Goal: Task Accomplishment & Management: Manage account settings

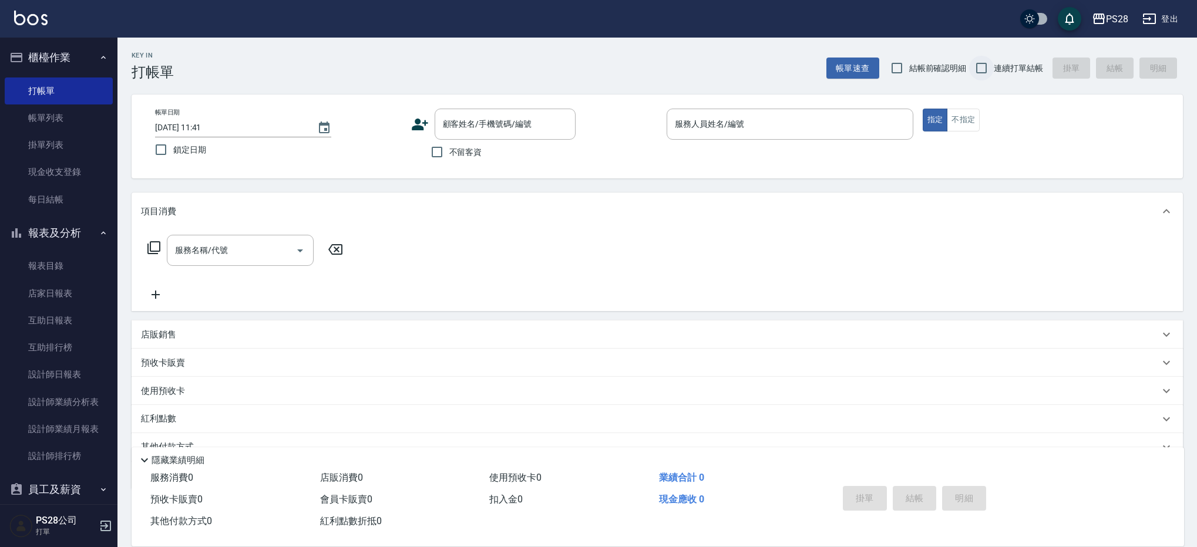
click at [990, 66] on input "連續打單結帳" at bounding box center [981, 68] width 25 height 25
checkbox input "true"
drag, startPoint x: 450, startPoint y: 156, endPoint x: 608, endPoint y: 157, distance: 157.9
click at [450, 156] on span "不留客資" at bounding box center [465, 152] width 33 height 12
click at [449, 156] on input "不留客資" at bounding box center [436, 152] width 25 height 25
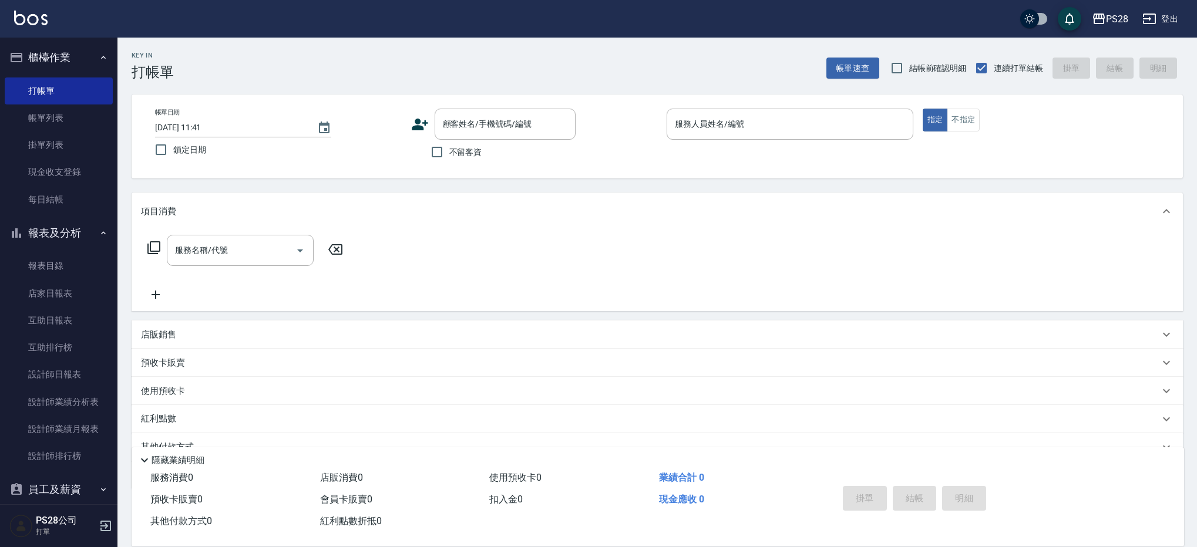
checkbox input "true"
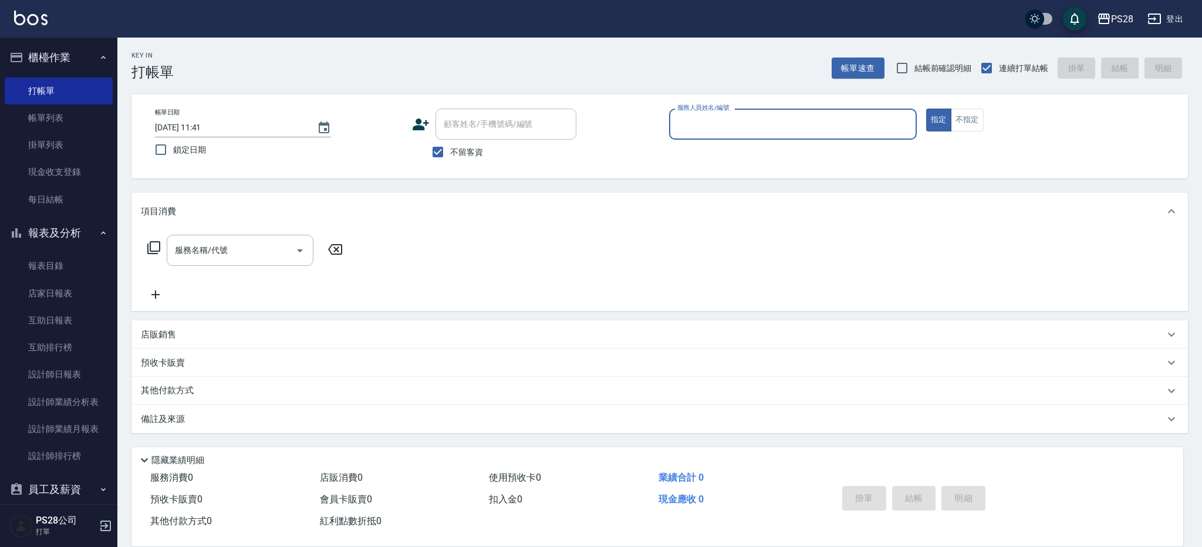
click at [744, 123] on input "服務人員姓名/編號" at bounding box center [793, 124] width 237 height 21
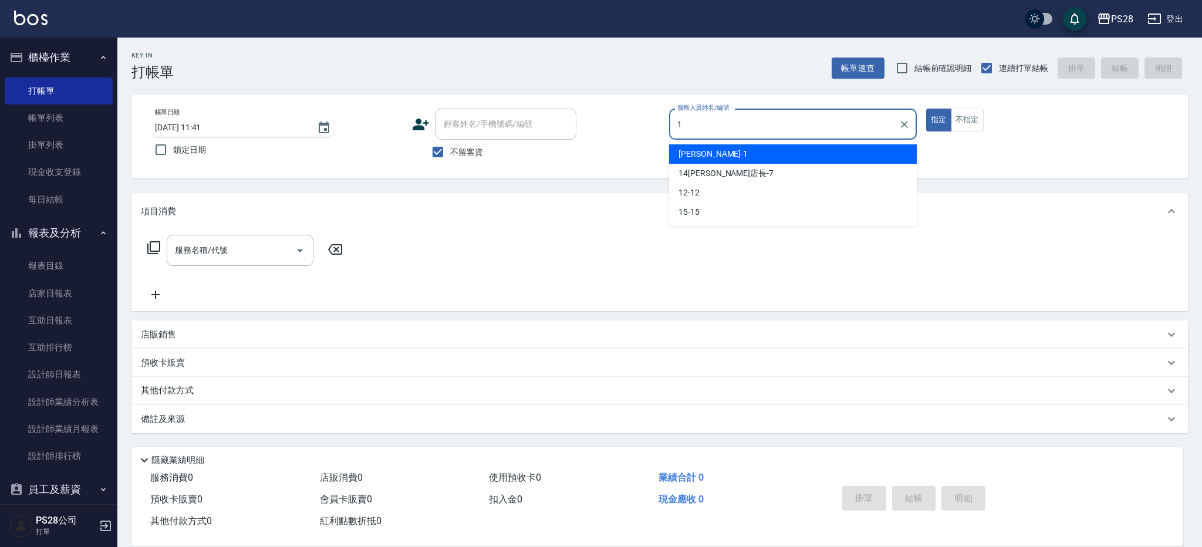
type input "[PERSON_NAME]-1"
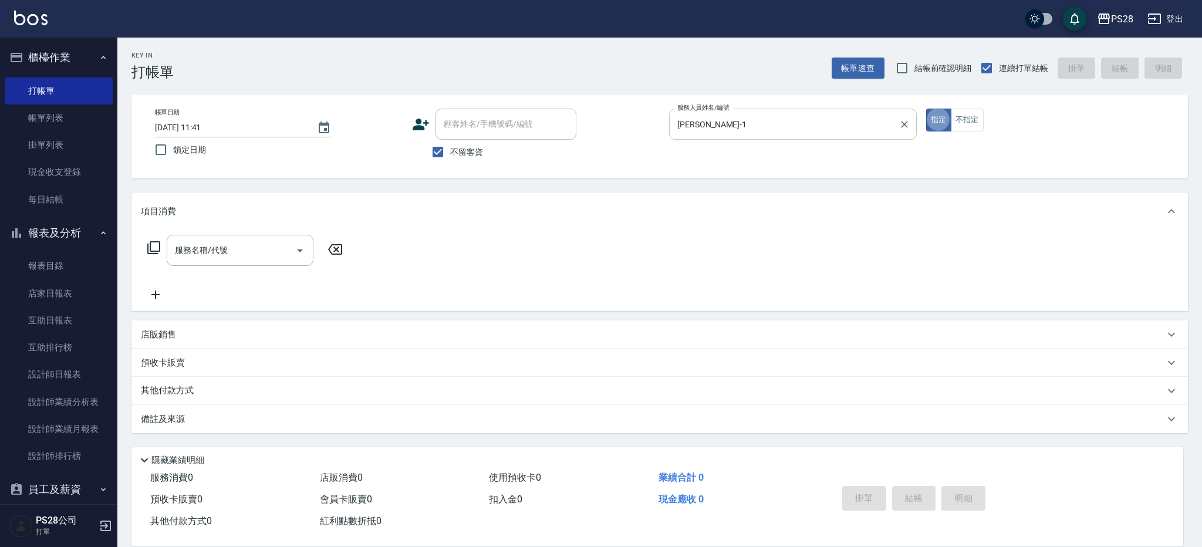
type button "true"
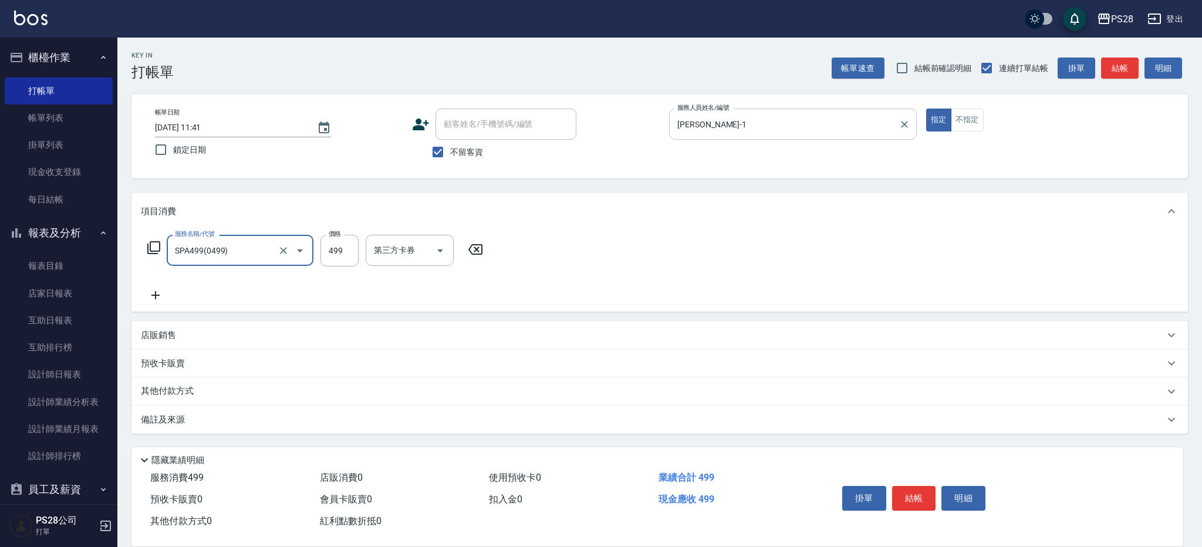
type input "SPA499(0499)"
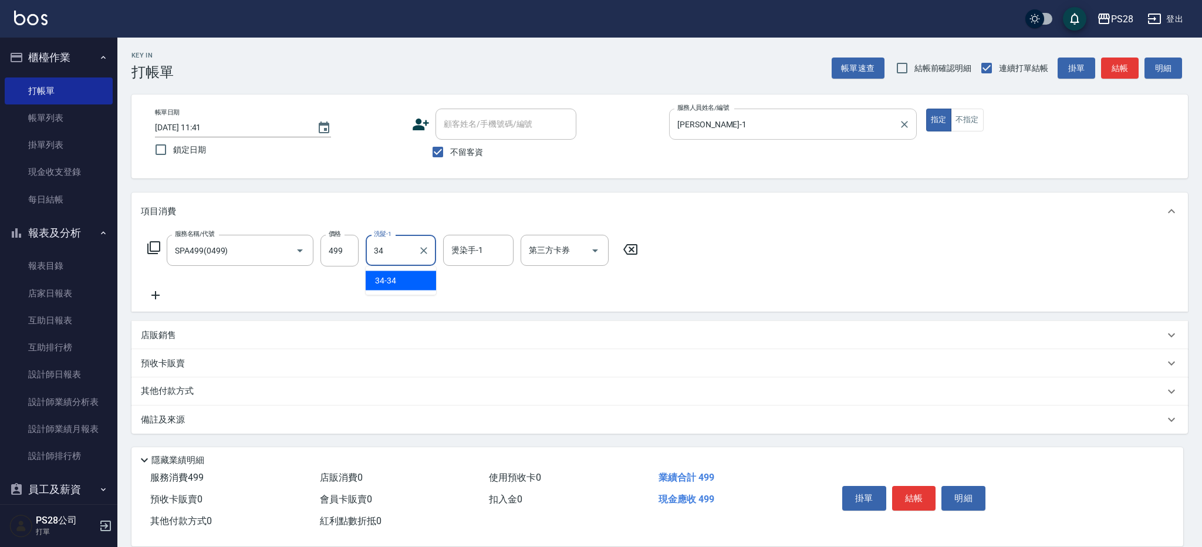
type input "34-34"
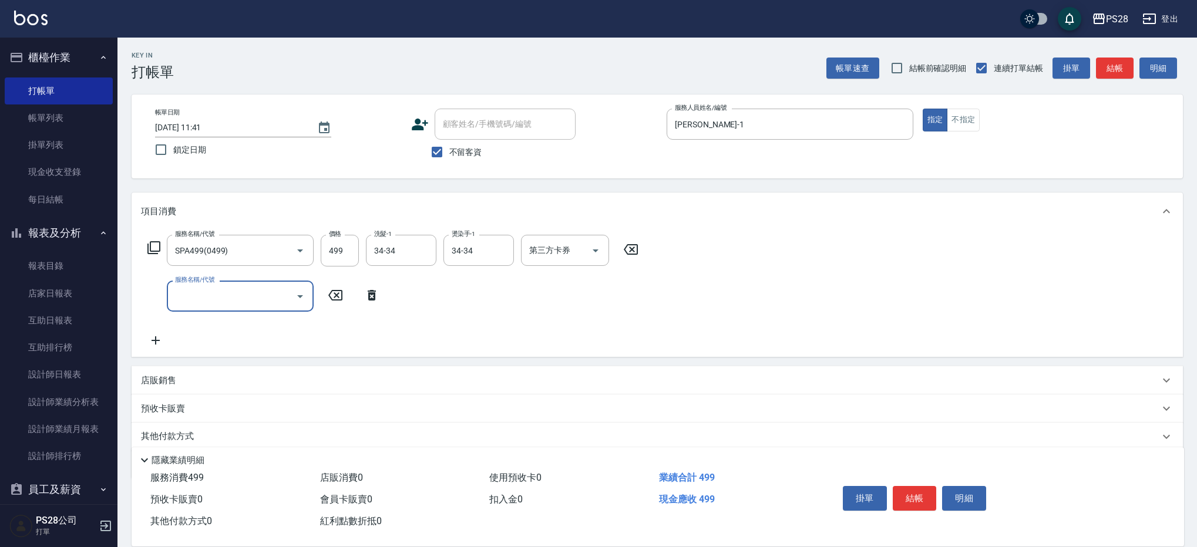
scroll to position [1, 0]
click at [918, 491] on button "結帳" at bounding box center [914, 498] width 44 height 25
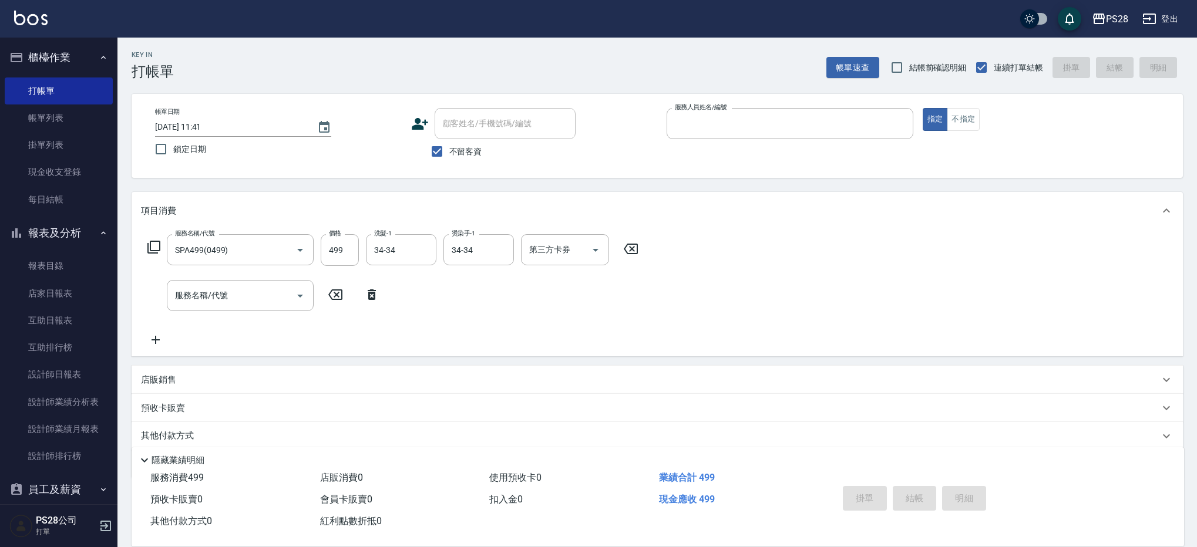
click at [922, 108] on button "指定" at bounding box center [934, 119] width 25 height 23
type input "[DATE] 20:24"
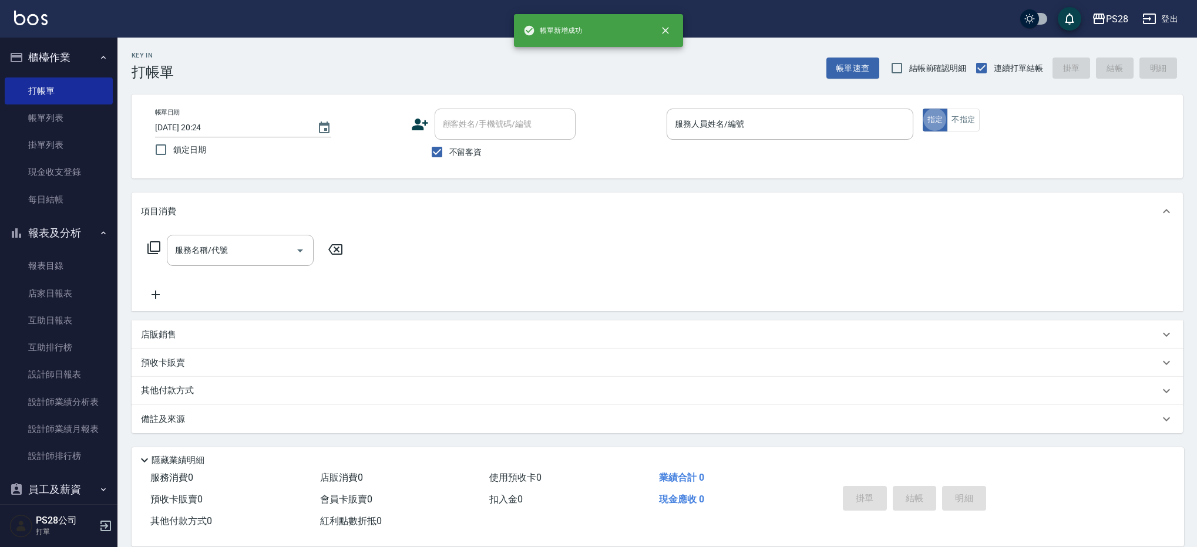
scroll to position [0, 0]
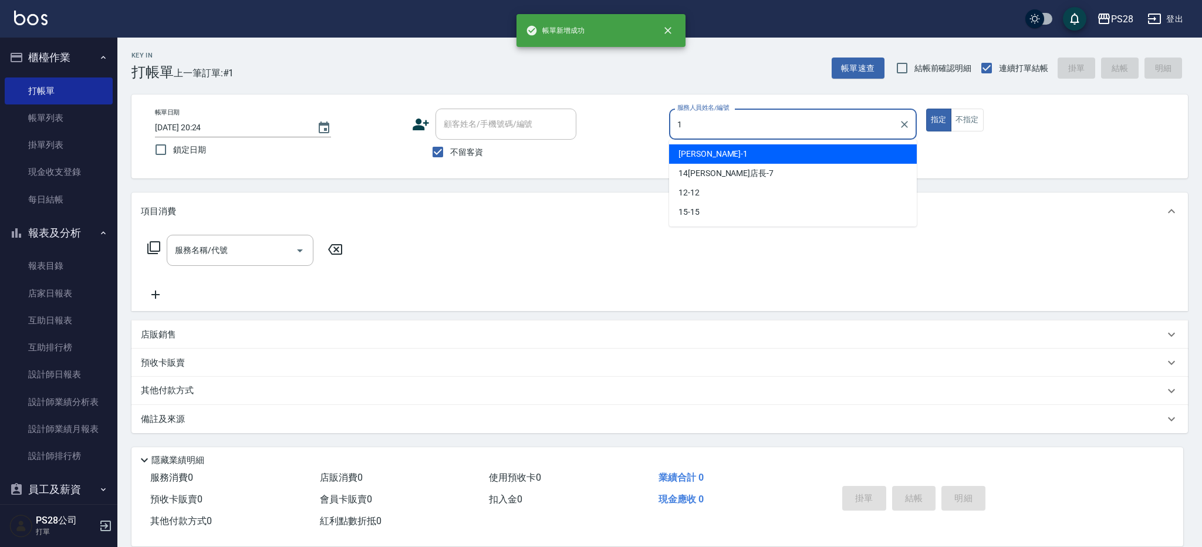
type input "[PERSON_NAME]-1"
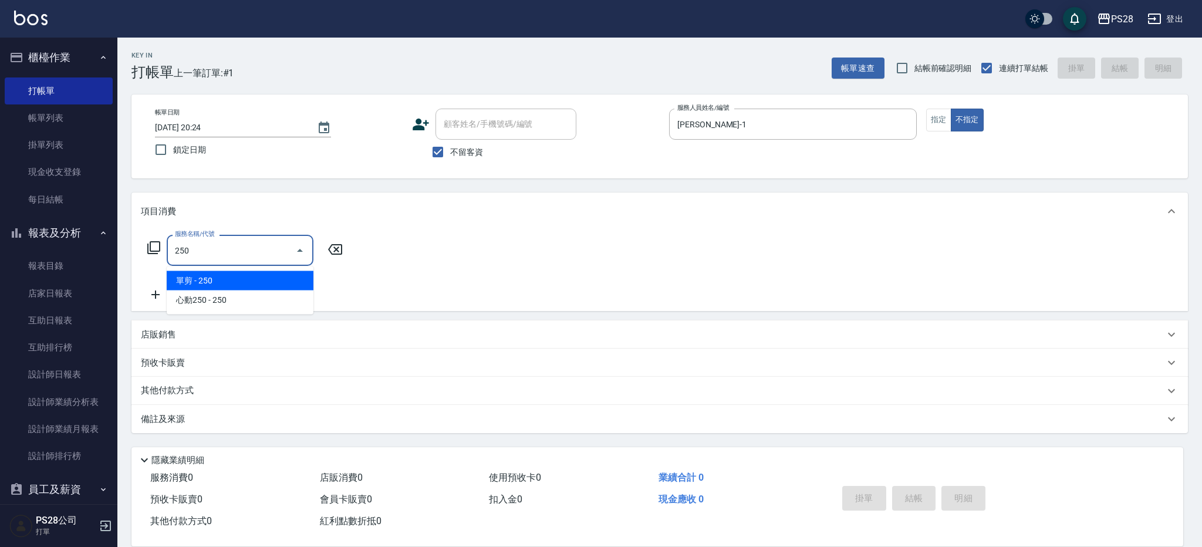
type input "單剪(250)"
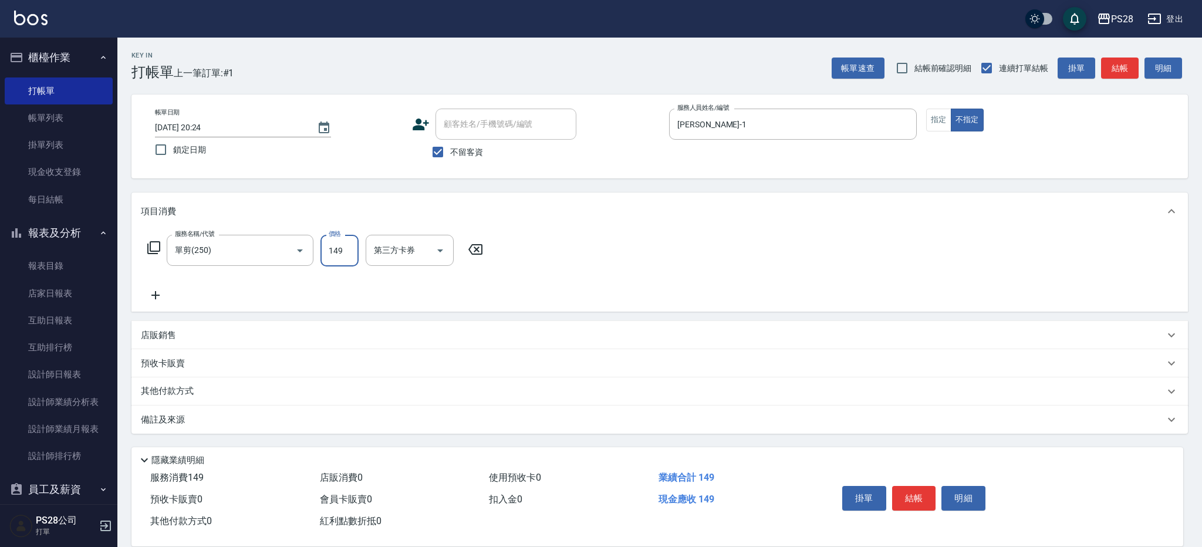
type input "149"
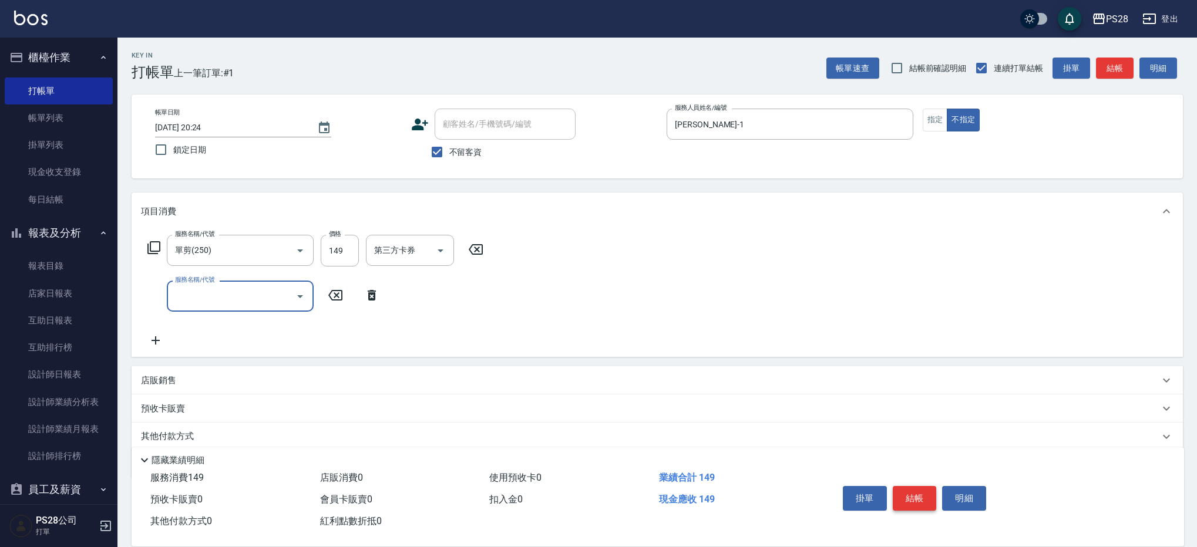
click at [910, 490] on button "結帳" at bounding box center [914, 498] width 44 height 25
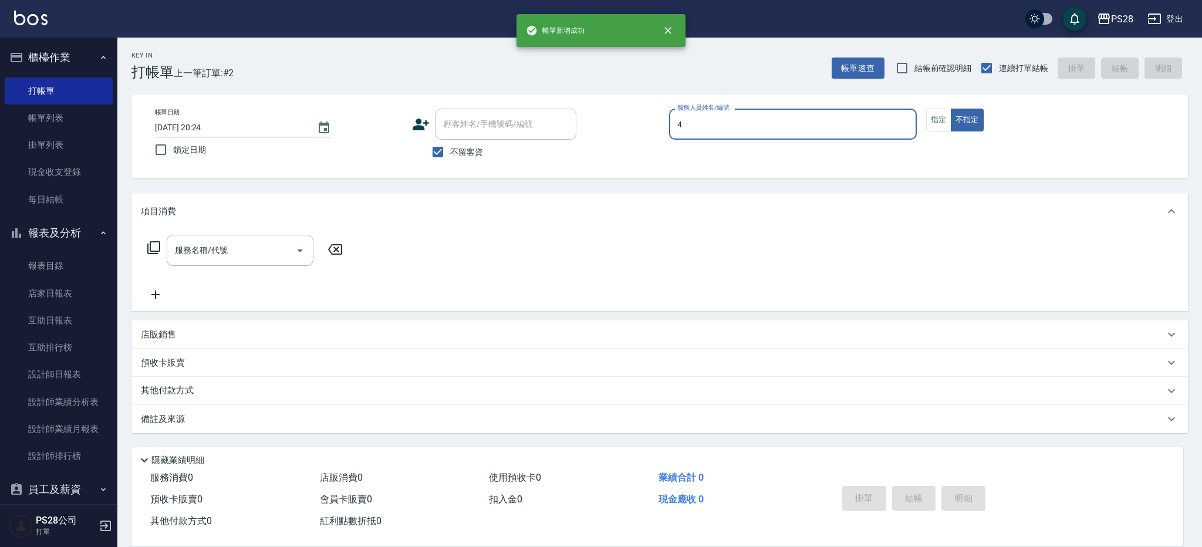
type input "NITA-4"
type button "false"
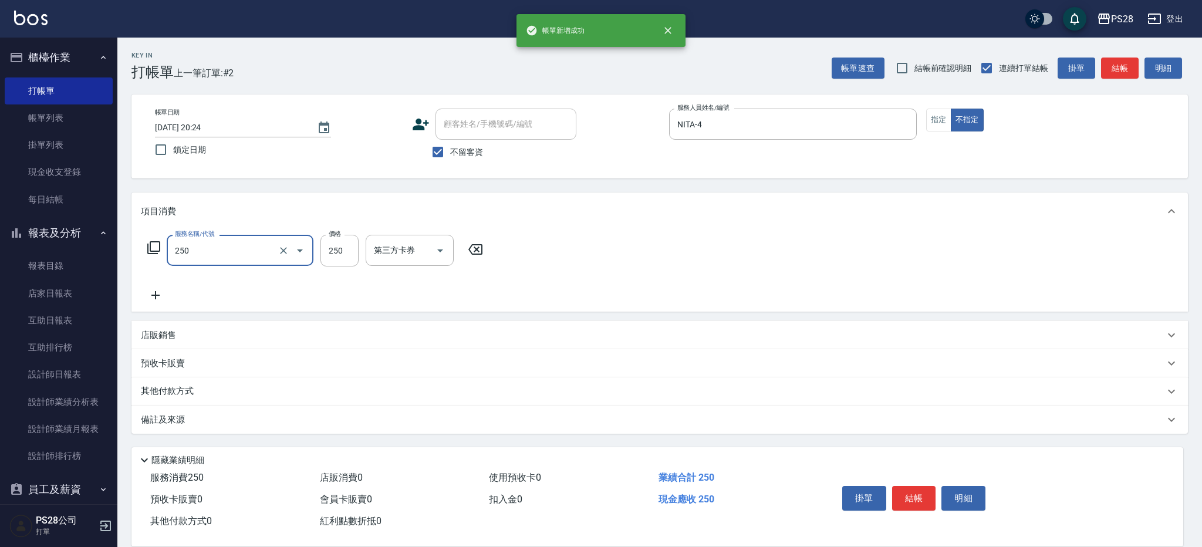
type input "單剪(250)"
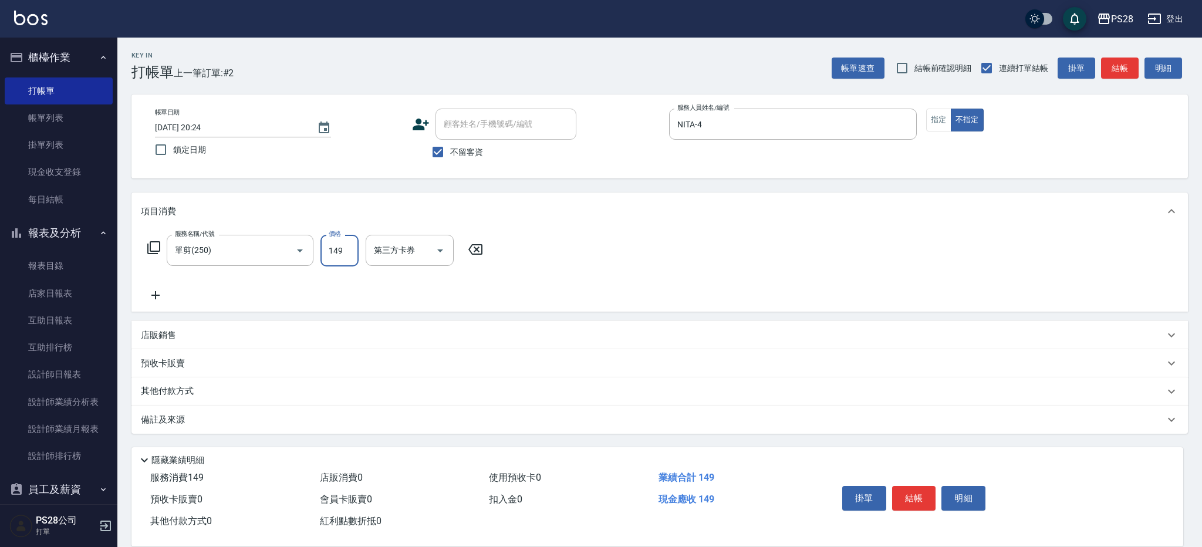
type input "149"
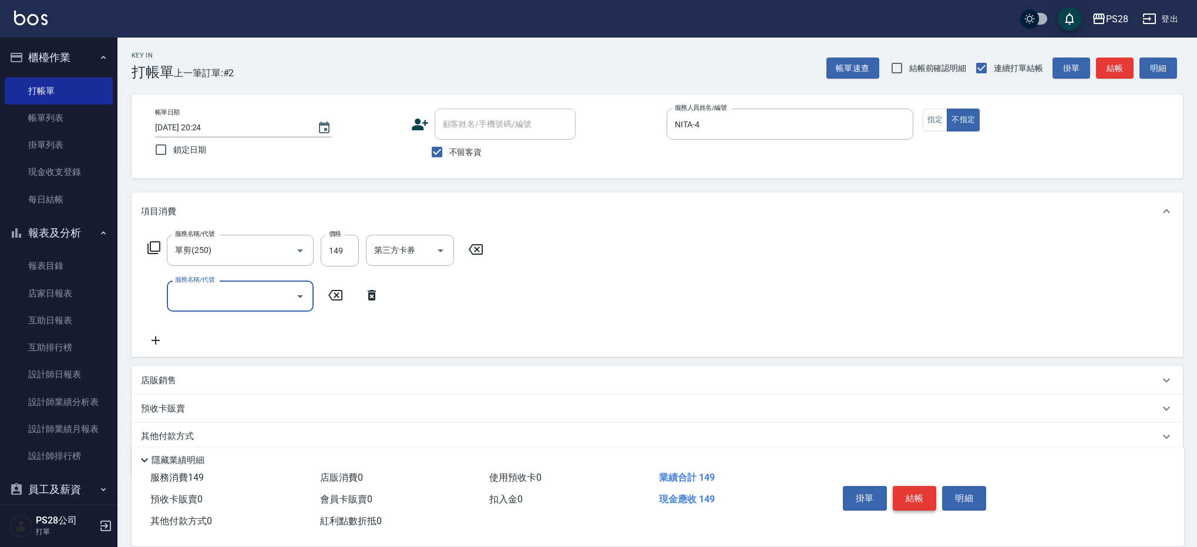
click at [922, 492] on button "結帳" at bounding box center [914, 498] width 44 height 25
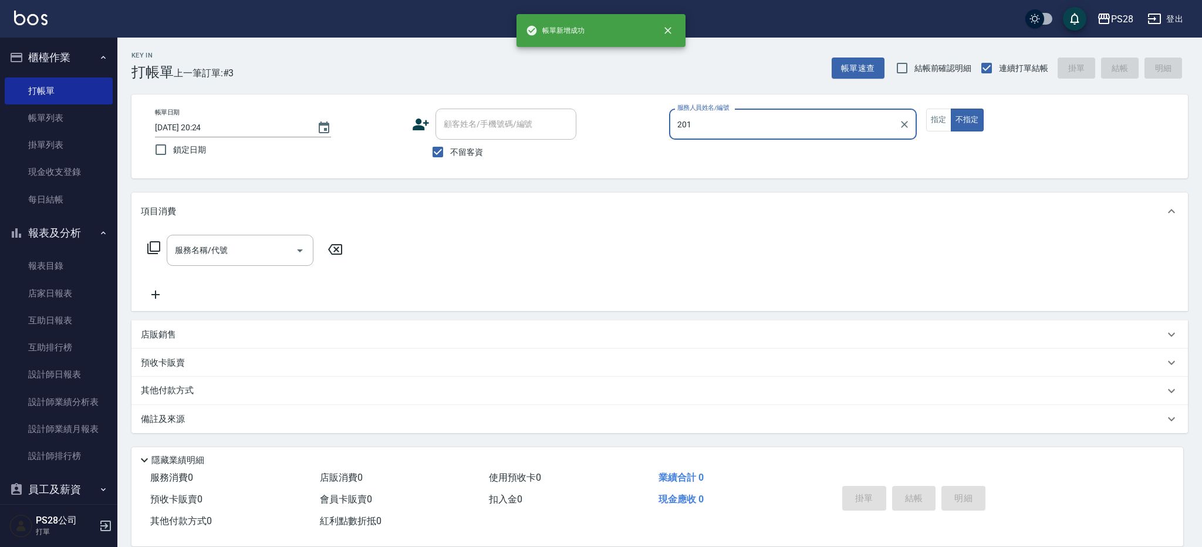
type input "201"
click at [951, 109] on button "不指定" at bounding box center [967, 120] width 33 height 23
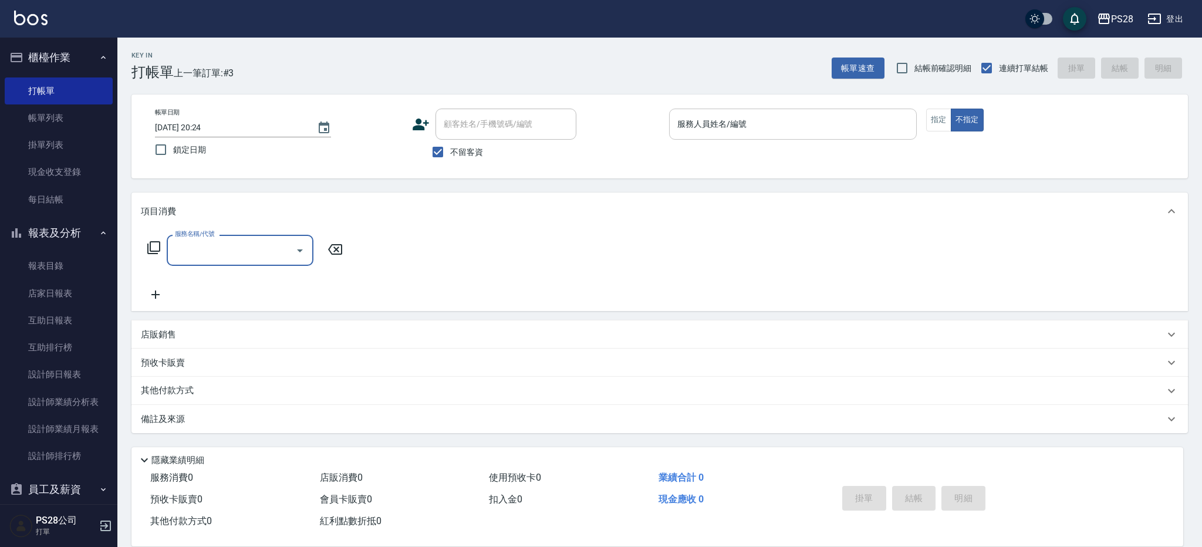
click at [840, 122] on input "服務人員姓名/編號" at bounding box center [793, 124] width 237 height 21
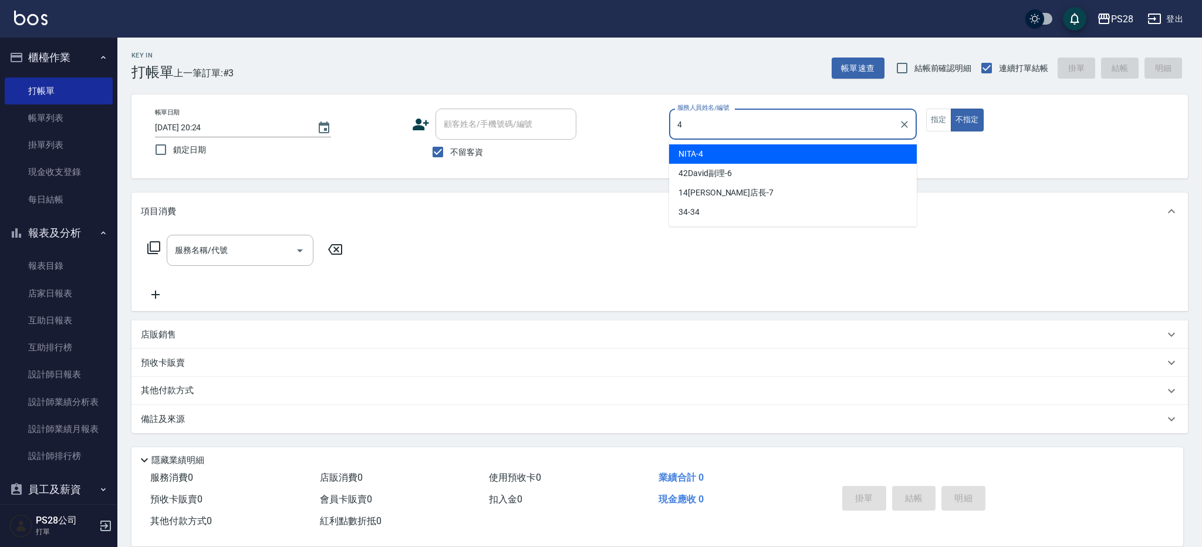
type input "NITA-4"
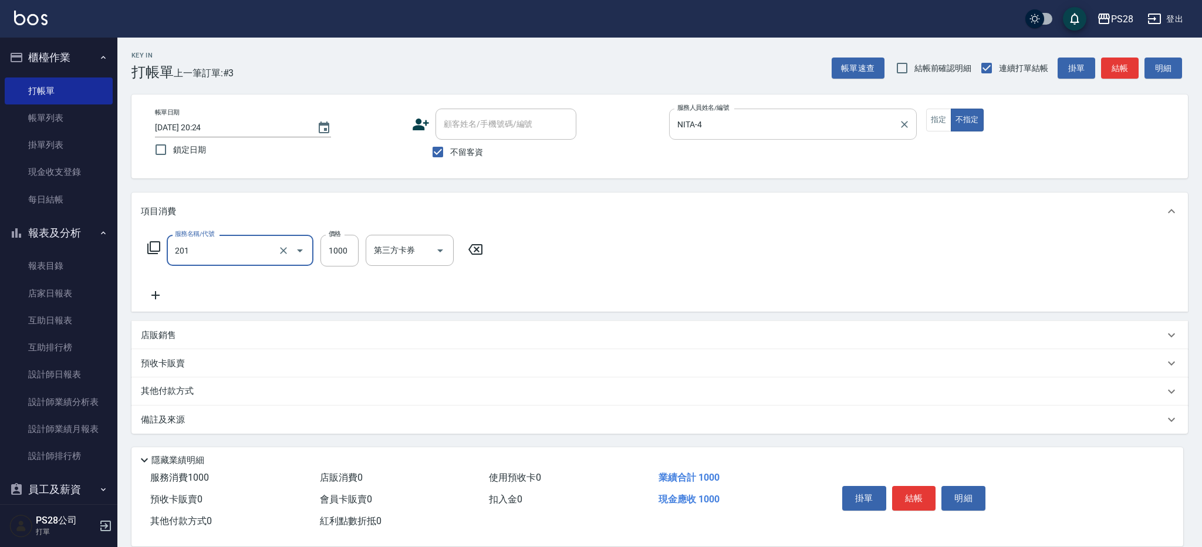
type input "基礎燙(201)"
type input "1499"
type input "NITA-4"
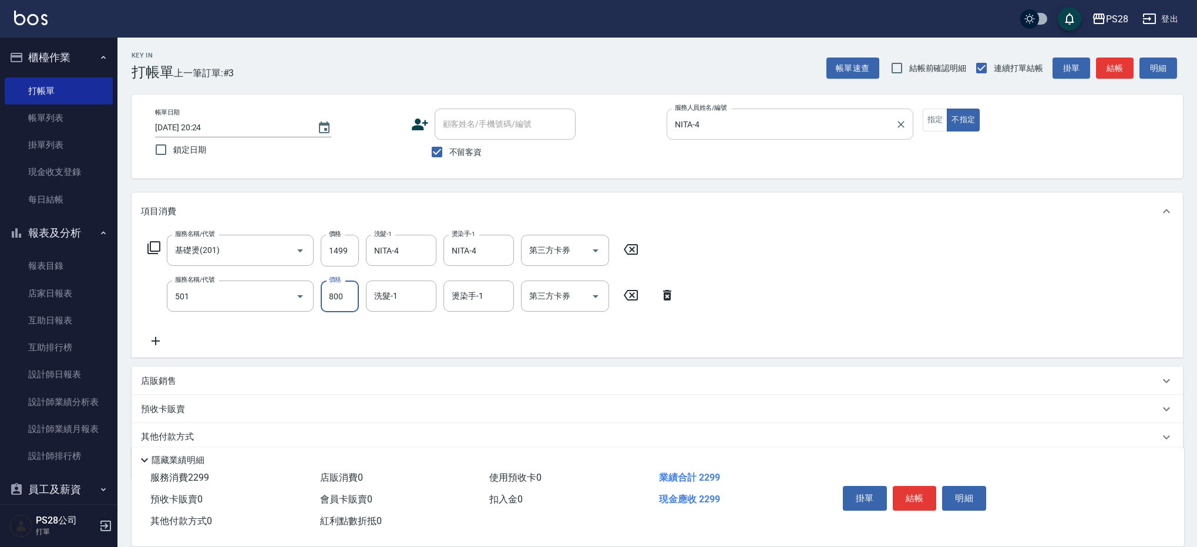
type input "染髮(501)"
type input "1000"
type input "NITA-4"
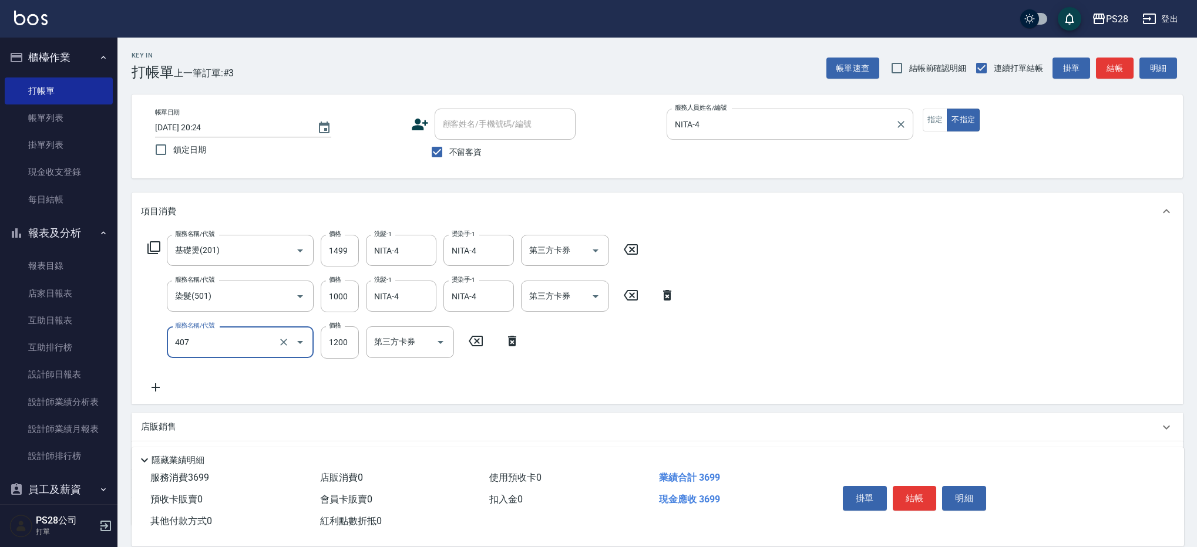
type input "1200護髮(407)"
type input "NITA-4"
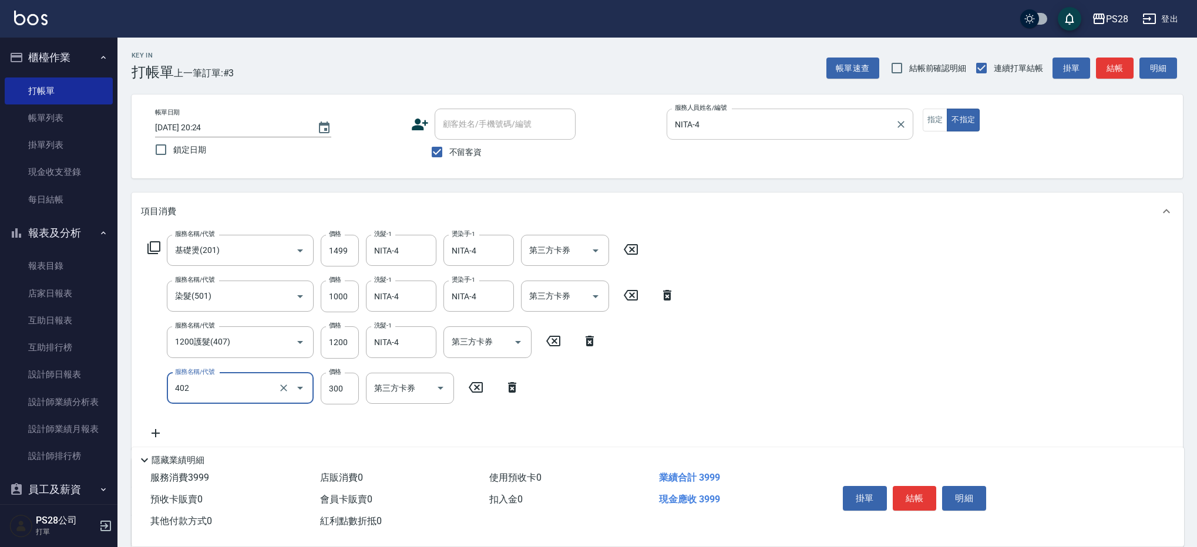
type input "頭皮隔離(402)"
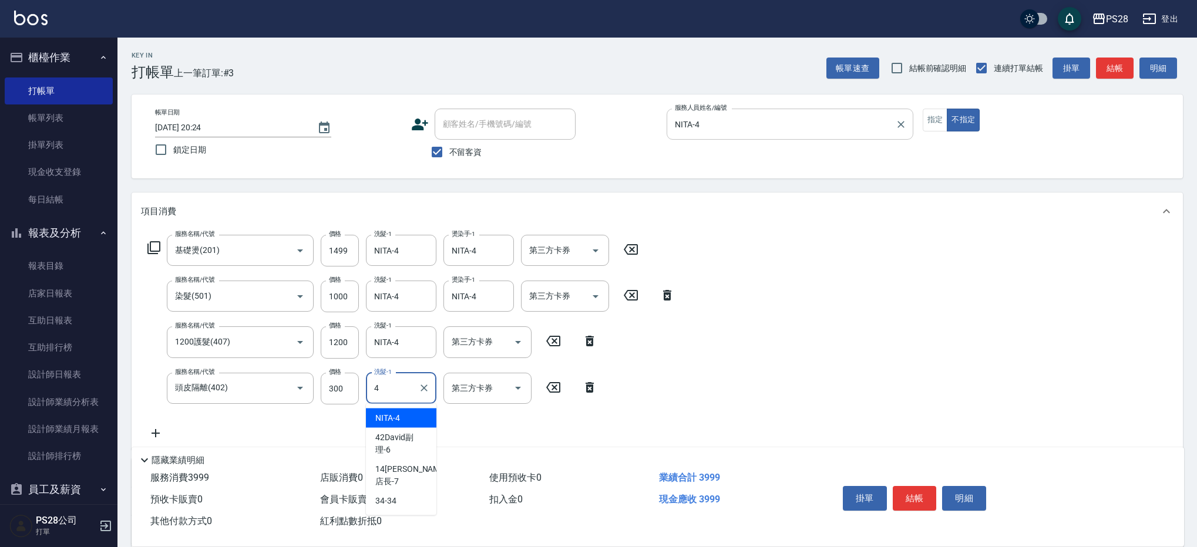
type input "NITA-4"
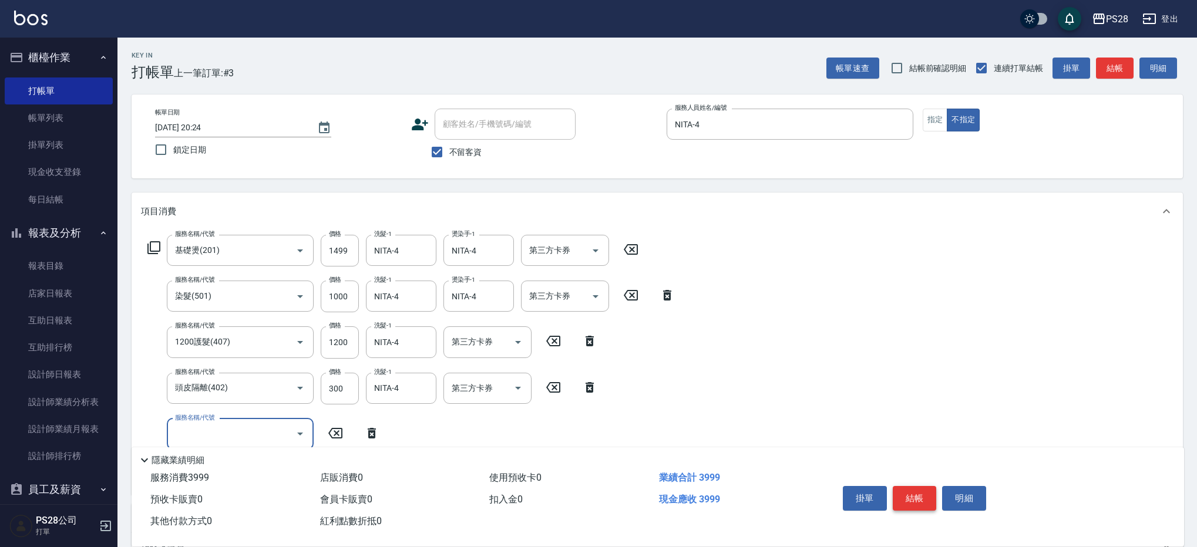
click at [926, 496] on button "結帳" at bounding box center [914, 498] width 44 height 25
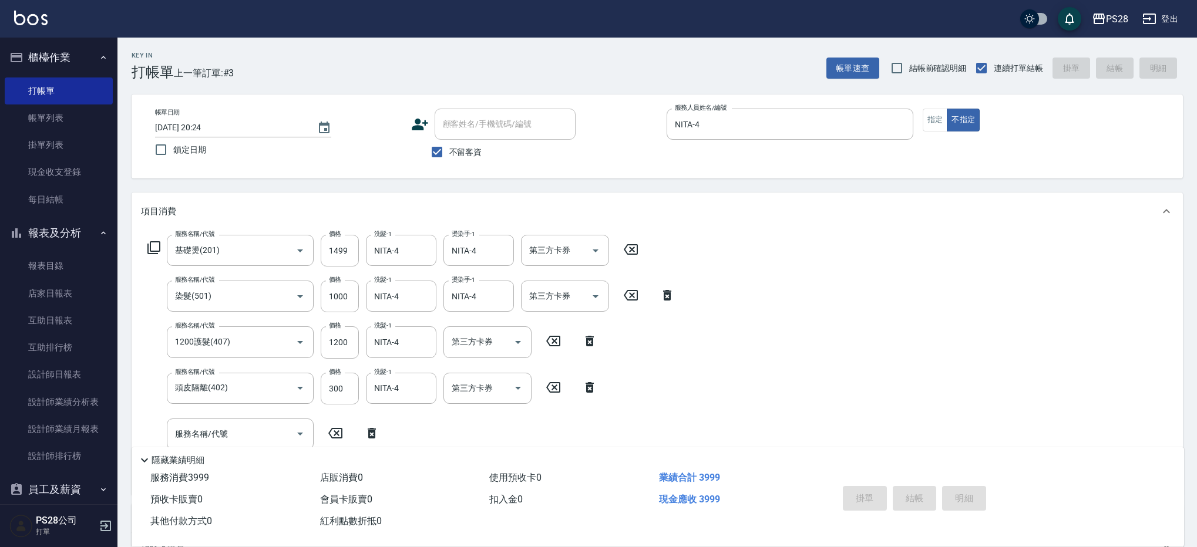
type input "[DATE] 20:25"
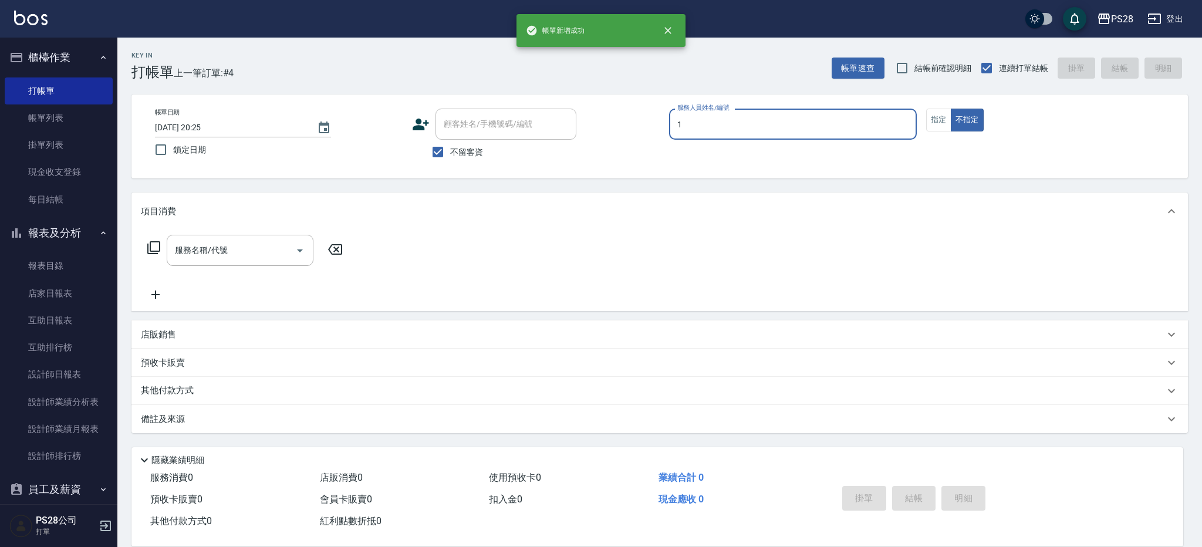
type input "[PERSON_NAME]-1"
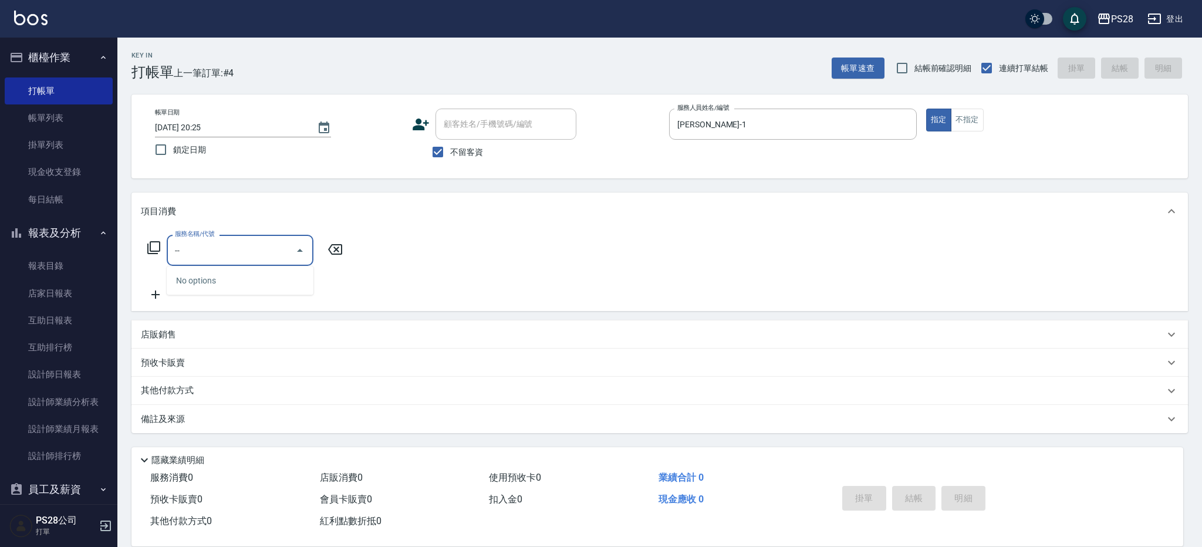
type input "-"
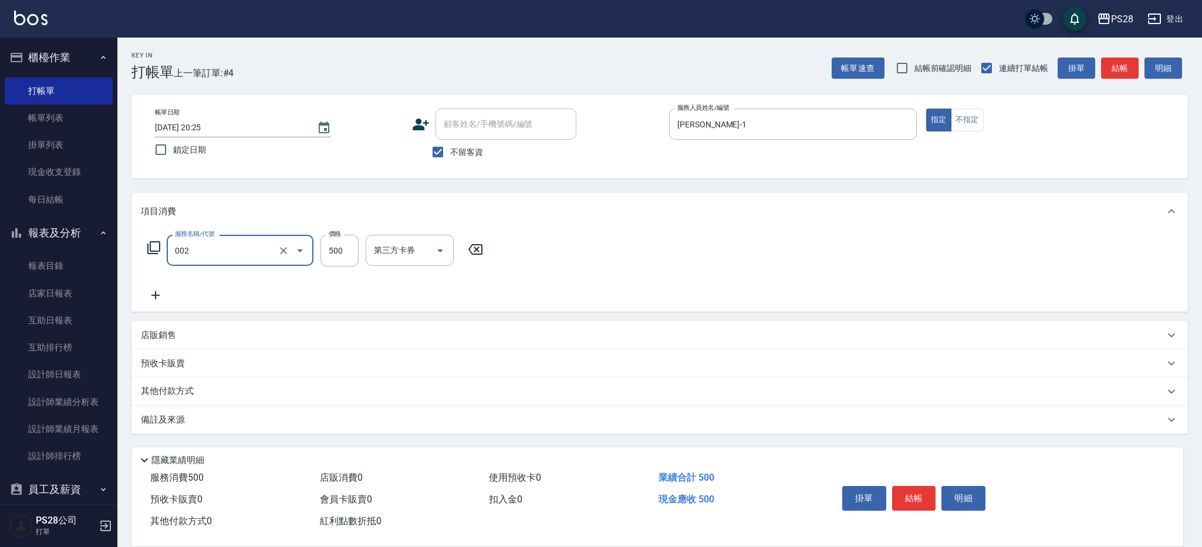
type input "洗剪D(002)"
type input "[PERSON_NAME]-1"
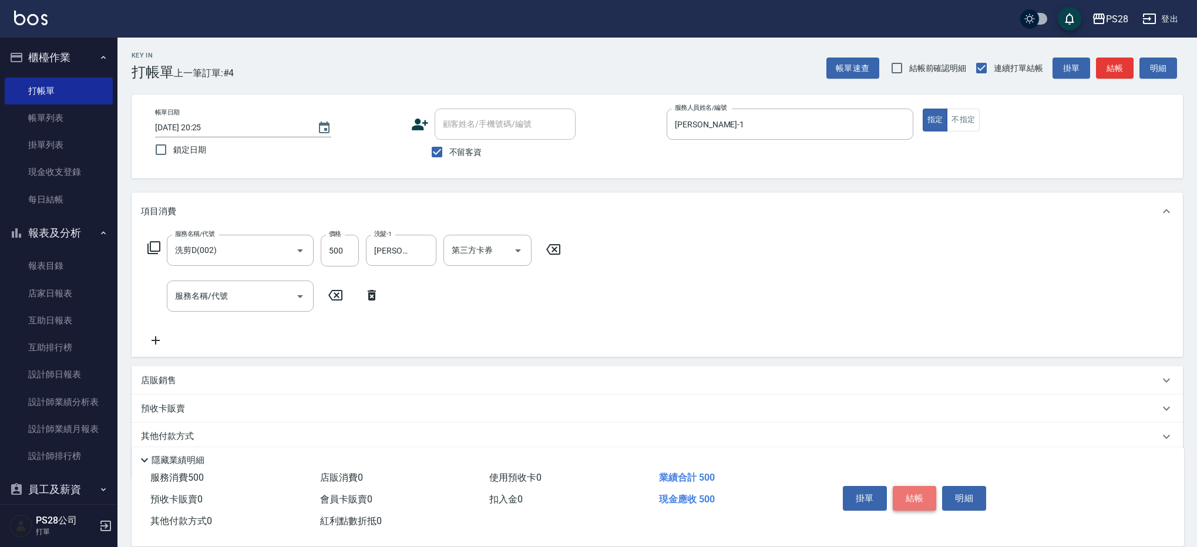
click at [913, 498] on button "結帳" at bounding box center [914, 498] width 44 height 25
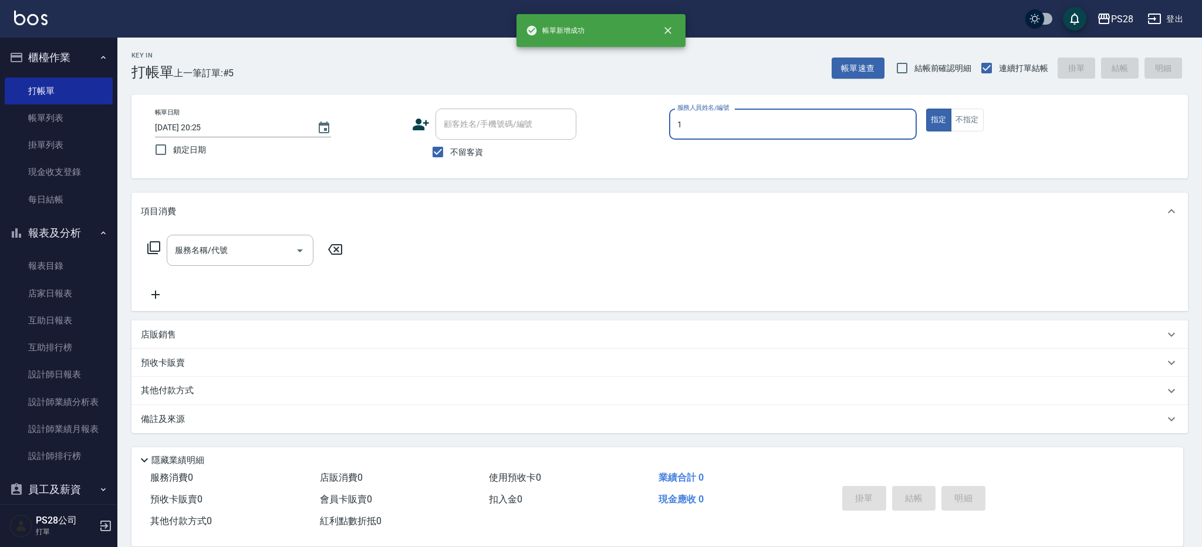
type input "[PERSON_NAME]-1"
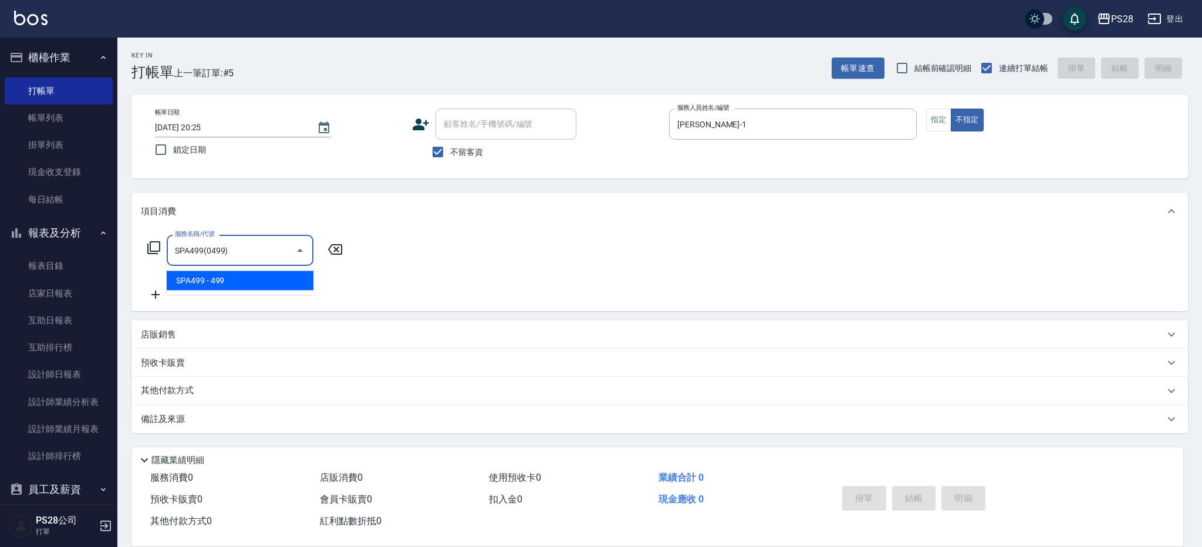
type input "SPA499(0499)"
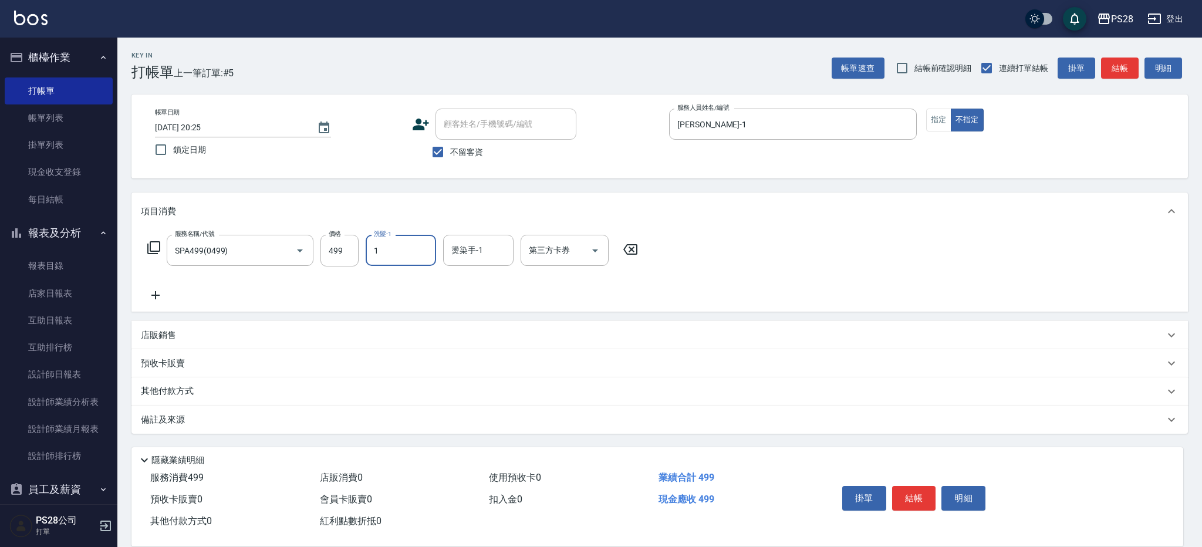
type input "[PERSON_NAME]-1"
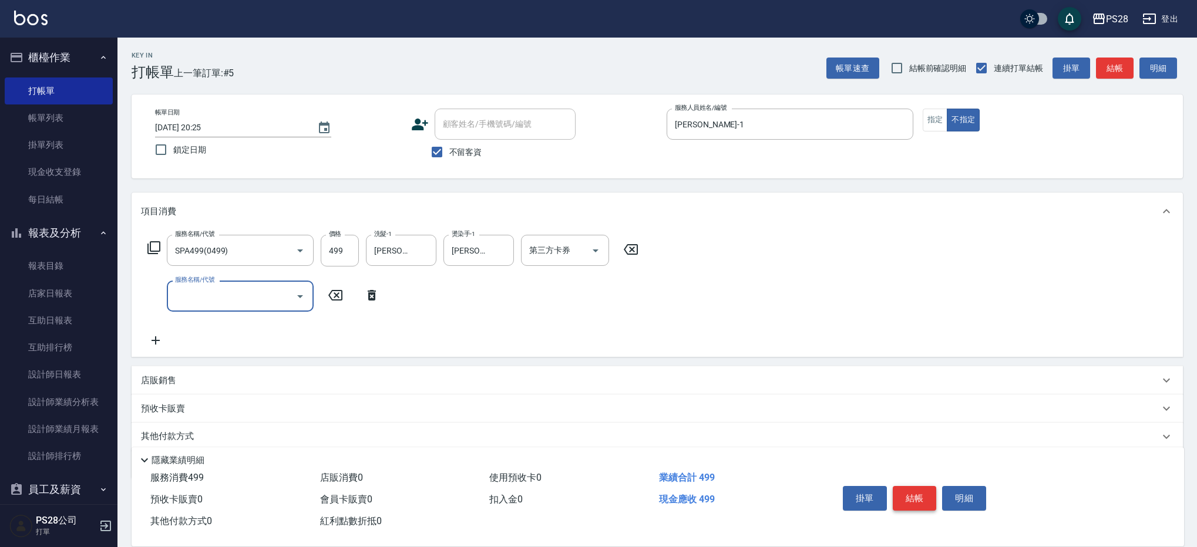
click at [915, 497] on button "結帳" at bounding box center [914, 498] width 44 height 25
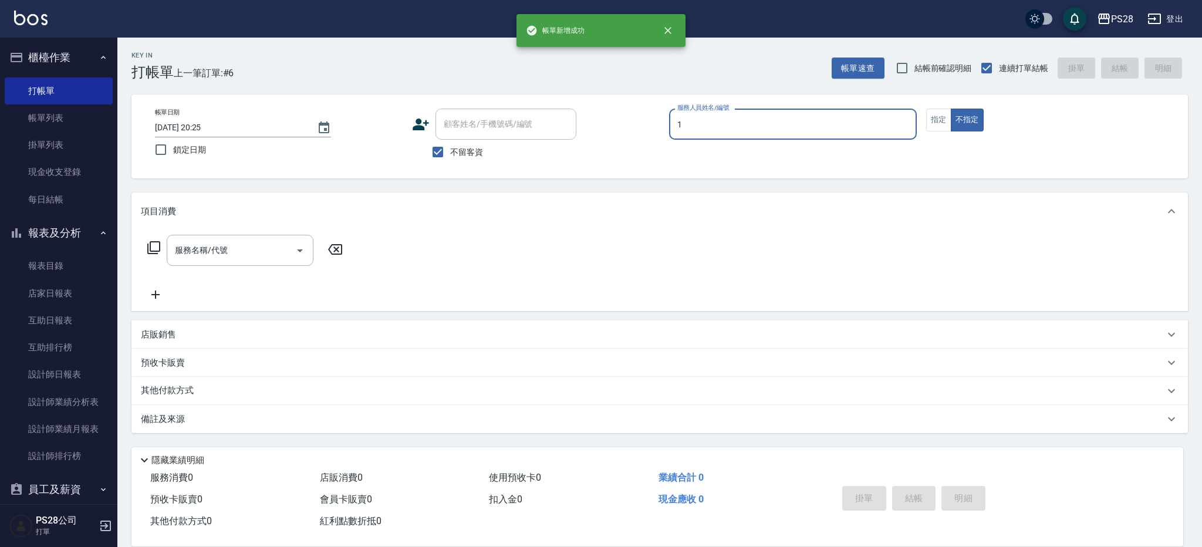
type input "[PERSON_NAME]-1"
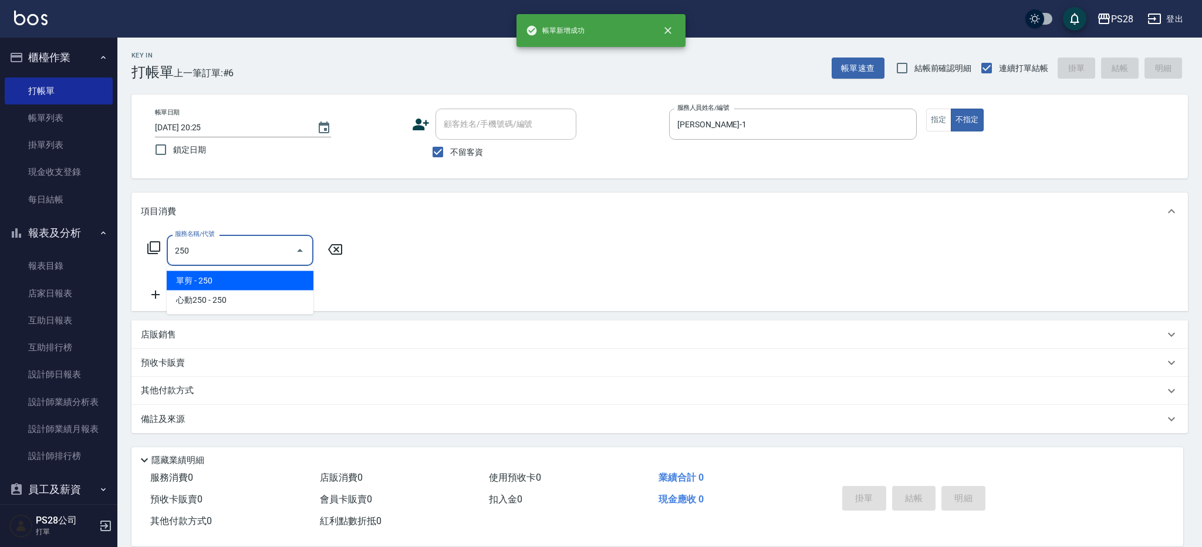
type input "單剪(250)"
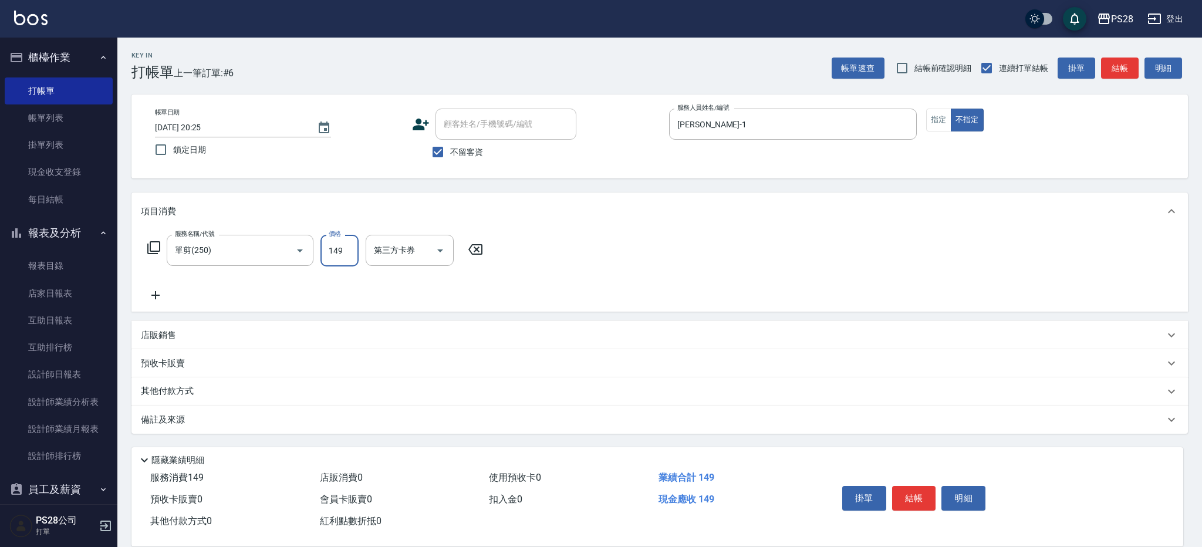
type input "149"
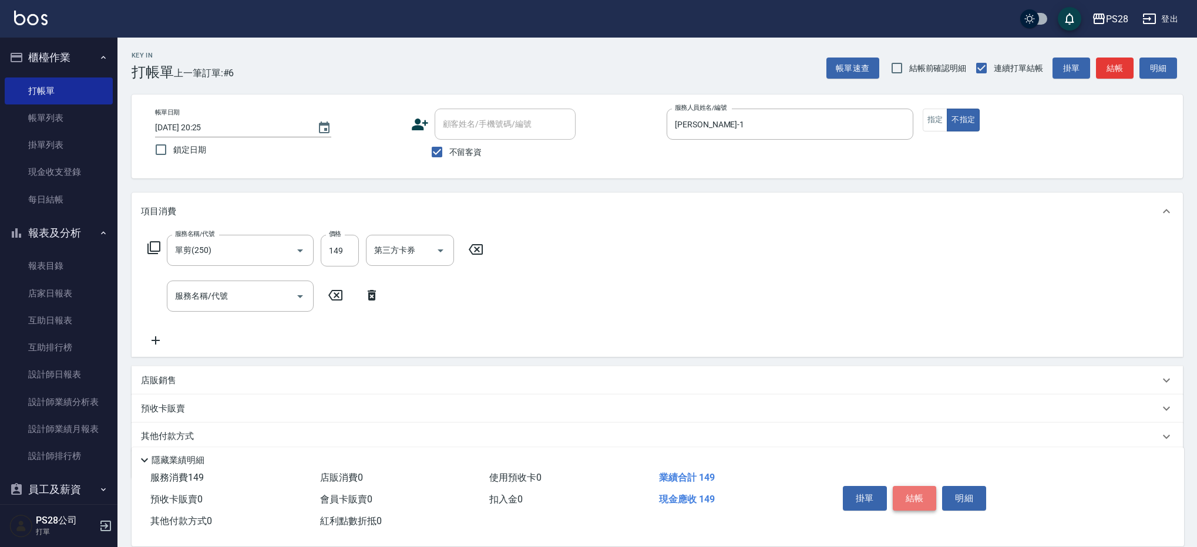
click at [918, 493] on button "結帳" at bounding box center [914, 498] width 44 height 25
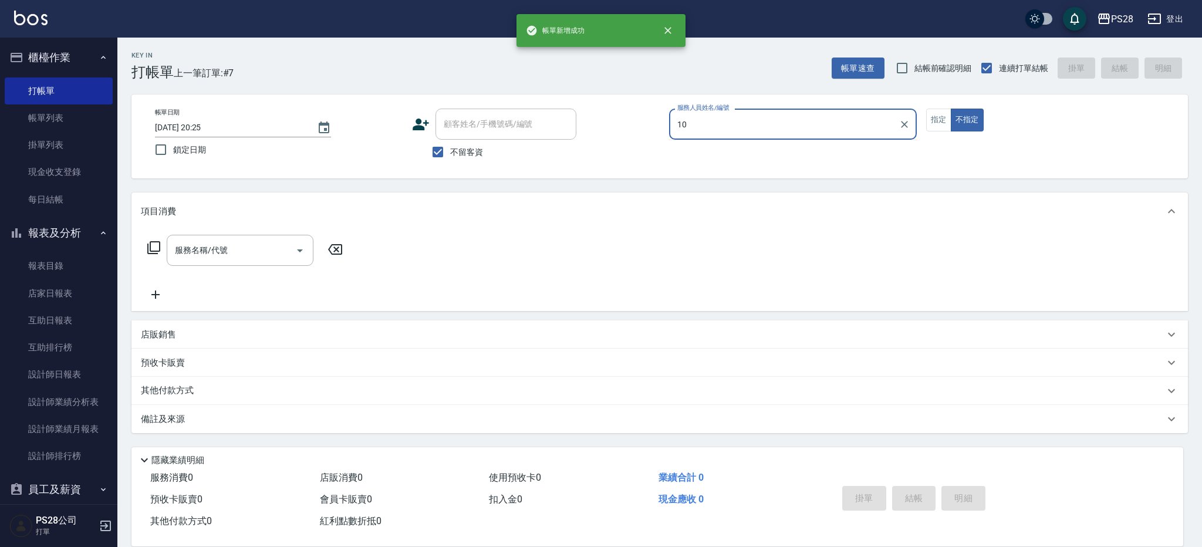
type input "1"
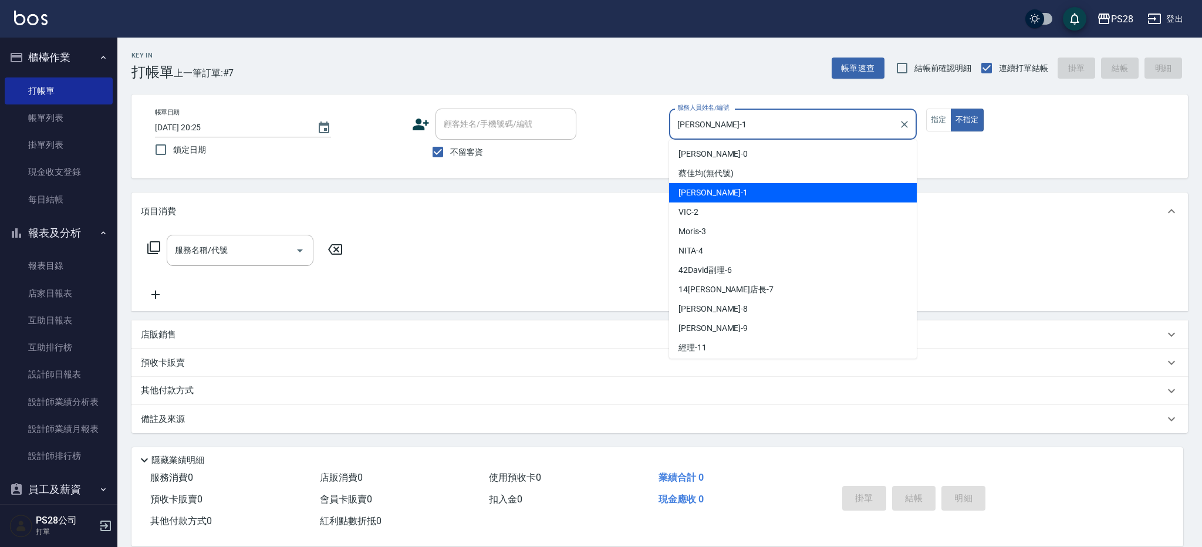
click at [821, 122] on input "[PERSON_NAME]-1" at bounding box center [785, 124] width 220 height 21
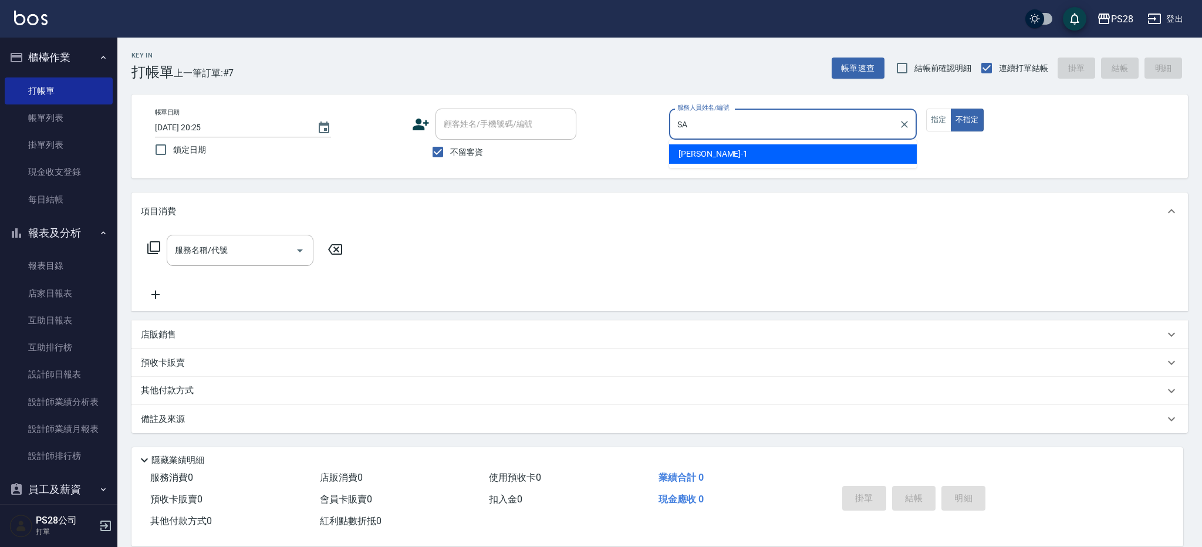
type input "S"
type input "NITA-4"
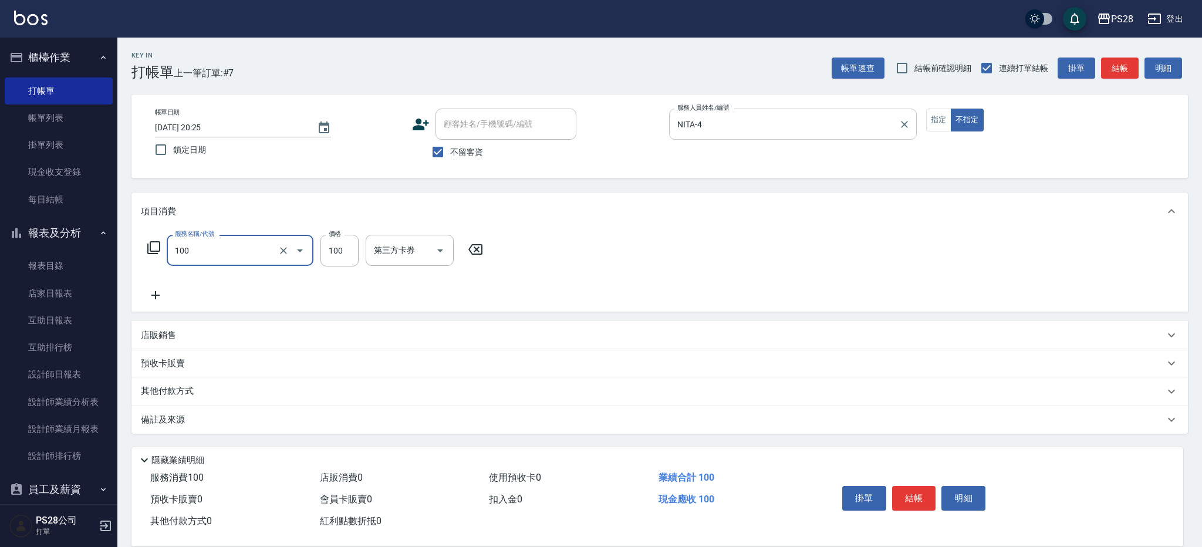
type input "洗髮(100)"
type input "NITA-4"
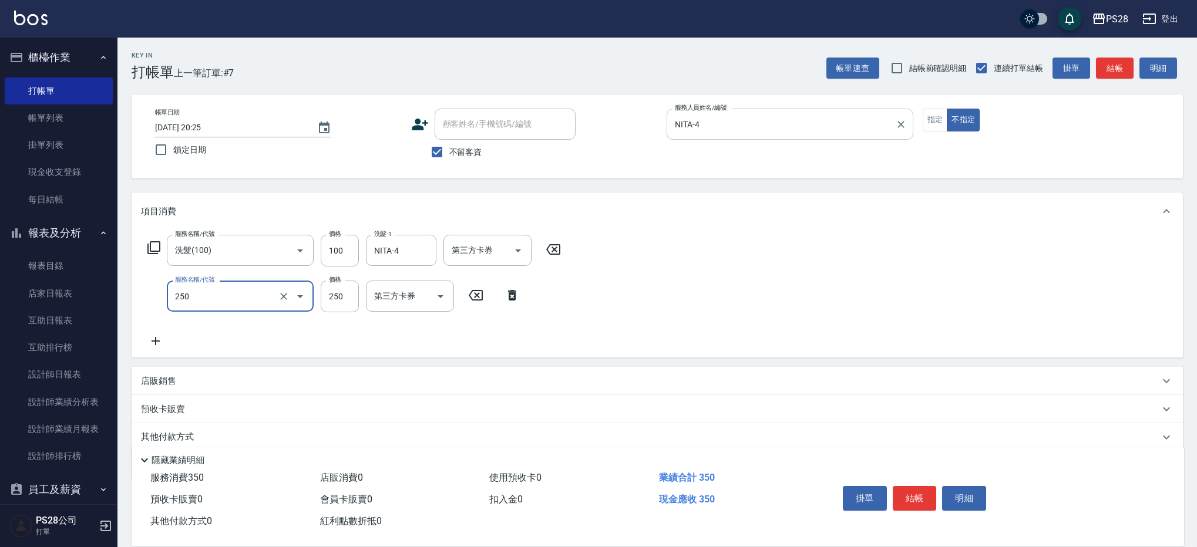
type input "單剪(250)"
type input "149"
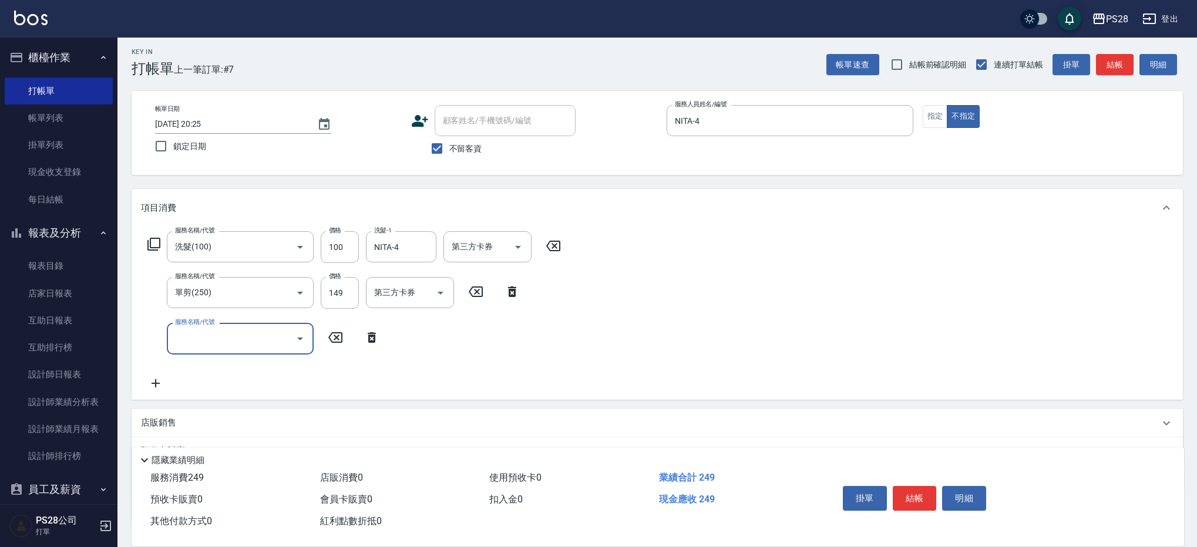
click at [912, 493] on button "結帳" at bounding box center [914, 498] width 44 height 25
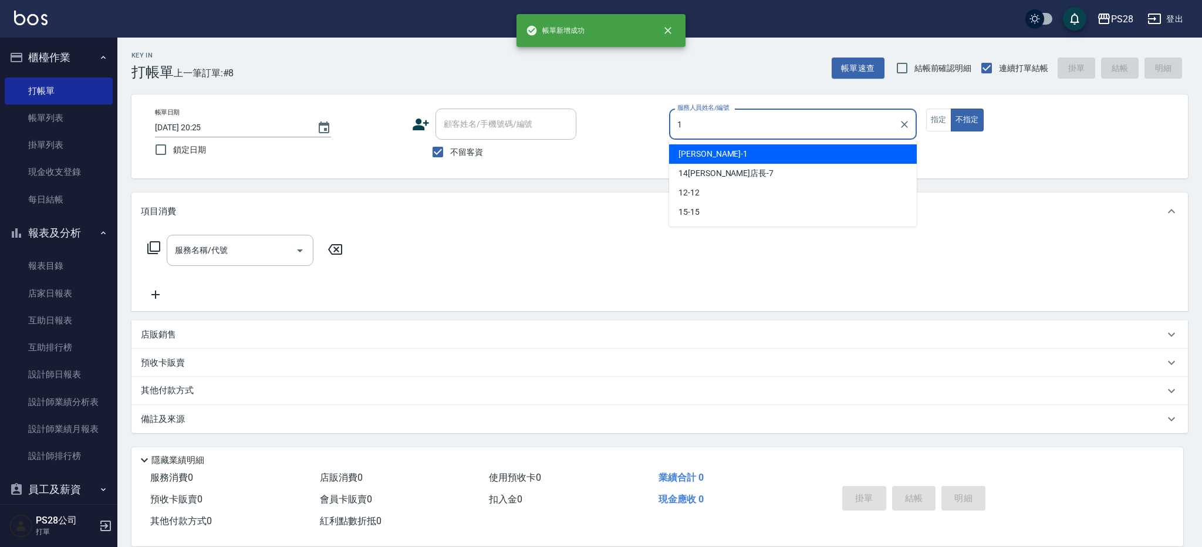
type input "[PERSON_NAME]-1"
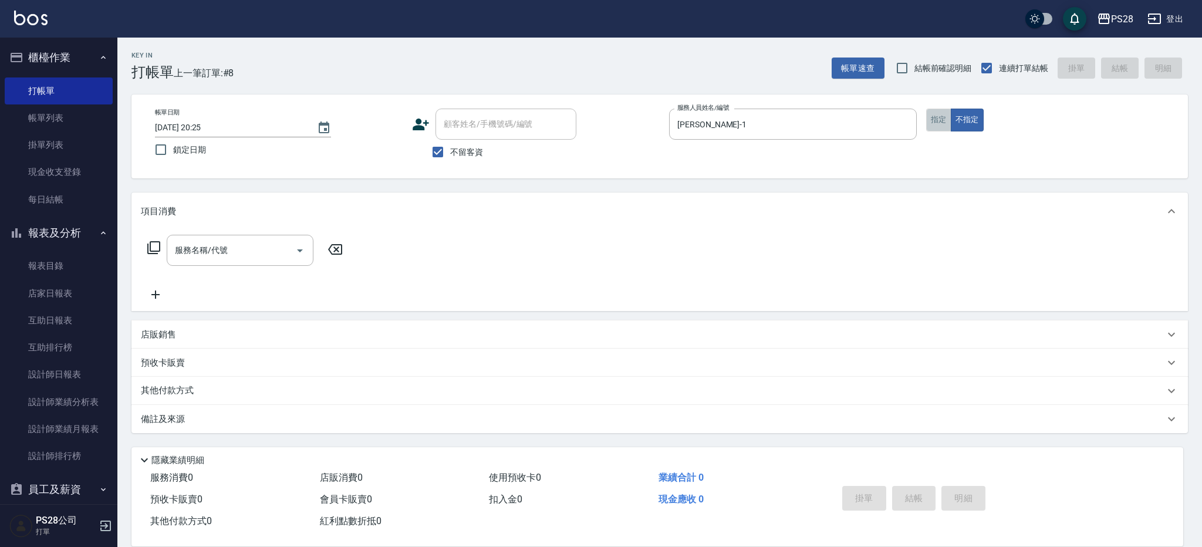
click at [936, 117] on button "指定" at bounding box center [938, 120] width 25 height 23
click at [250, 254] on input "服務名稱/代號" at bounding box center [231, 250] width 119 height 21
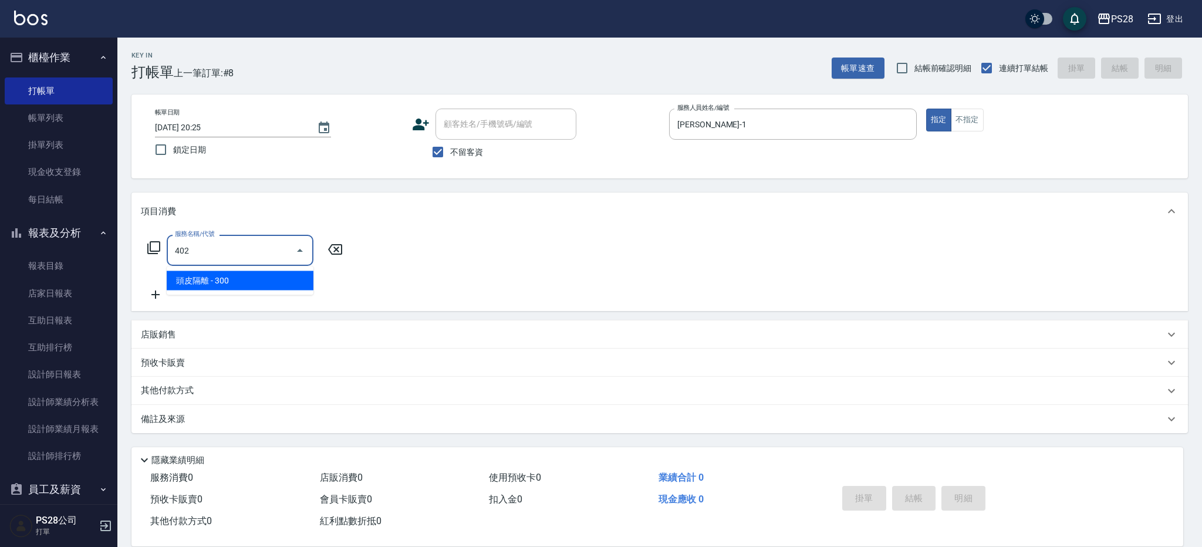
type input "頭皮隔離(402)"
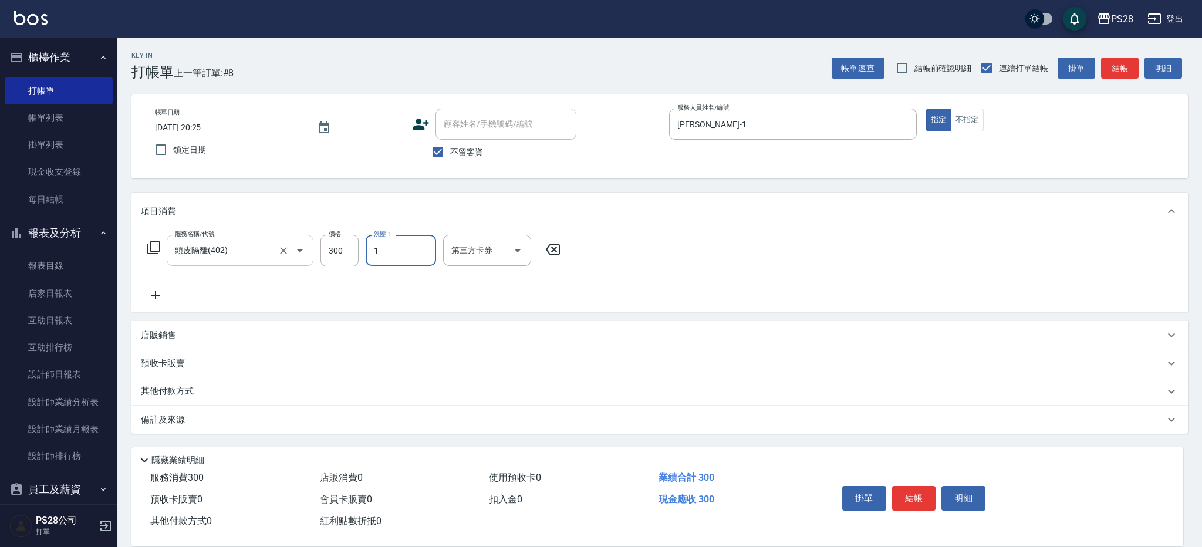
type input "[PERSON_NAME]-1"
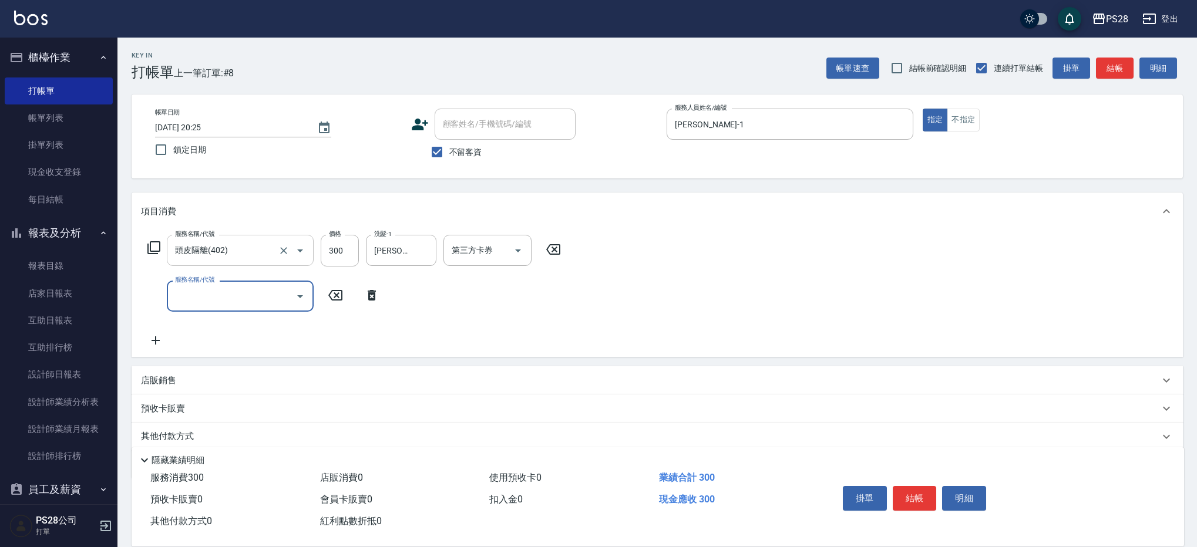
type input "4"
type input "染髮(501)"
click at [335, 296] on input "800" at bounding box center [340, 297] width 38 height 32
type input "1000"
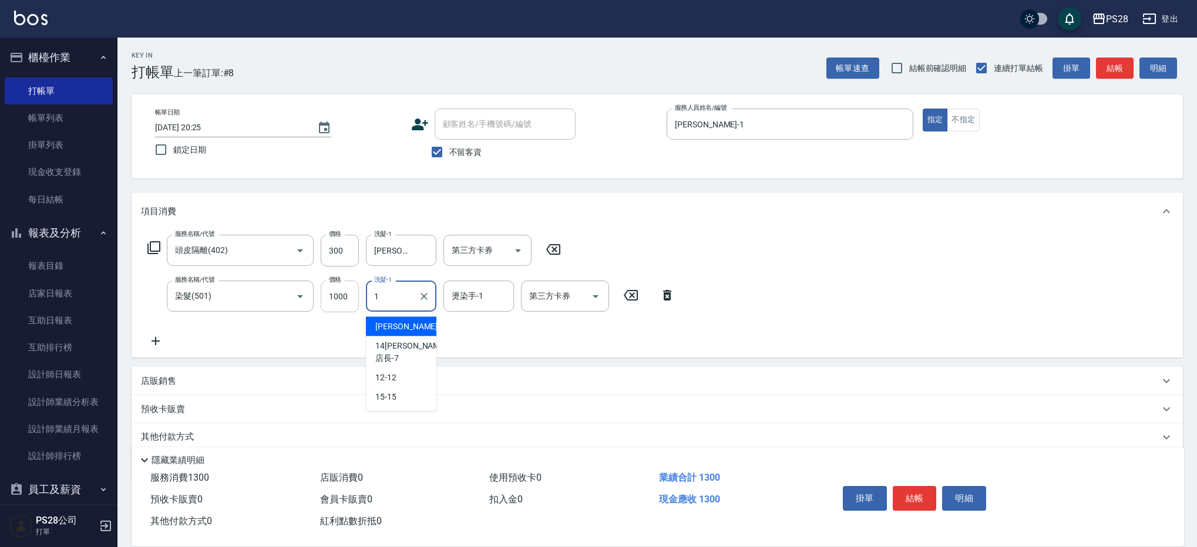
type input "[PERSON_NAME]-1"
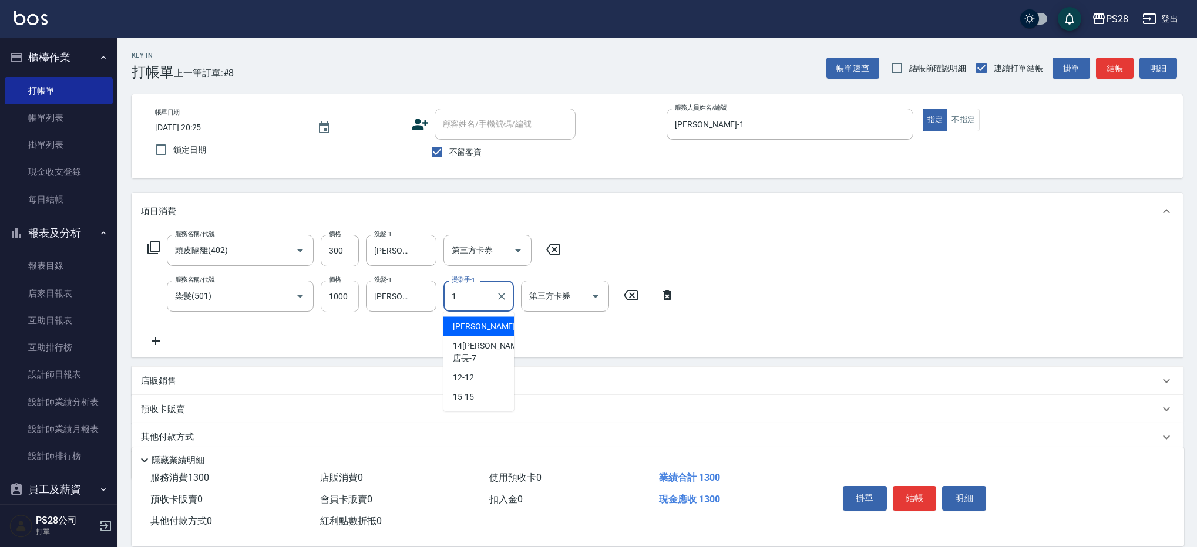
type input "[PERSON_NAME]-1"
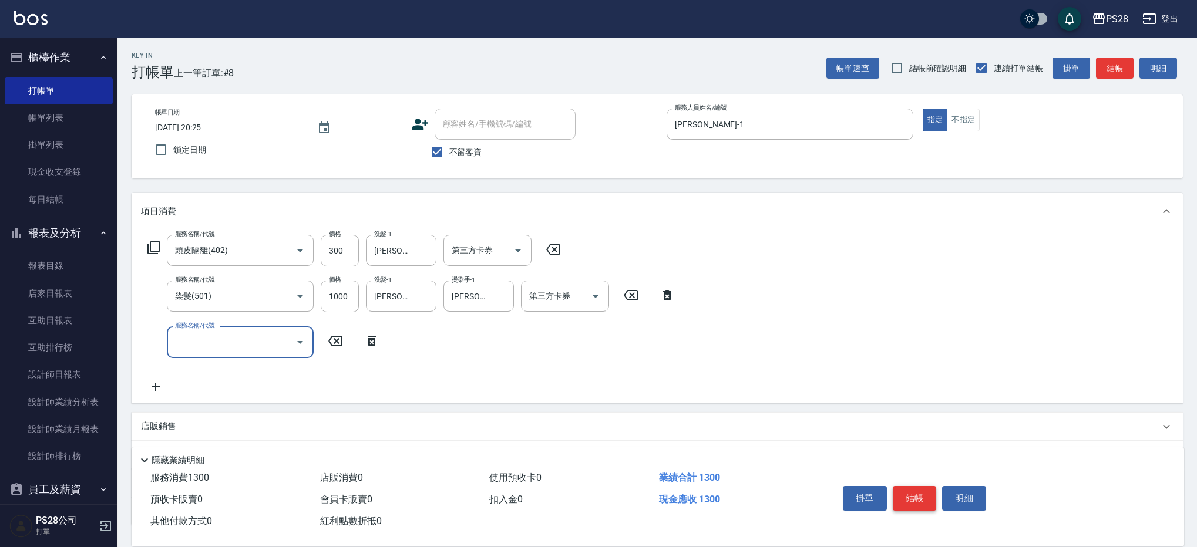
click at [915, 486] on button "結帳" at bounding box center [914, 498] width 44 height 25
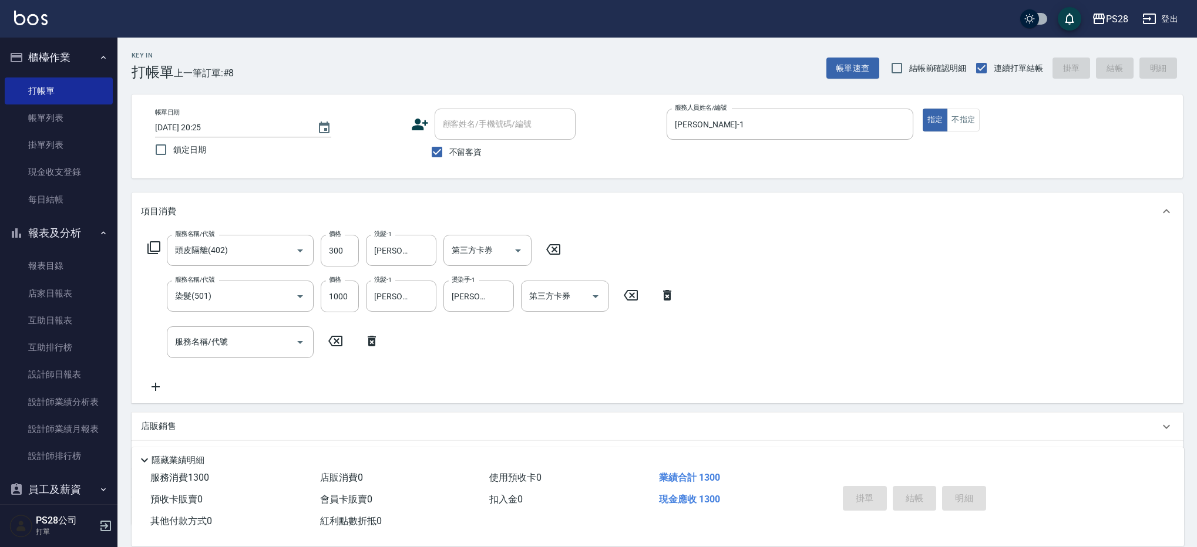
type input "[DATE] 20:26"
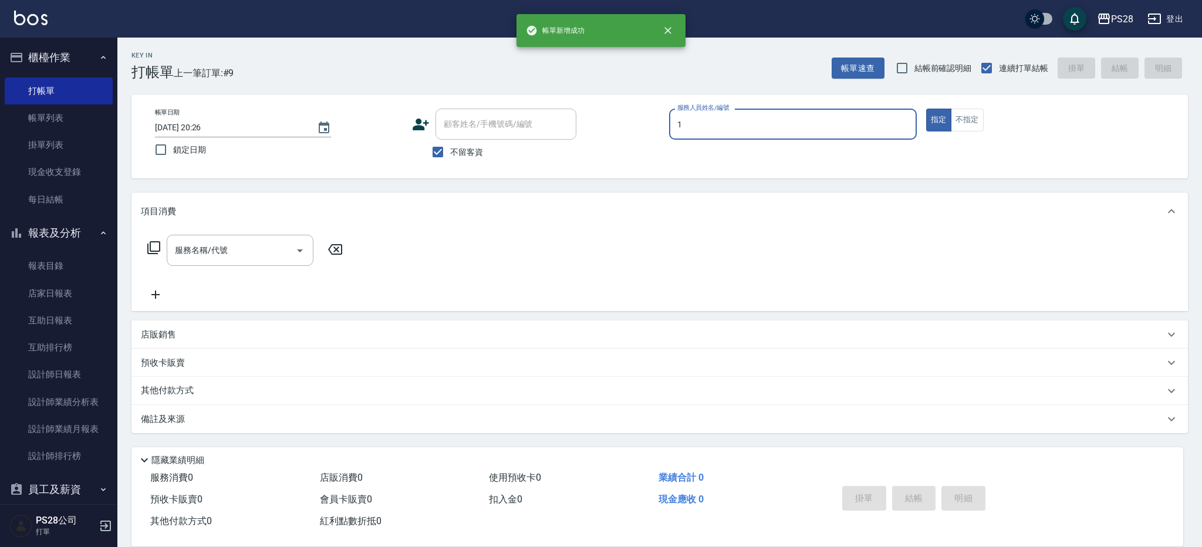
type input "[PERSON_NAME]-1"
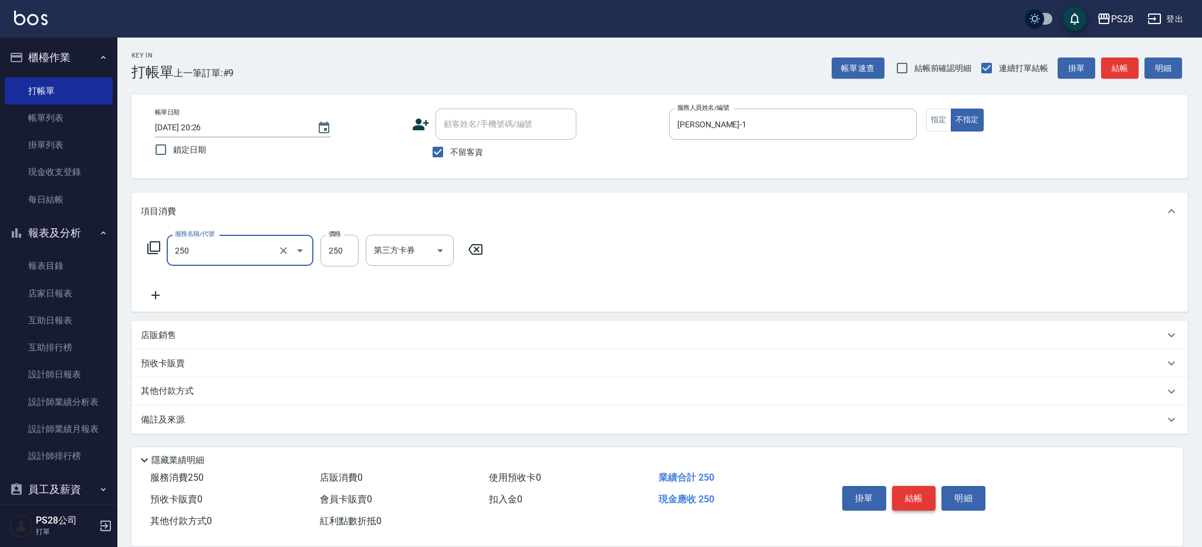
type input "單剪(250)"
type input "149"
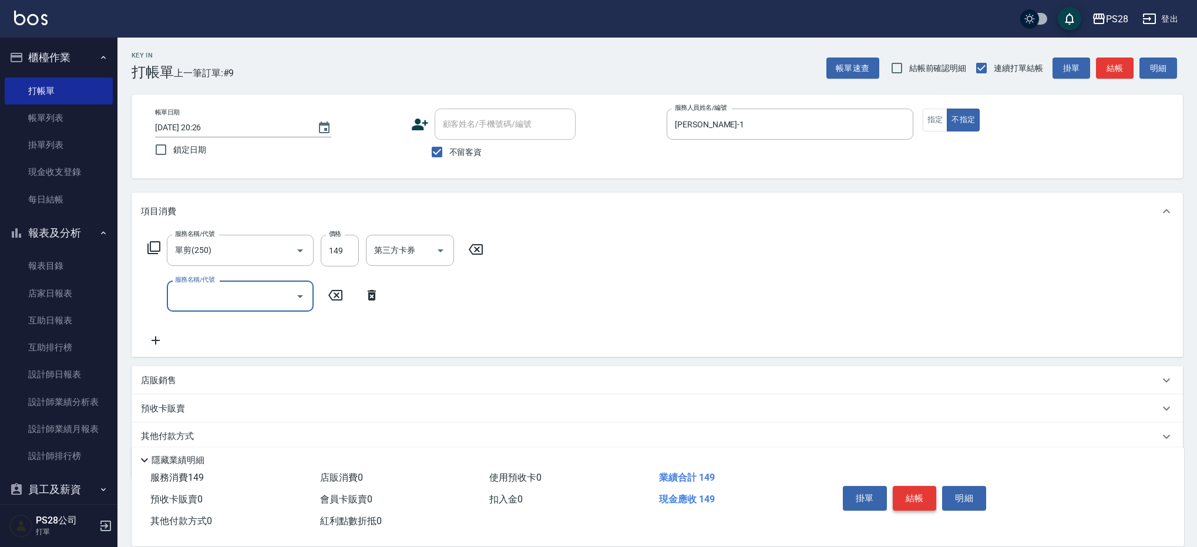
click at [913, 487] on button "結帳" at bounding box center [914, 498] width 44 height 25
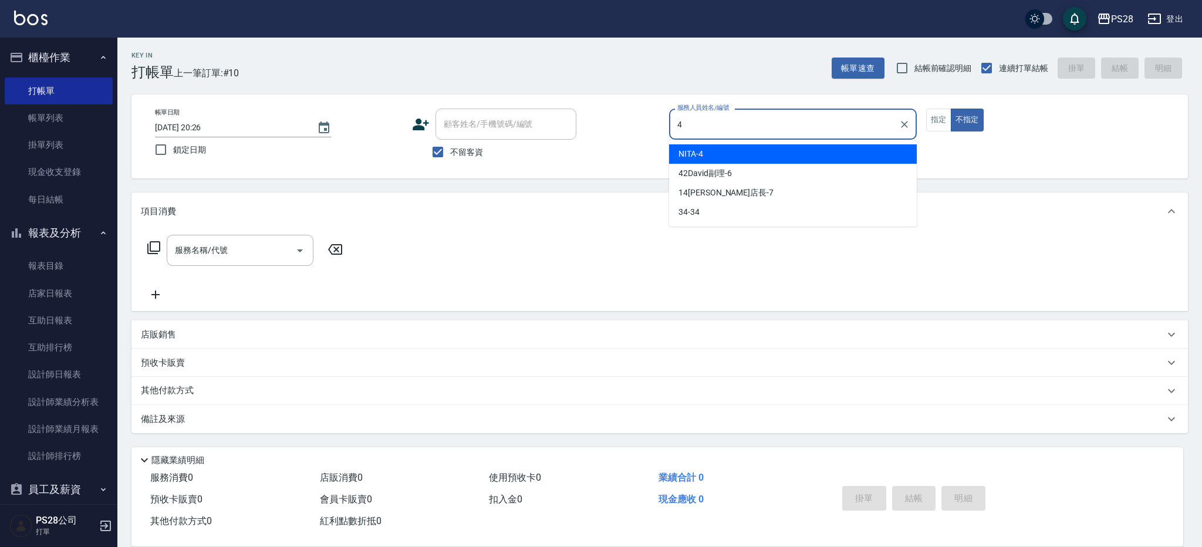
type input "NITA-4"
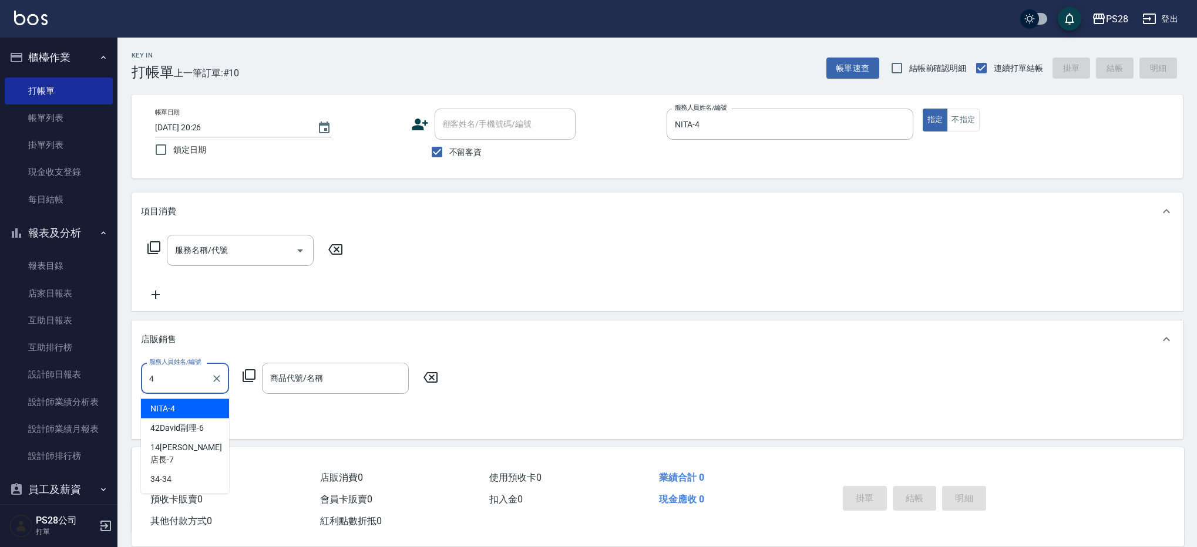
type input "NITA-4"
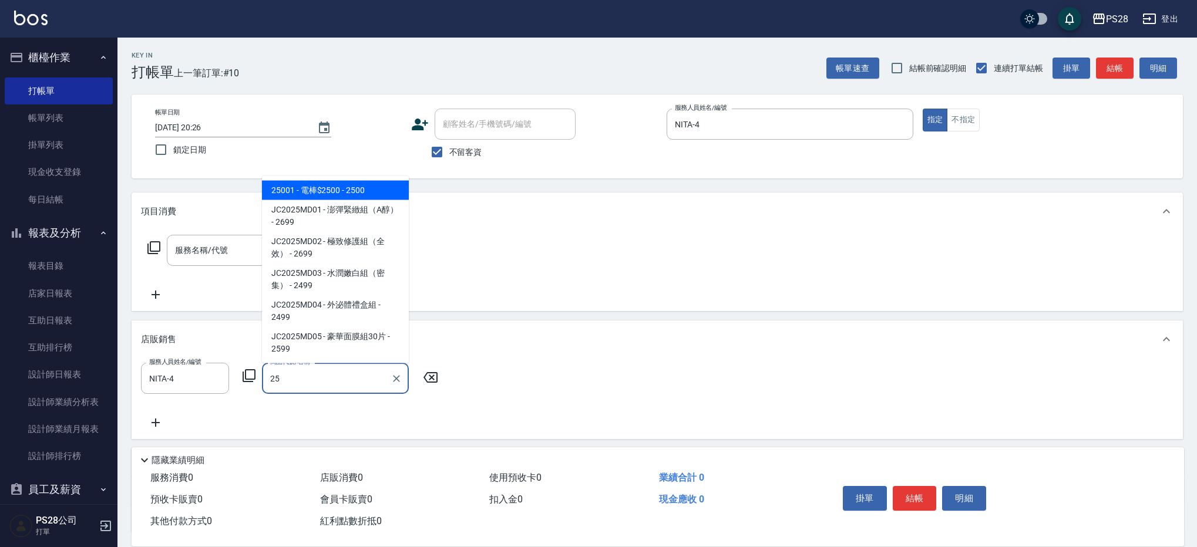
type input "2"
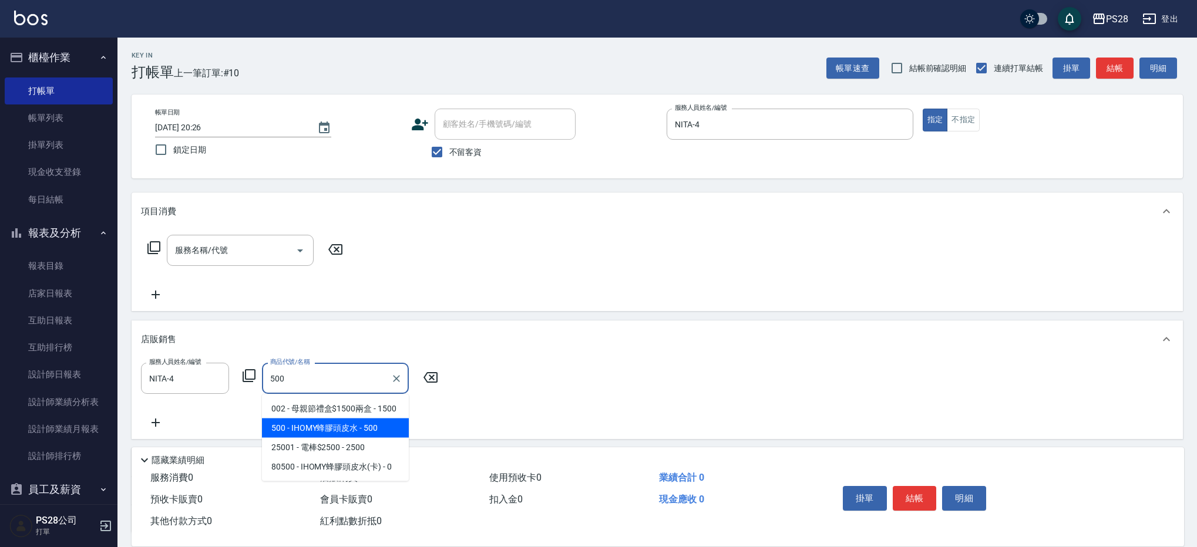
type input "IHOMY蜂膠頭皮水"
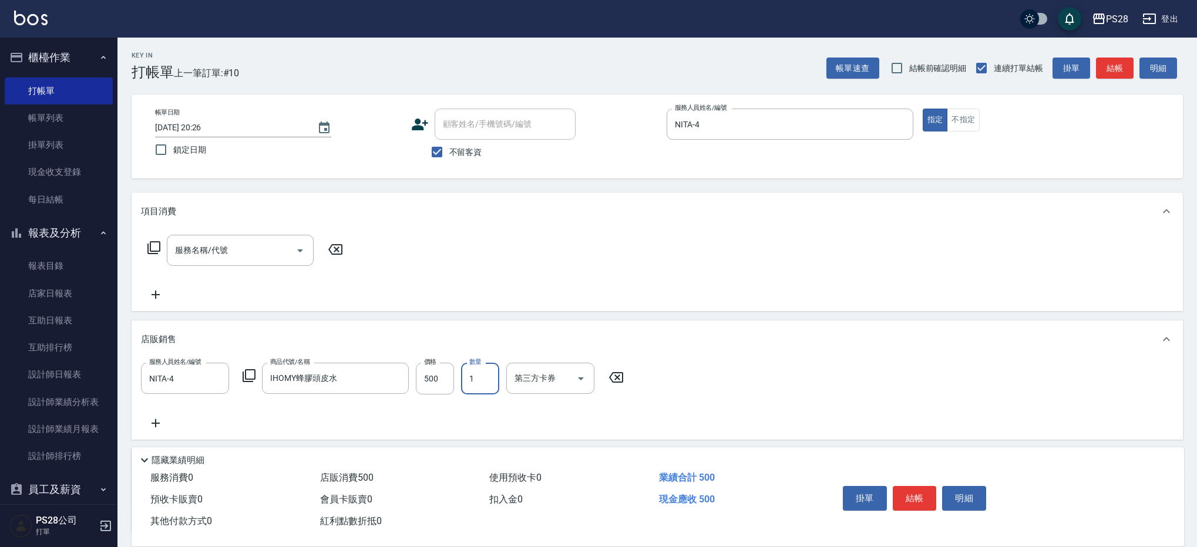
click at [909, 492] on button "結帳" at bounding box center [914, 498] width 44 height 25
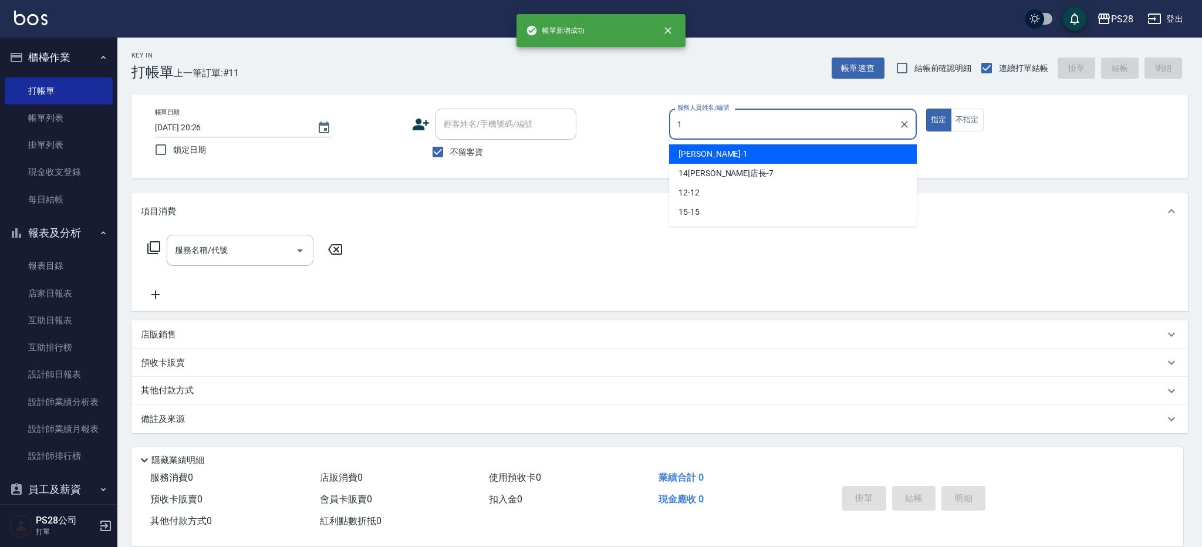
type input "[PERSON_NAME]-1"
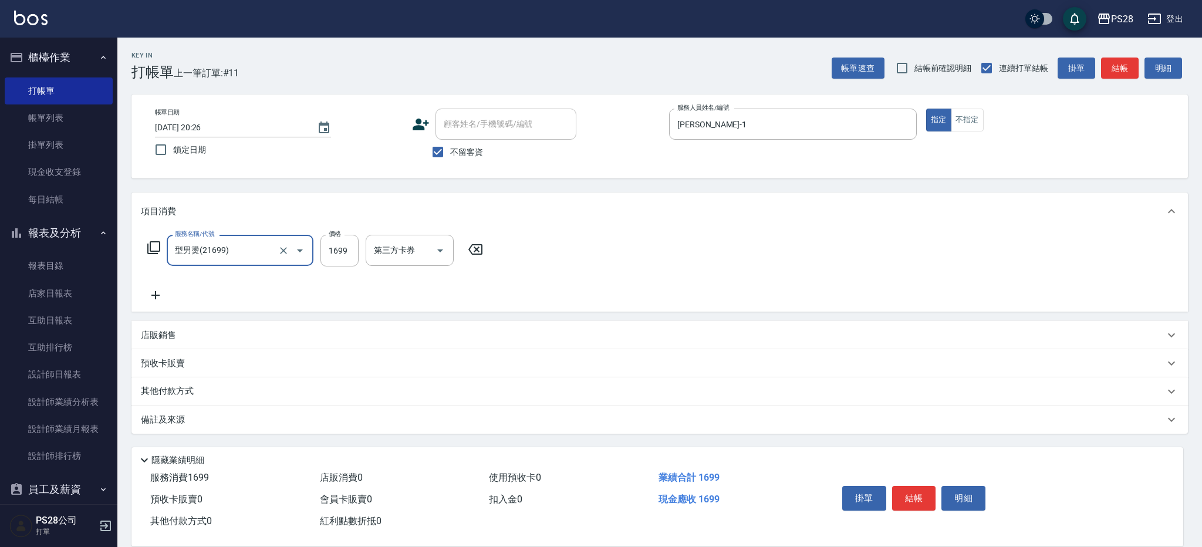
type input "型男燙(21699)"
type input "ㄅ"
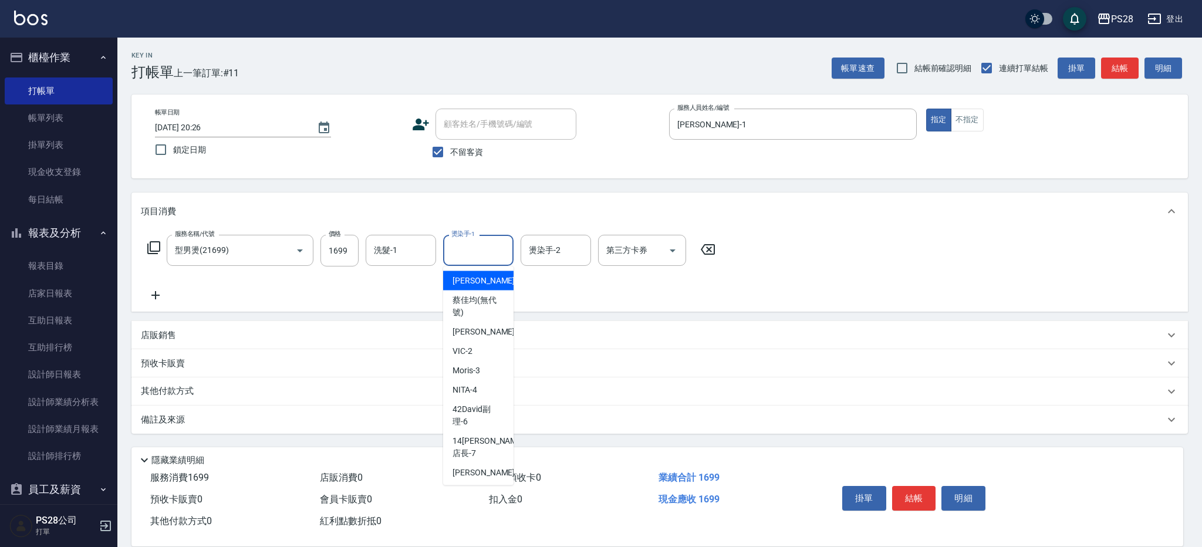
type input "ㄅ"
click at [368, 254] on div "洗髮-1" at bounding box center [401, 250] width 70 height 31
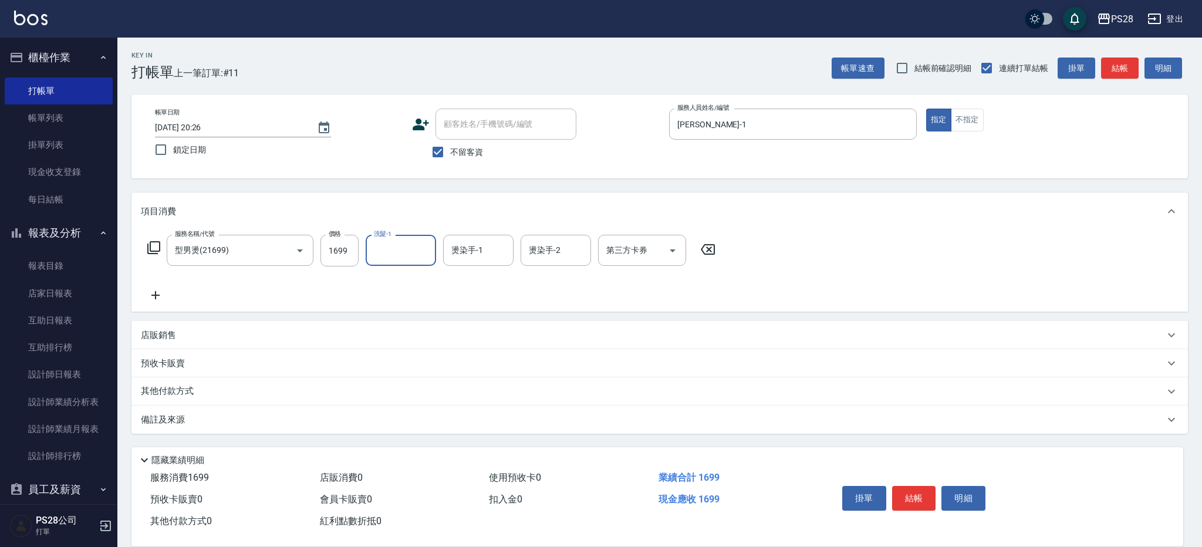
click at [380, 253] on input "洗髮-1" at bounding box center [401, 250] width 60 height 21
type input "[PERSON_NAME]-1"
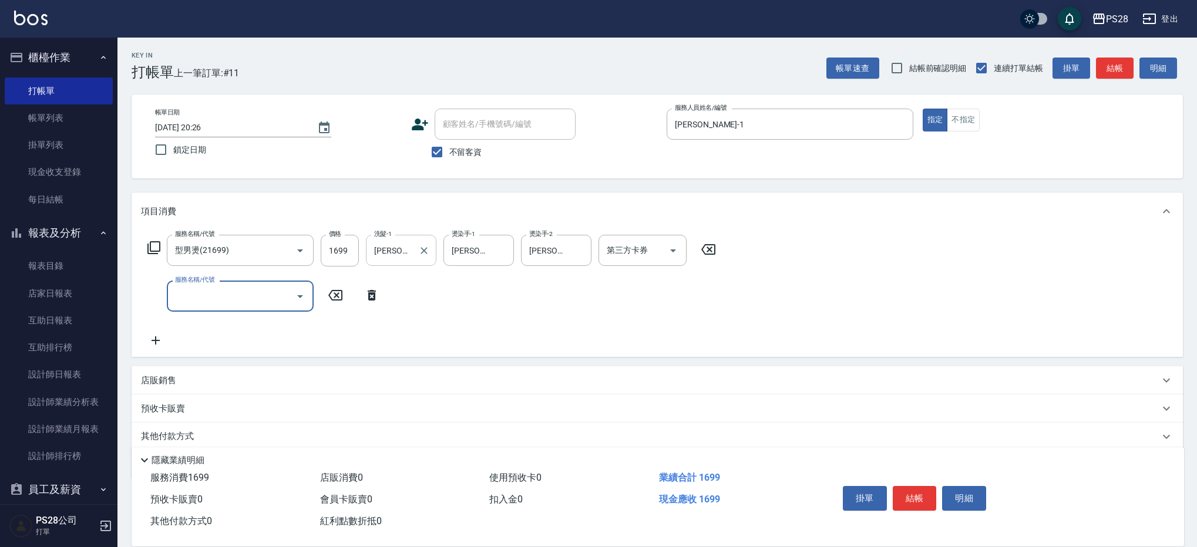
type input "5"
type input "500護髮(403)"
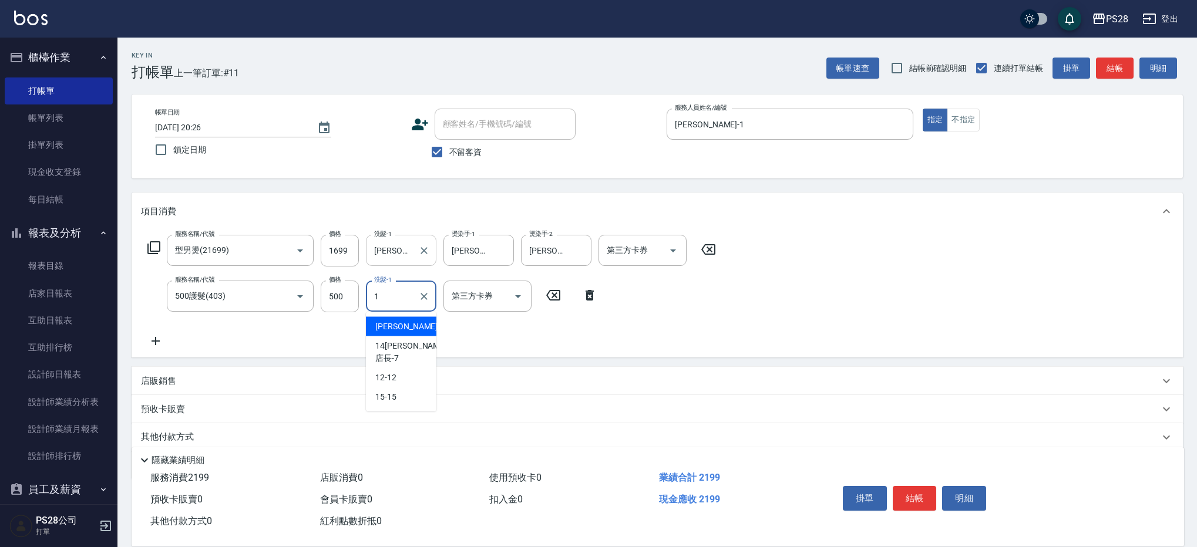
type input "[PERSON_NAME]-1"
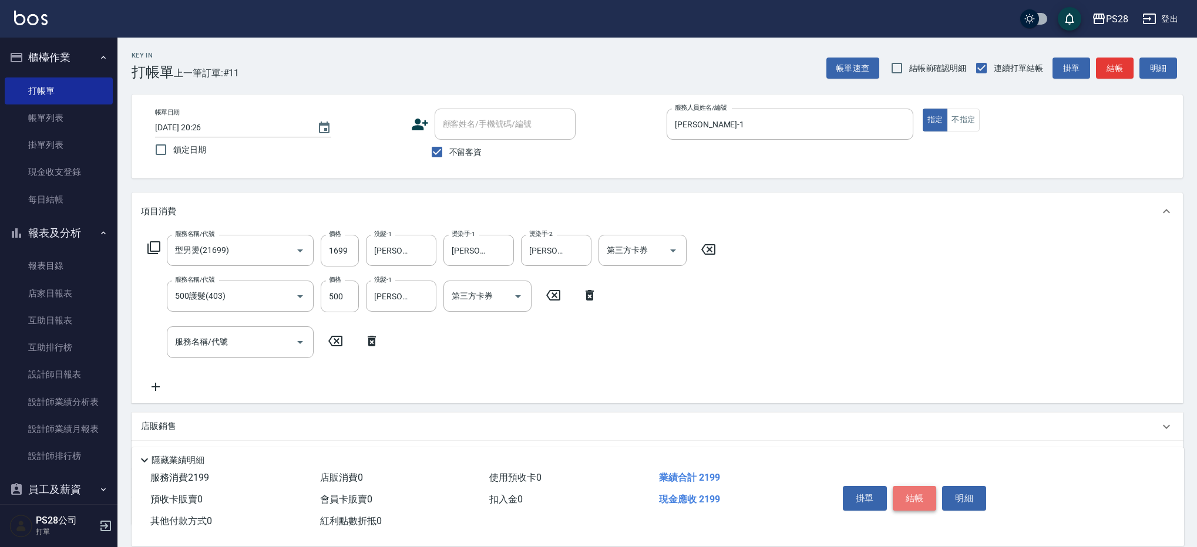
click at [910, 490] on button "結帳" at bounding box center [914, 498] width 44 height 25
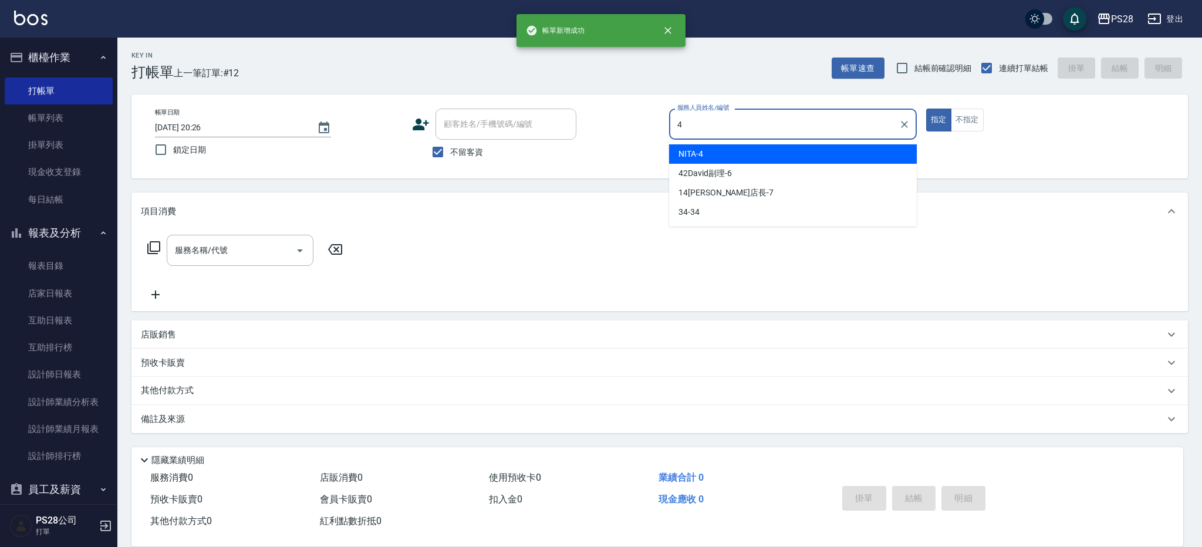
type input "NITA-4"
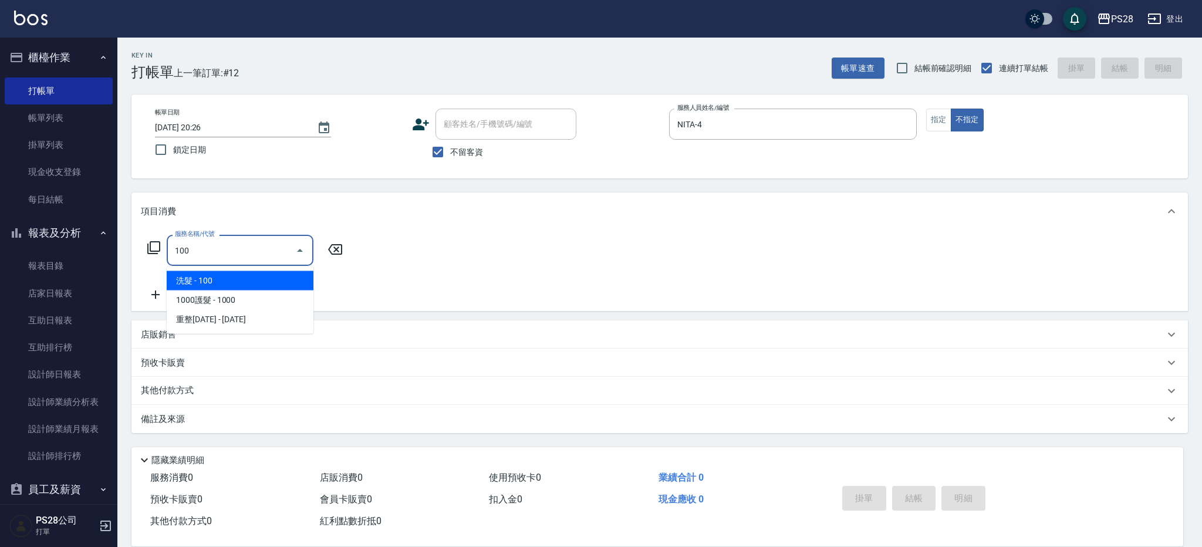
type input "洗髮(100)"
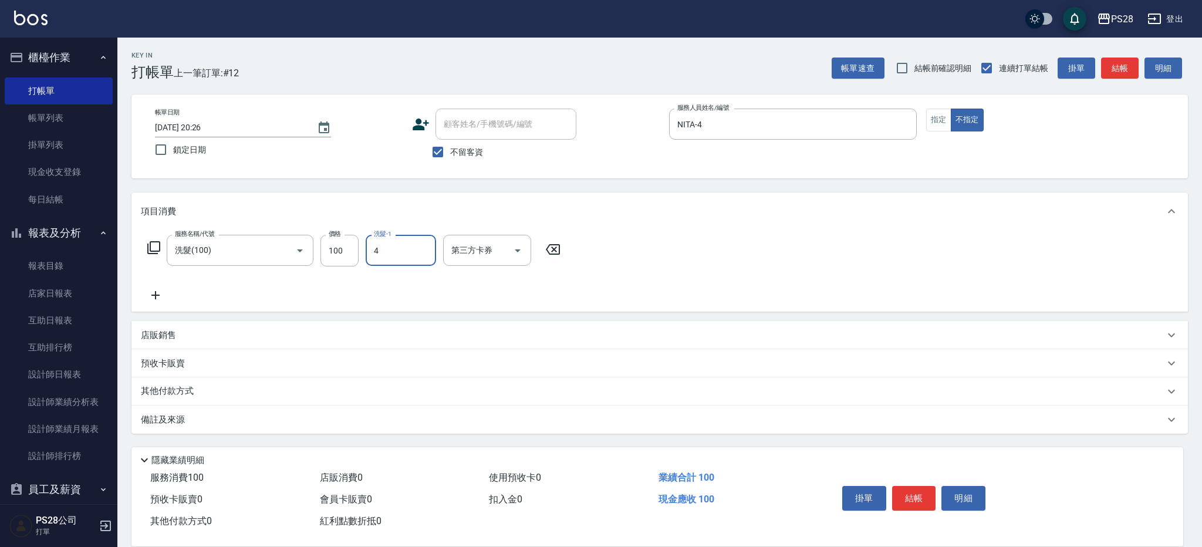
type input "NITA-4"
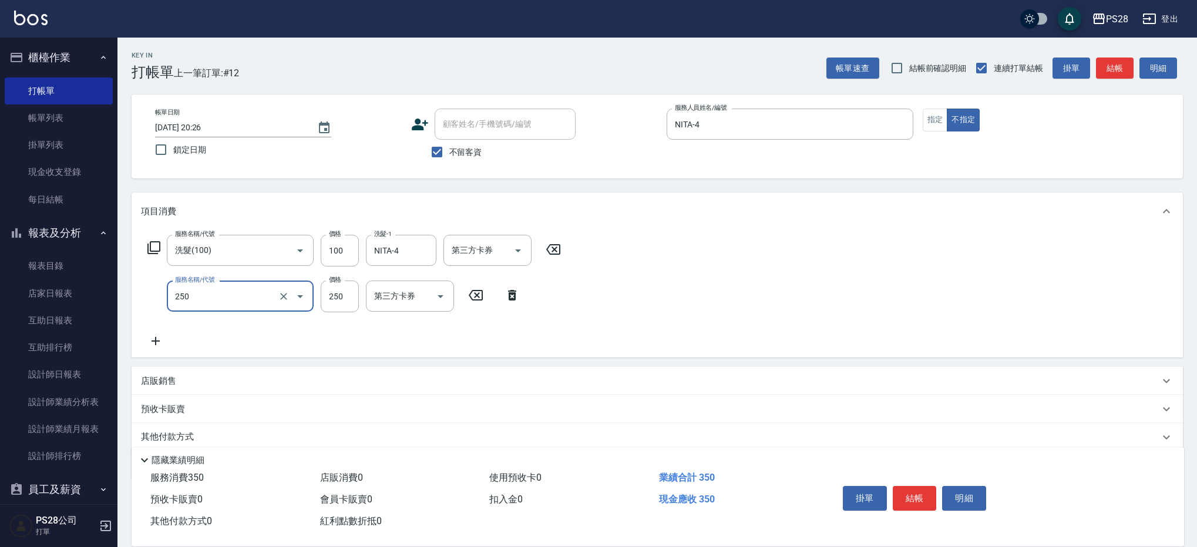
type input "單剪(250)"
type input "149"
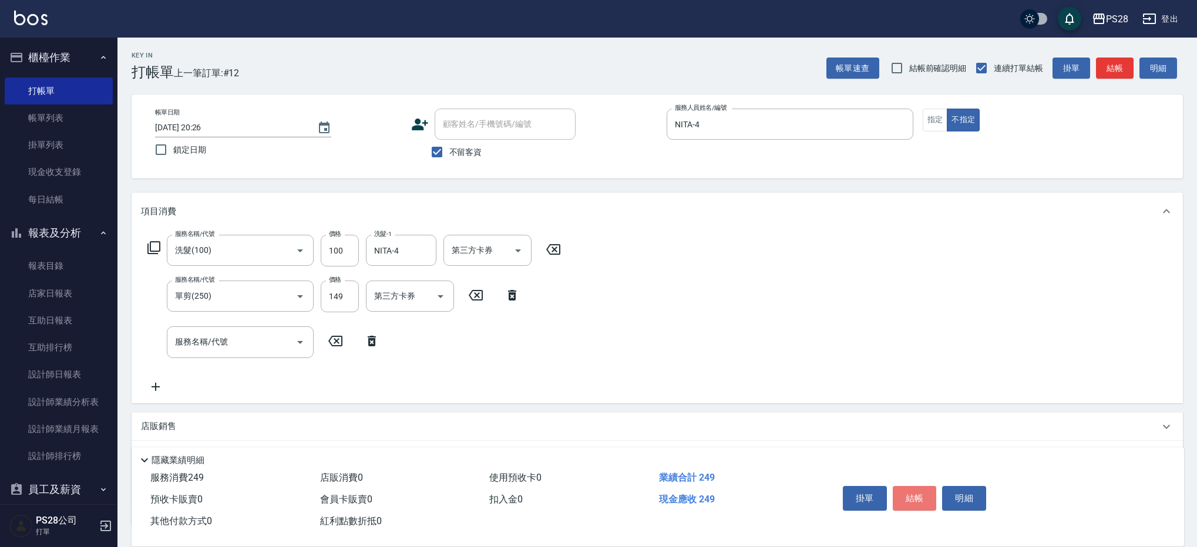
click at [901, 486] on button "結帳" at bounding box center [914, 498] width 44 height 25
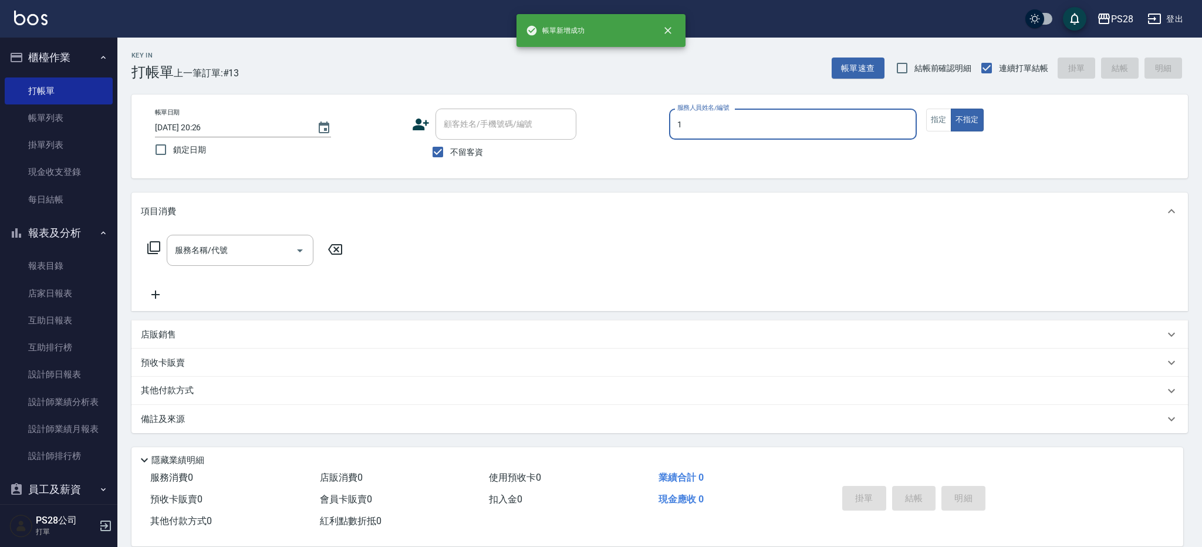
type input "[PERSON_NAME]-1"
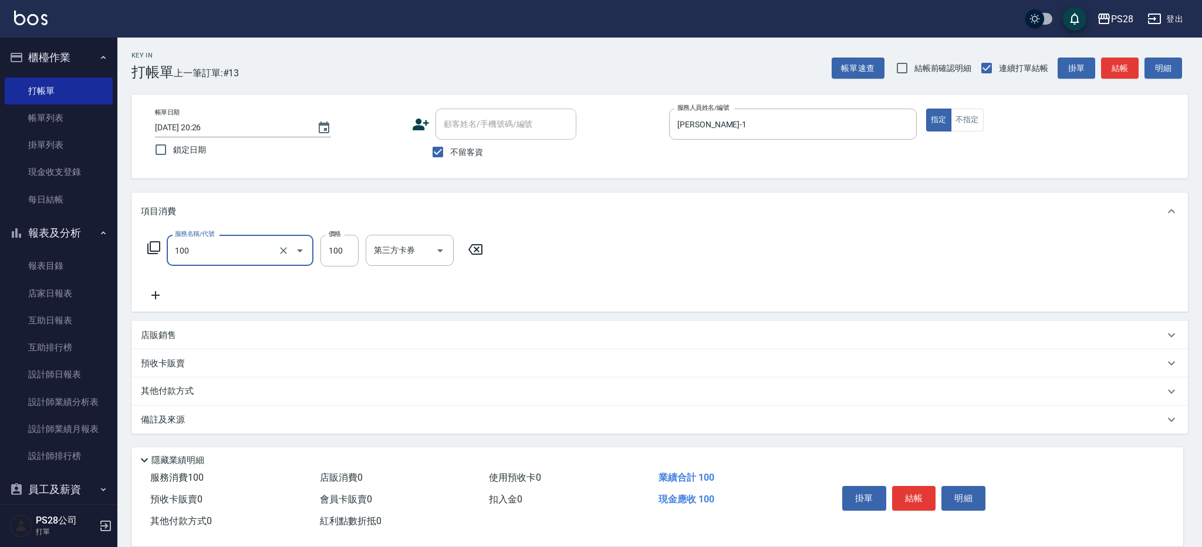
type input "洗髮(100)"
type input "[PERSON_NAME]-1"
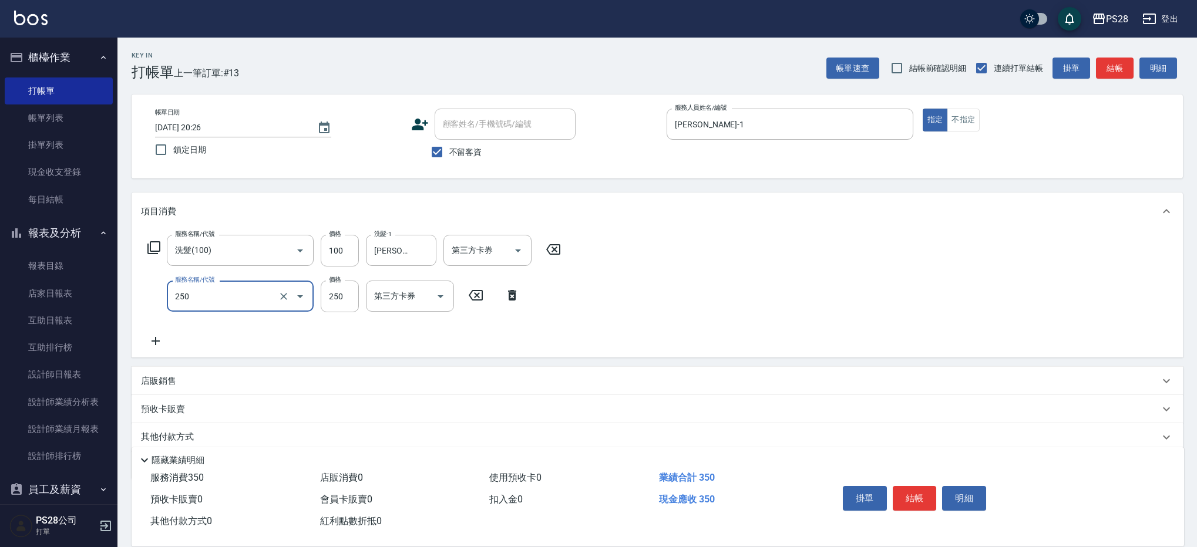
type input "單剪(250)"
type input "350"
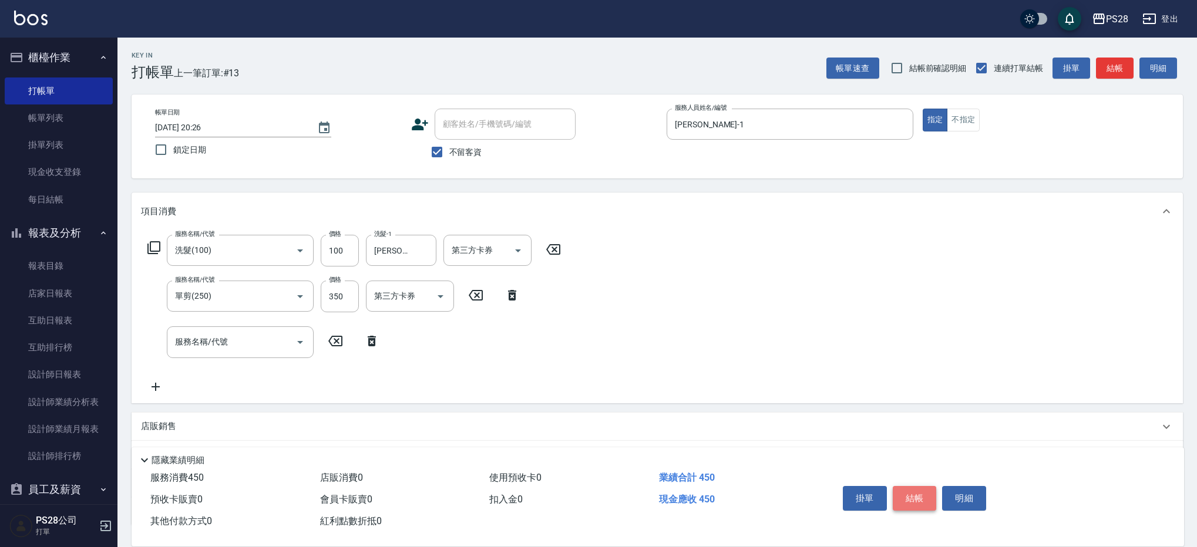
click at [908, 497] on button "結帳" at bounding box center [914, 498] width 44 height 25
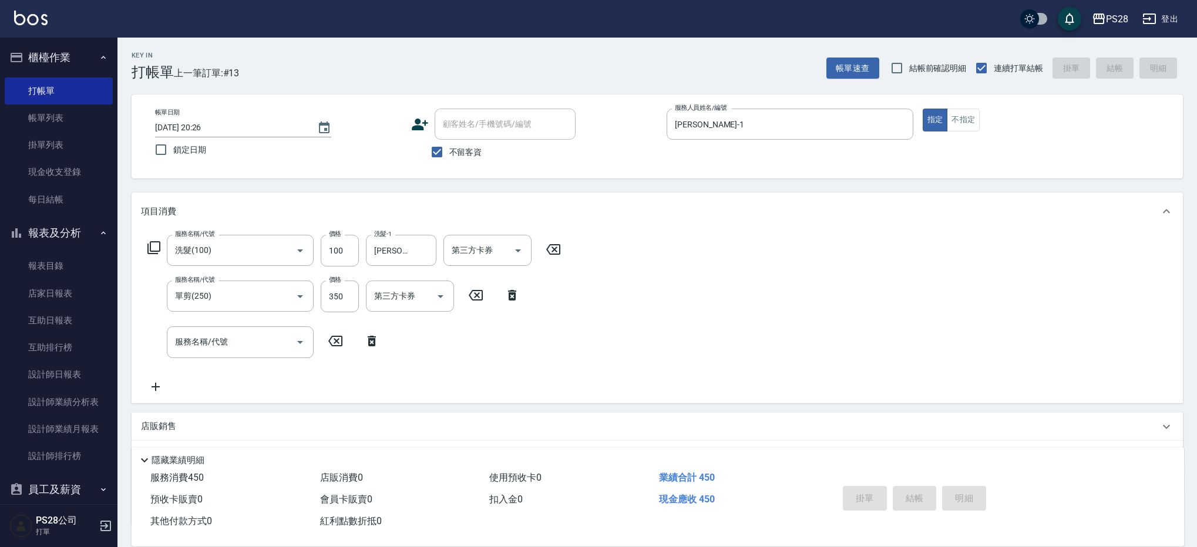
type input "[DATE] 20:27"
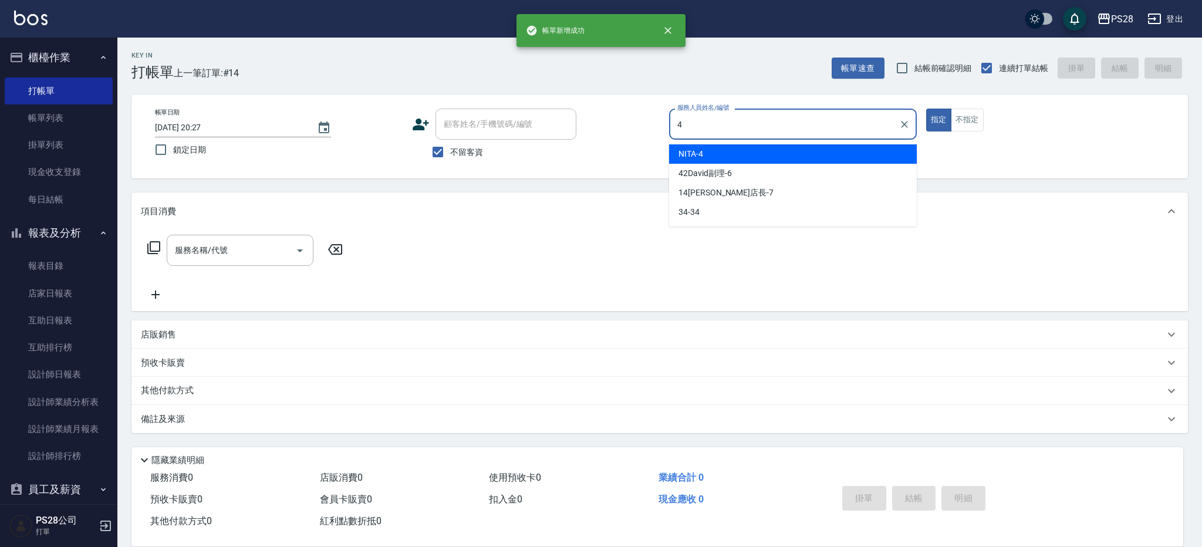
type input "NITA-4"
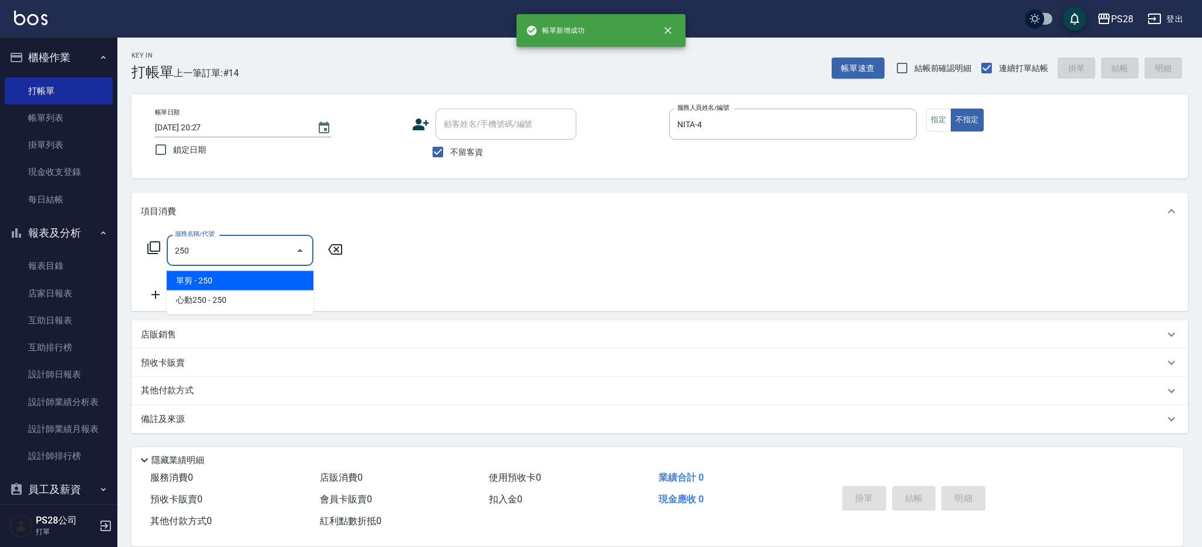
type input "單剪(250)"
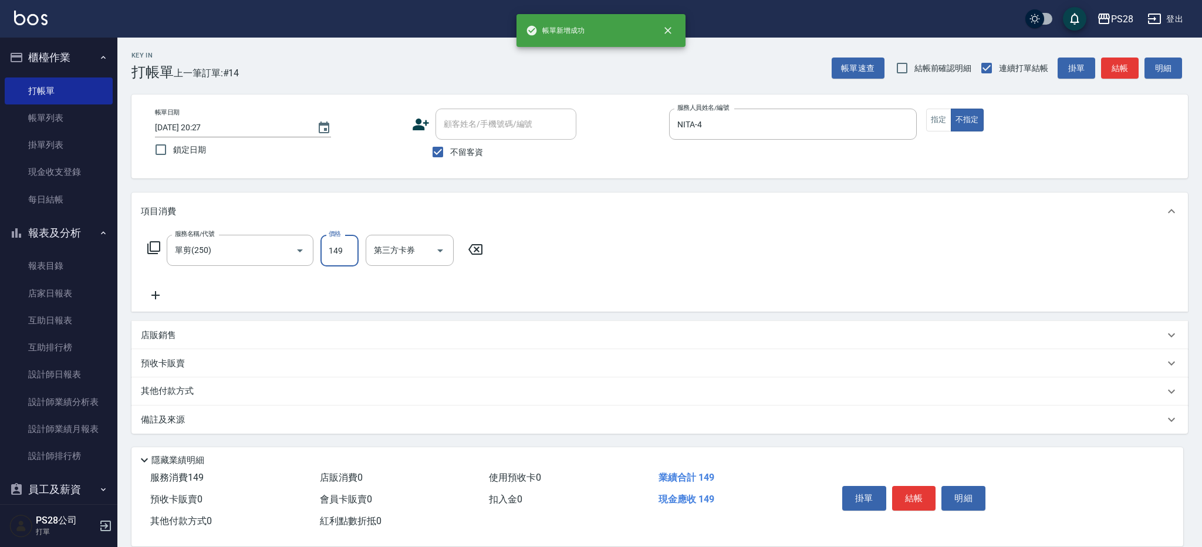
type input "149"
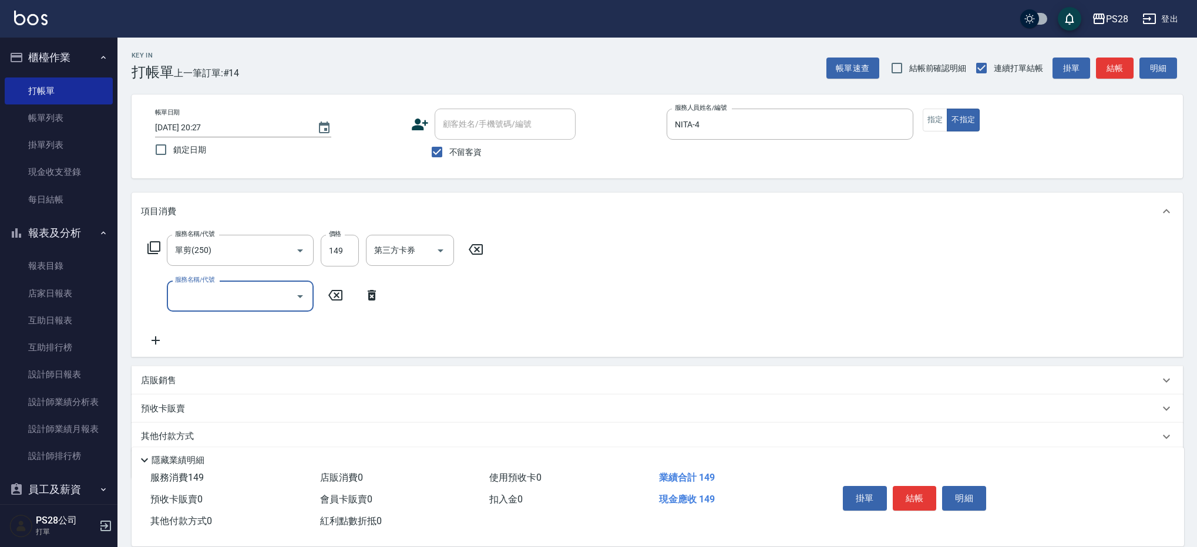
click at [921, 490] on button "結帳" at bounding box center [914, 498] width 44 height 25
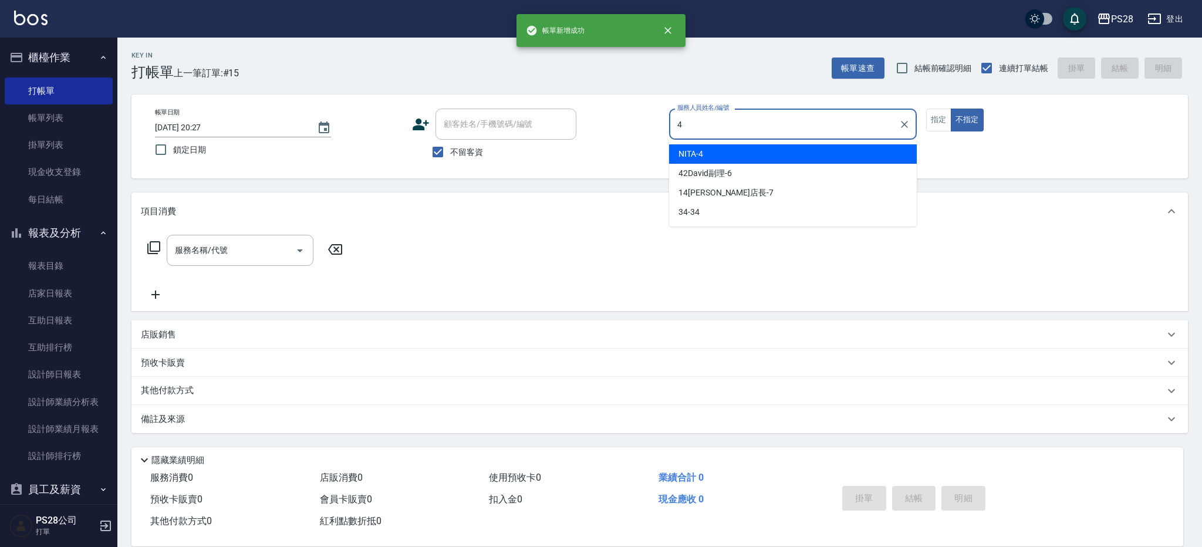
type input "NITA-4"
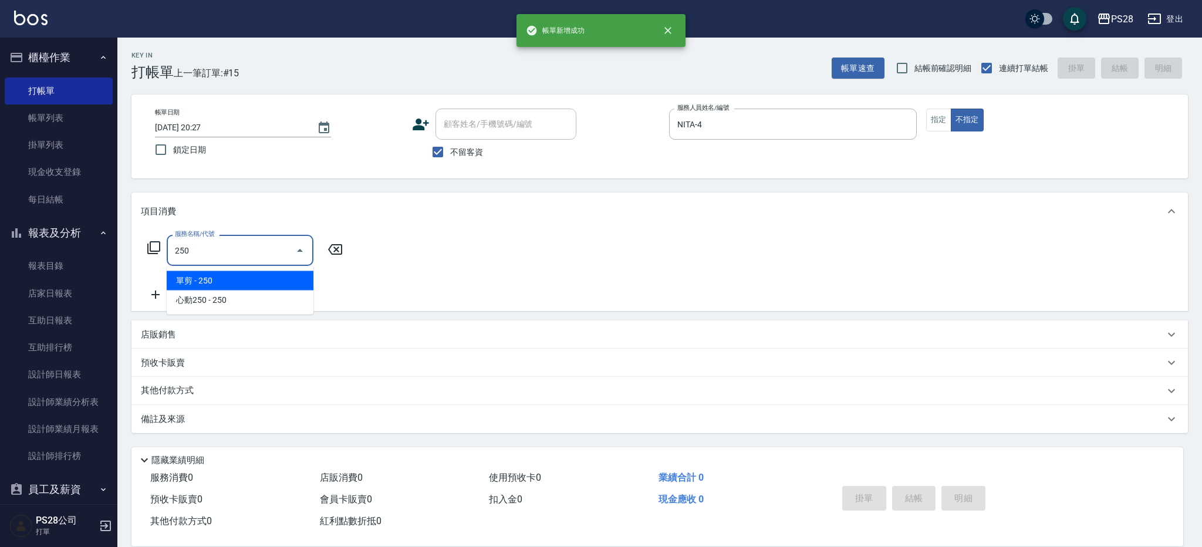
type input "單剪(250)"
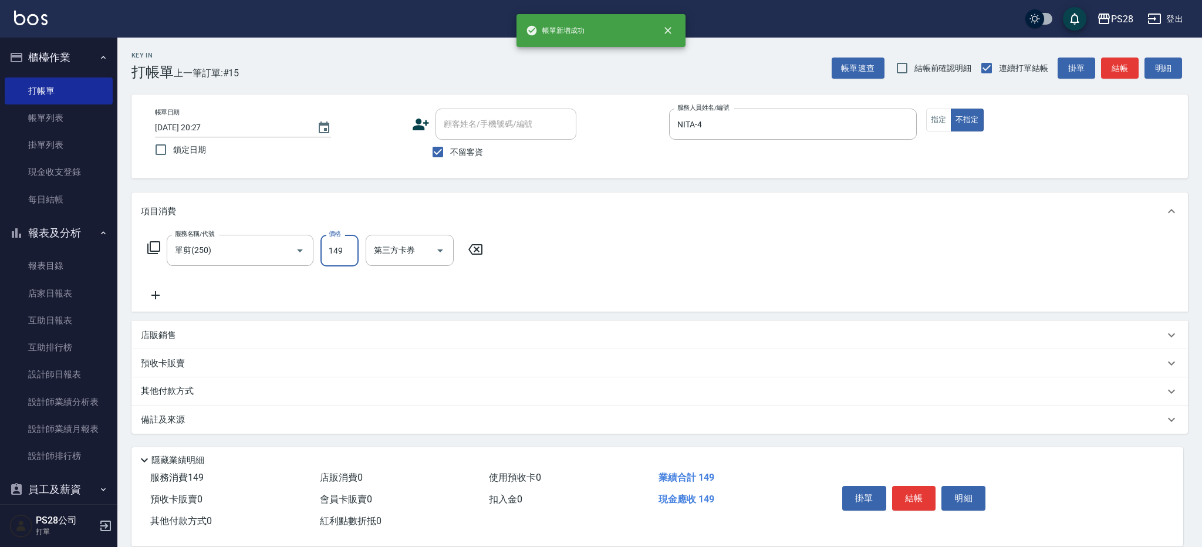
type input "149"
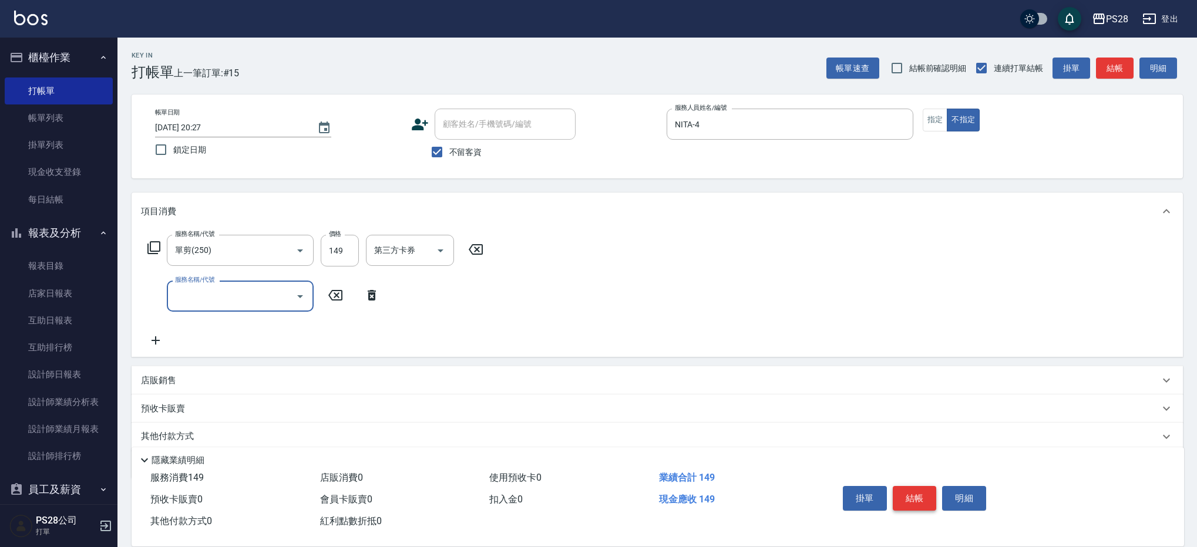
click at [910, 488] on button "結帳" at bounding box center [914, 498] width 44 height 25
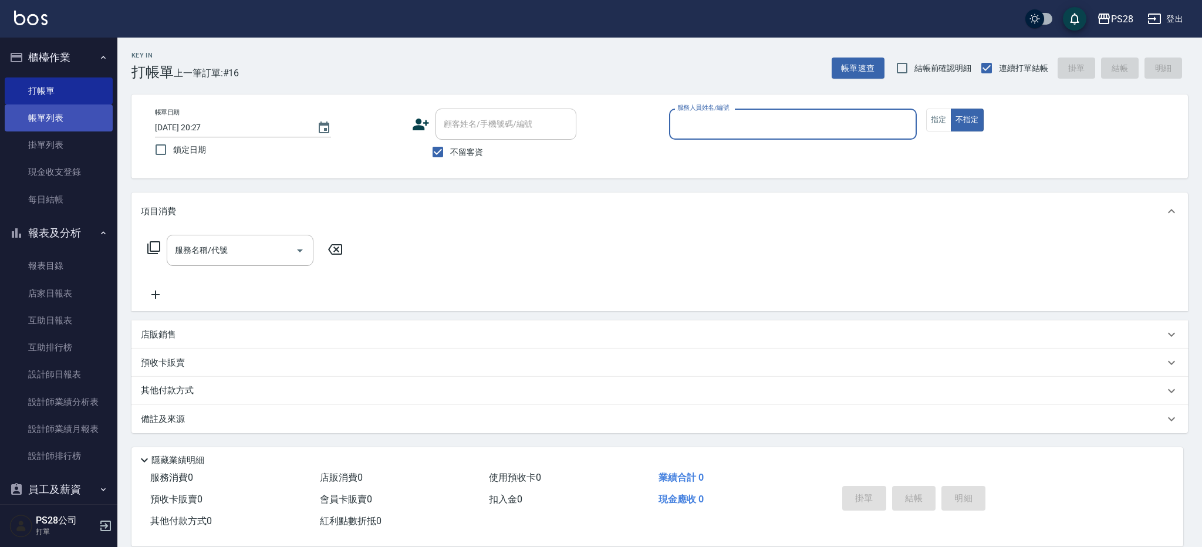
click at [61, 114] on link "帳單列表" at bounding box center [59, 118] width 108 height 27
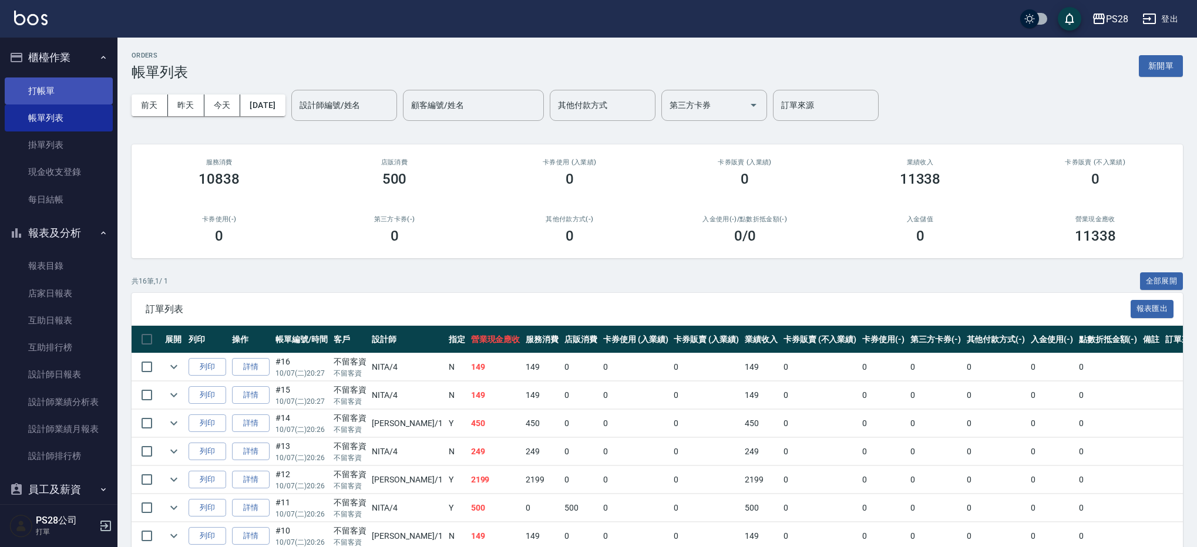
click at [103, 84] on link "打帳單" at bounding box center [59, 90] width 108 height 27
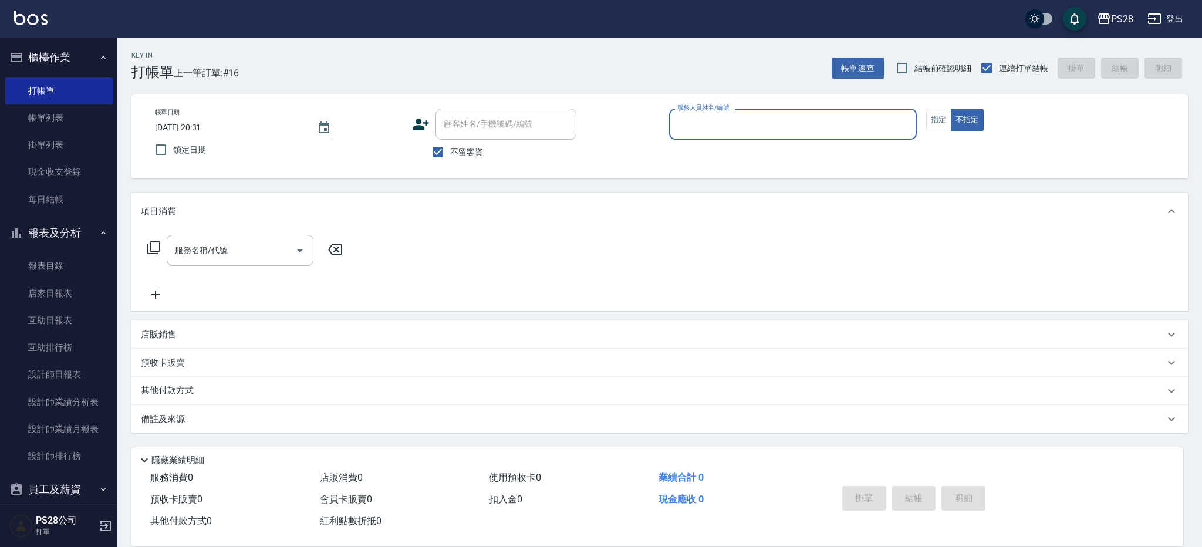
click at [784, 16] on div "PS28 登出" at bounding box center [601, 19] width 1202 height 38
click at [782, 138] on div "服務人員姓名/編號" at bounding box center [793, 124] width 248 height 31
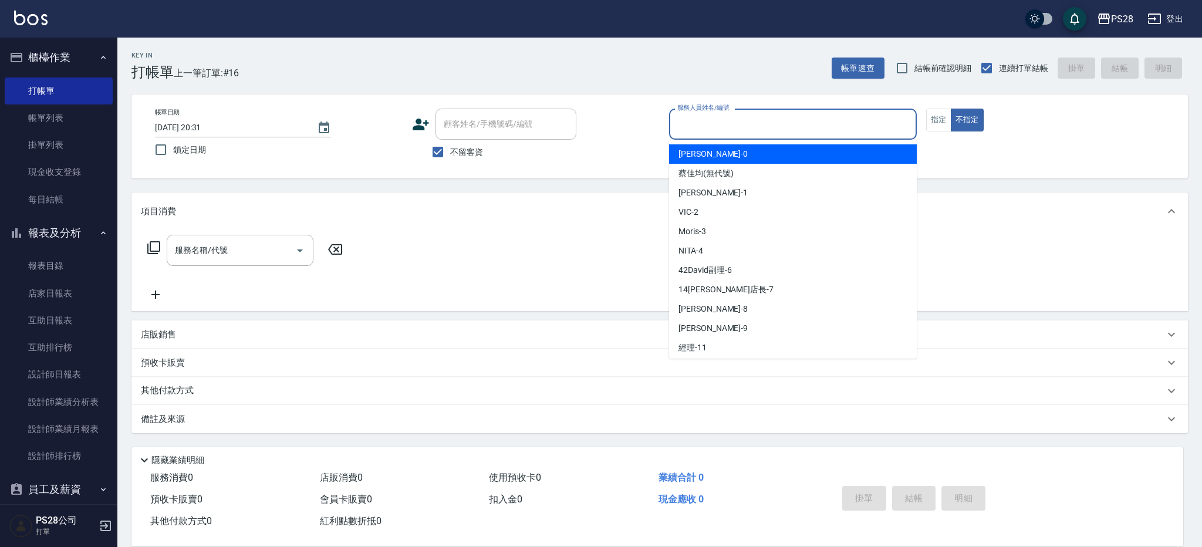
type input "1"
type input "4"
type button "false"
type input "NITA-4"
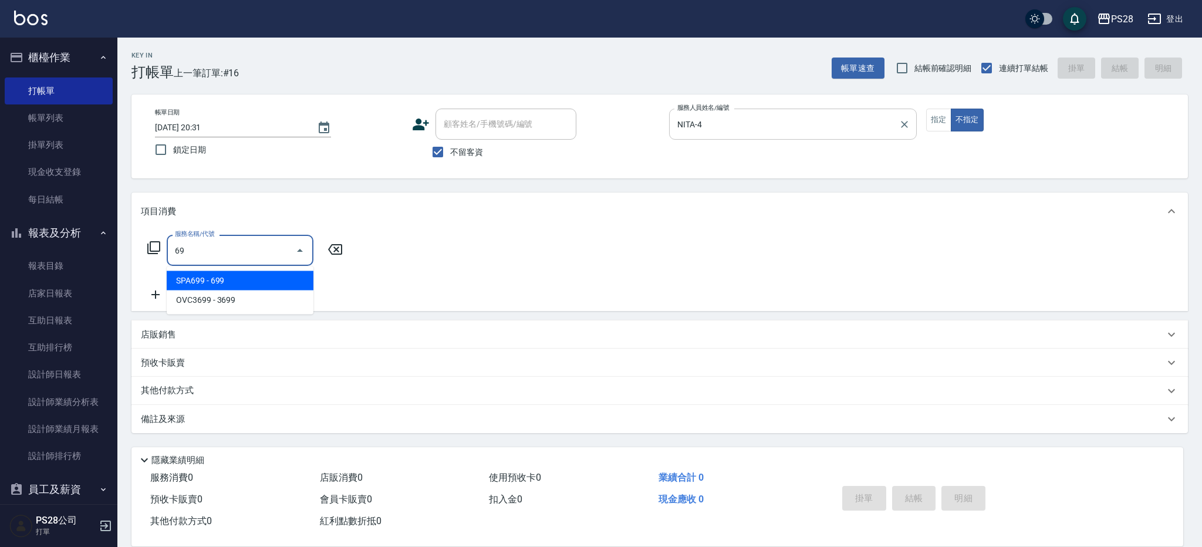
type input "6"
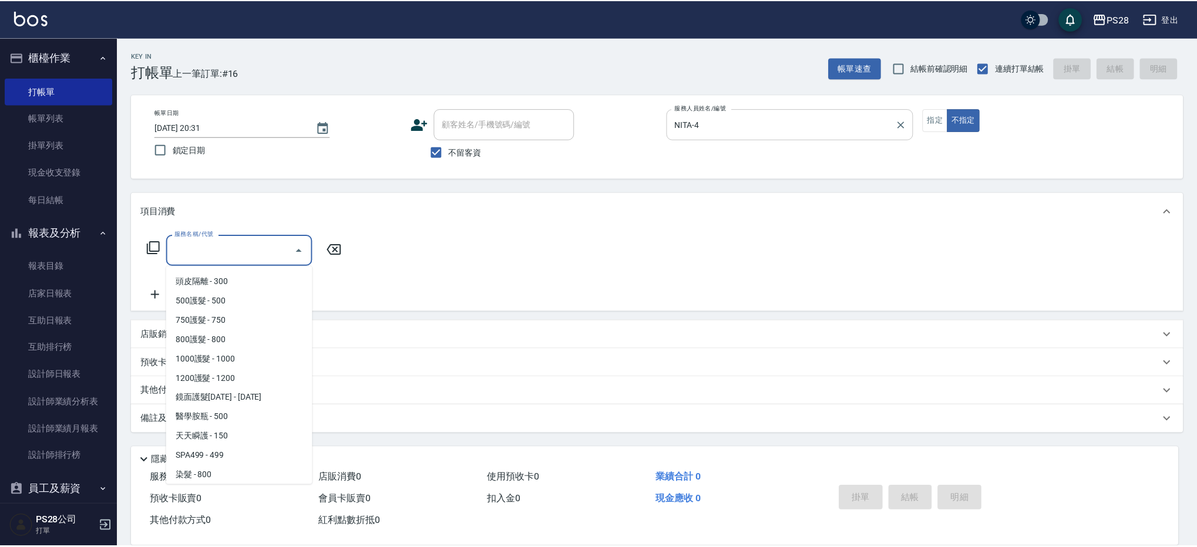
scroll to position [444, 0]
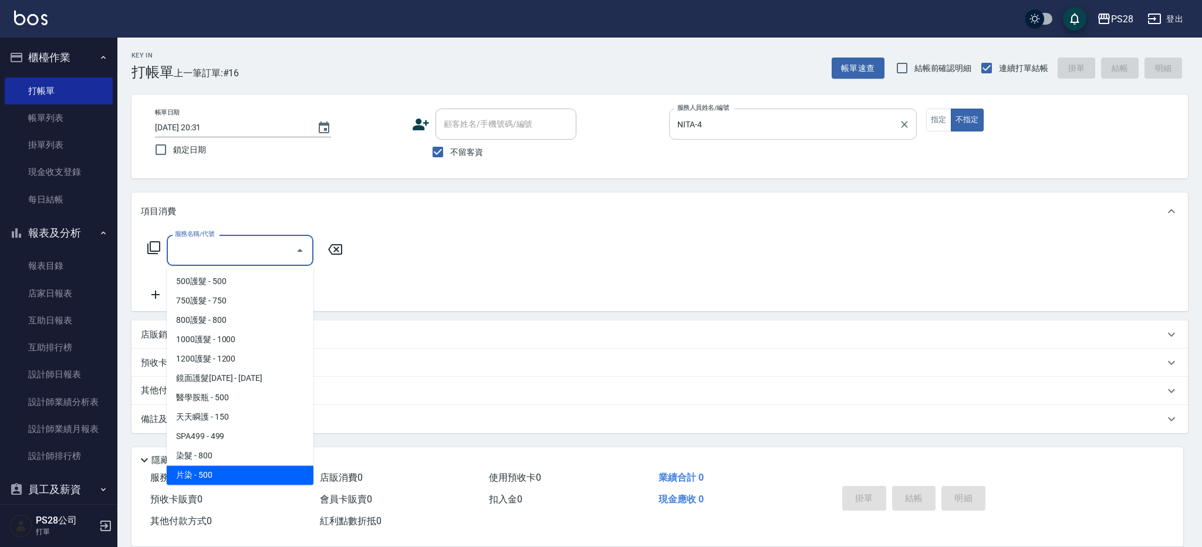
type input "片染(502)"
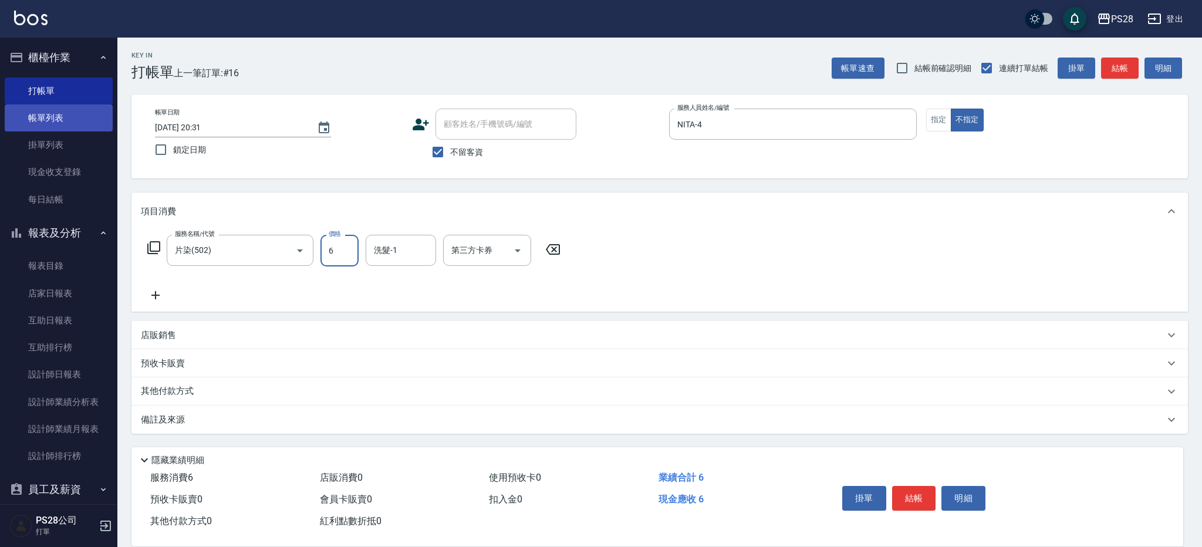
type input "6"
click at [59, 109] on link "帳單列表" at bounding box center [59, 118] width 108 height 27
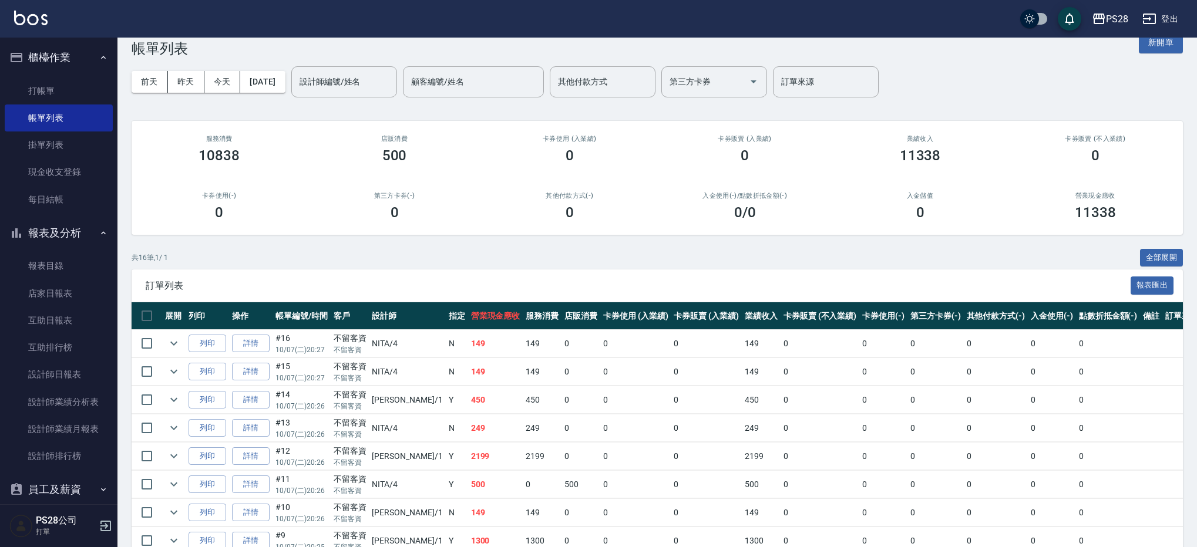
scroll to position [25, 0]
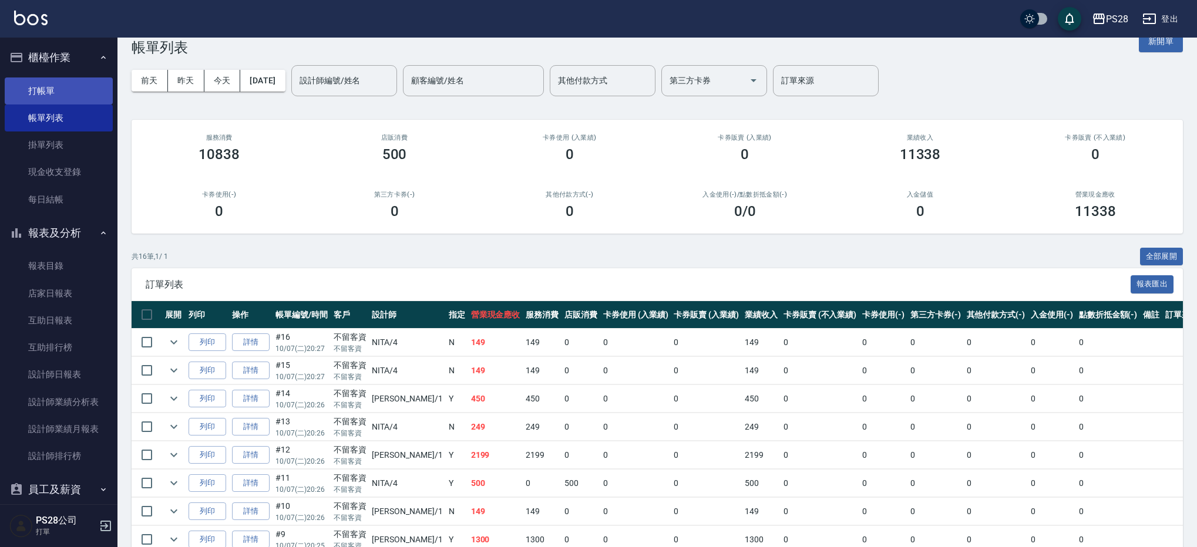
click at [48, 86] on link "打帳單" at bounding box center [59, 90] width 108 height 27
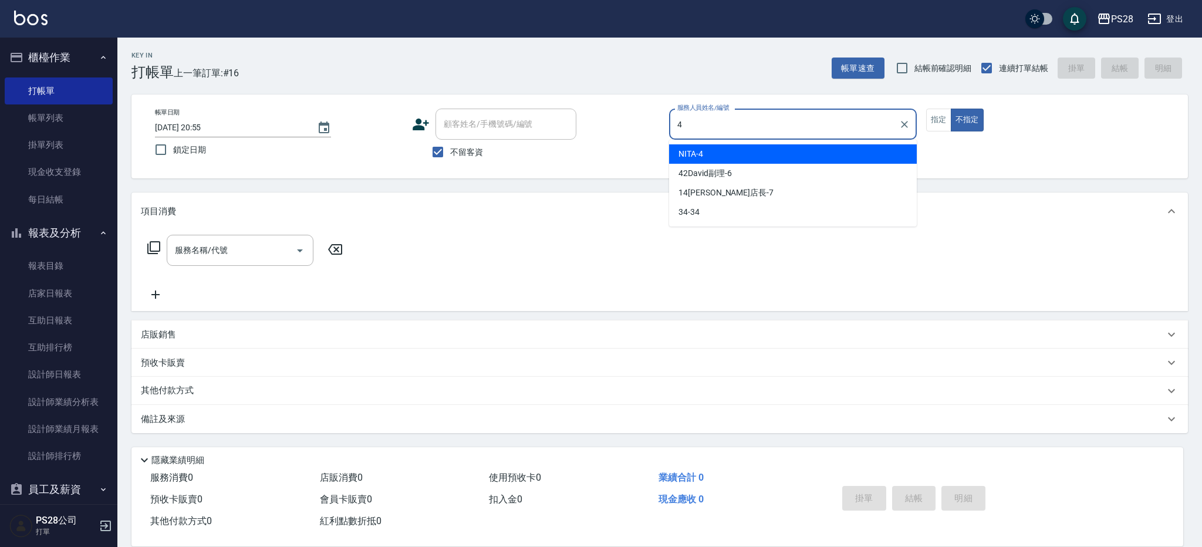
type input "NITA-4"
type button "false"
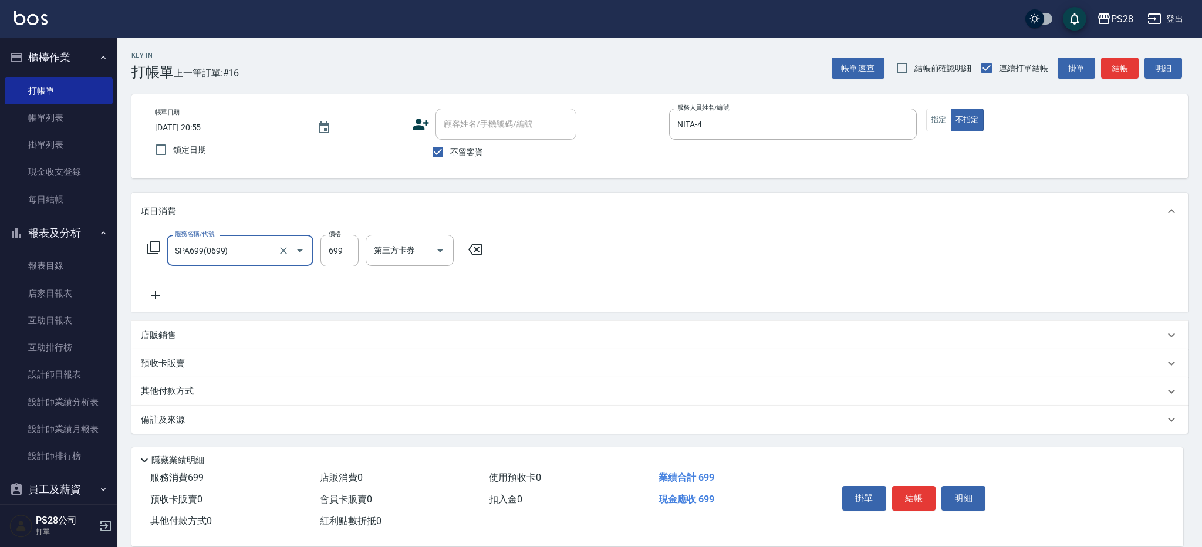
type input "SPA699(0699)"
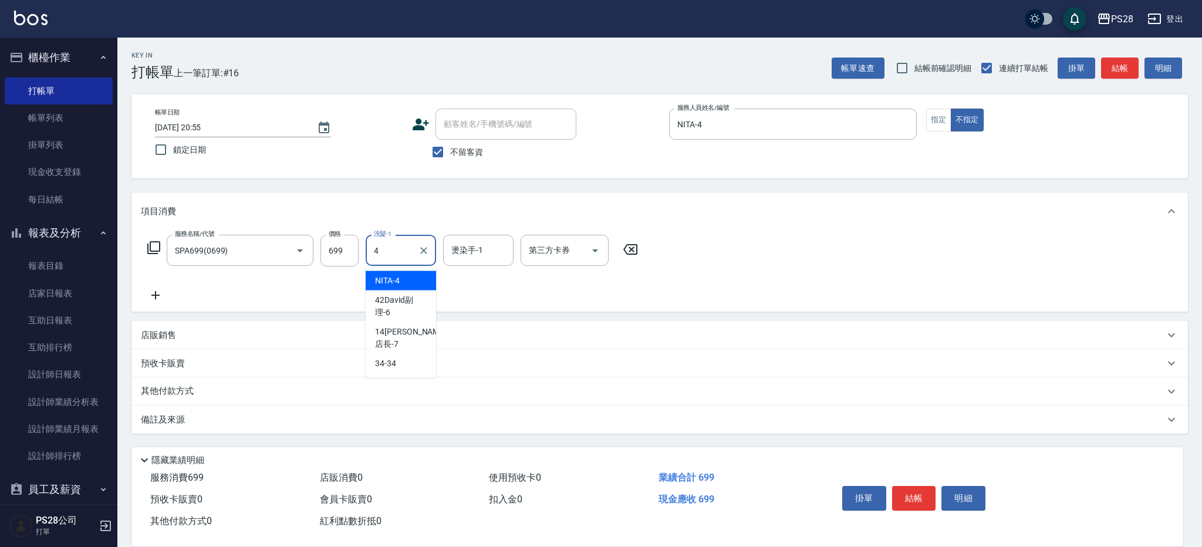
type input "NITA-4"
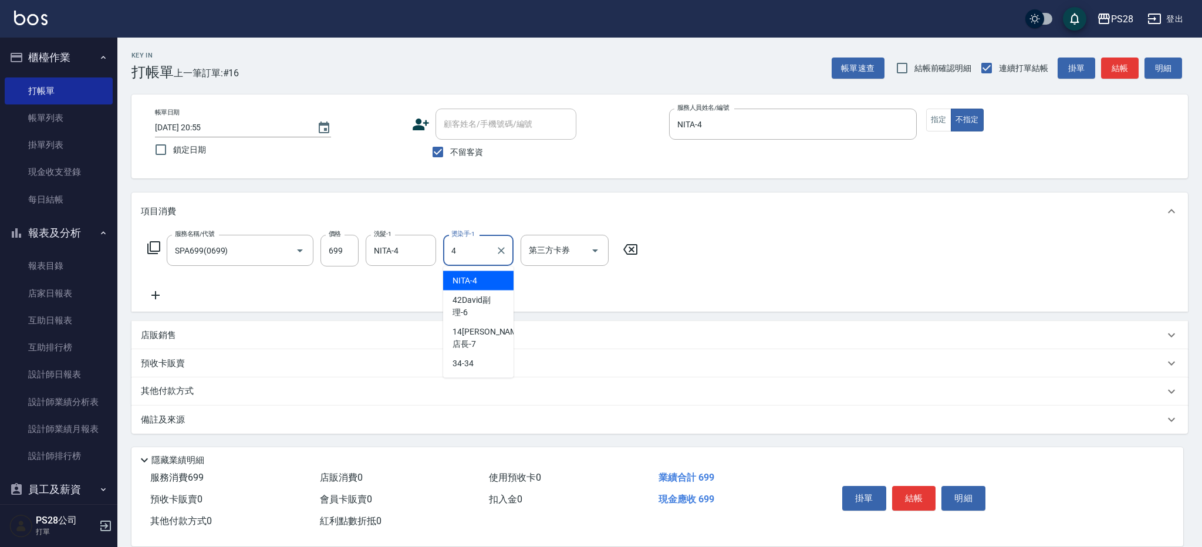
type input "NITA-4"
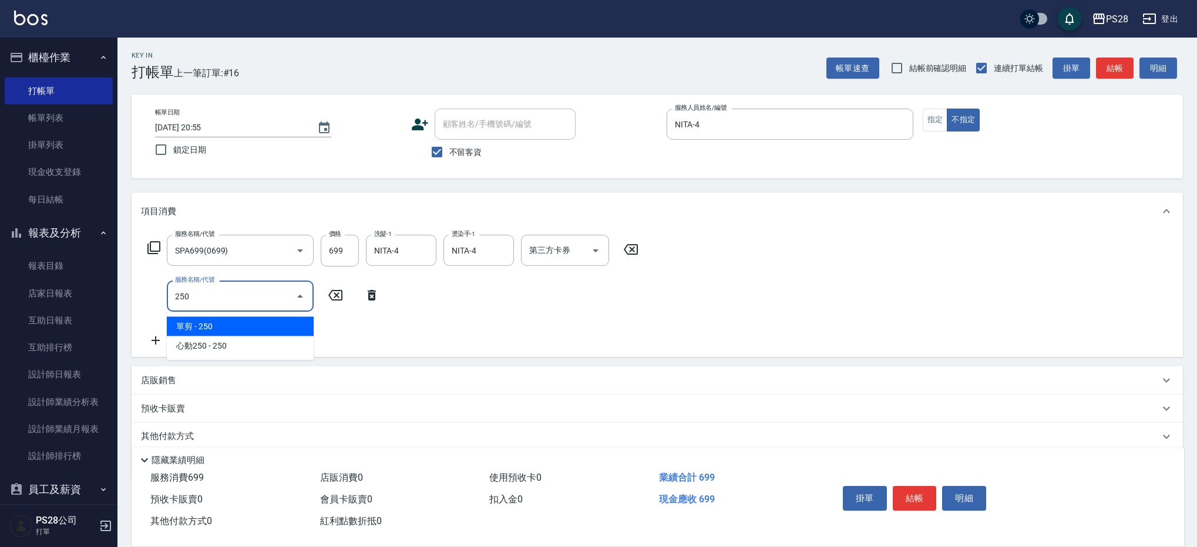
type input "單剪(250)"
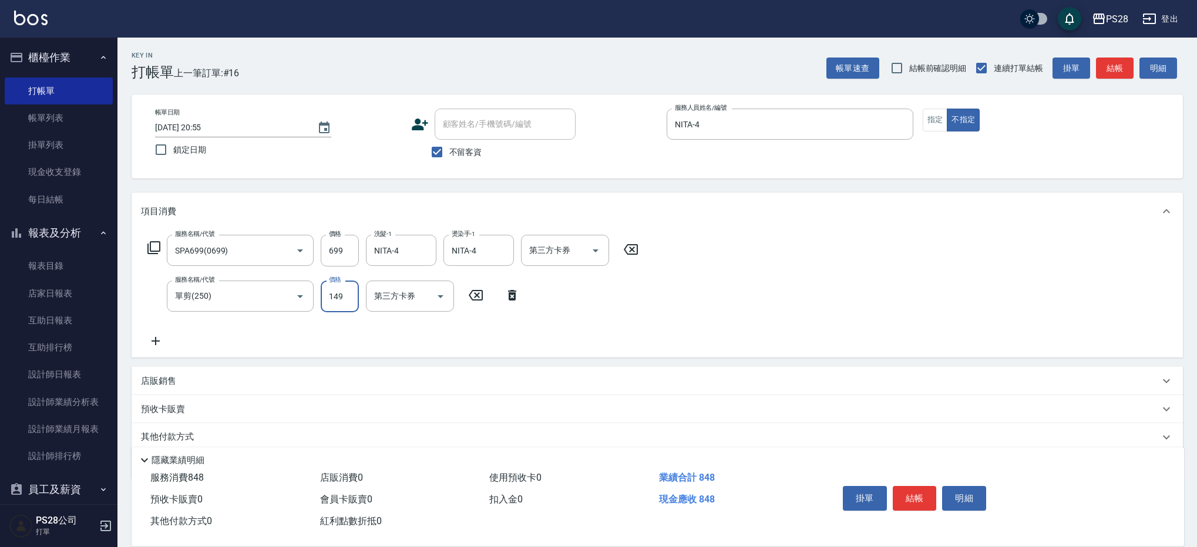
type input "149"
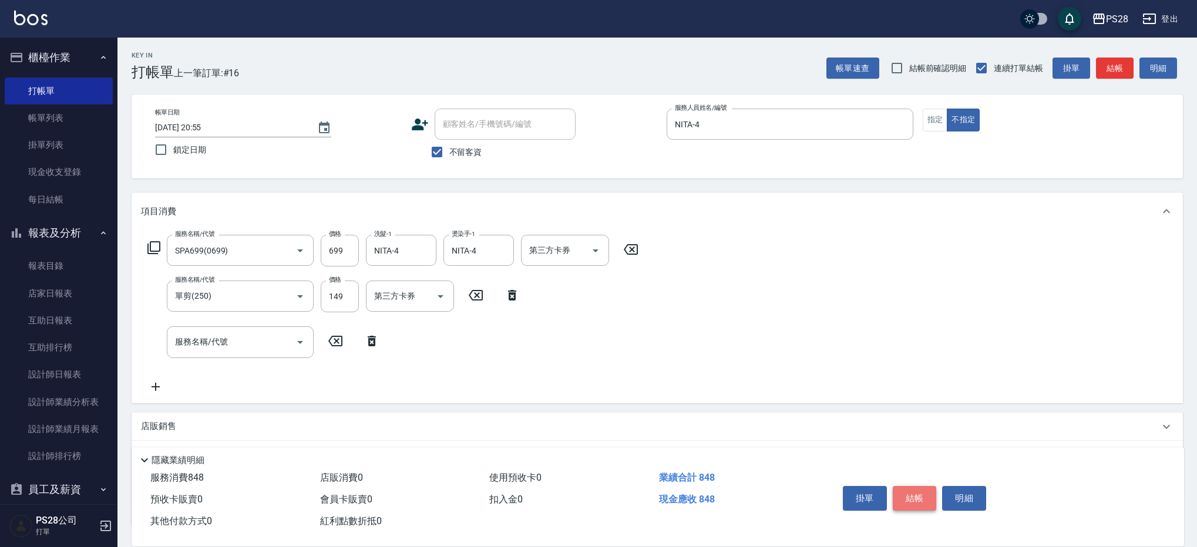
click at [925, 491] on button "結帳" at bounding box center [914, 498] width 44 height 25
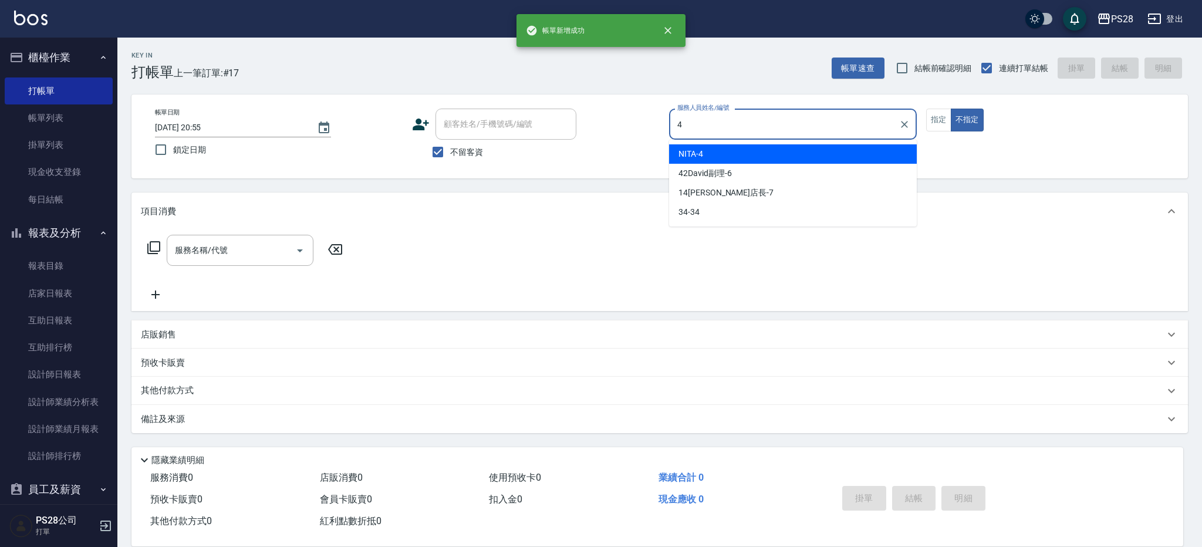
type input "NITA-4"
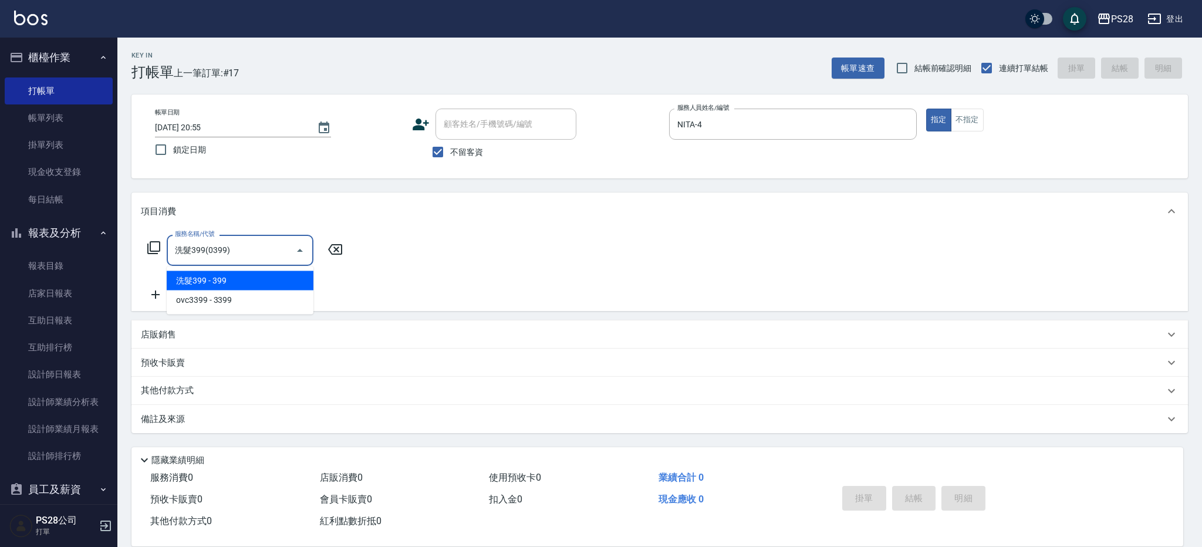
type input "洗髮399(0399)"
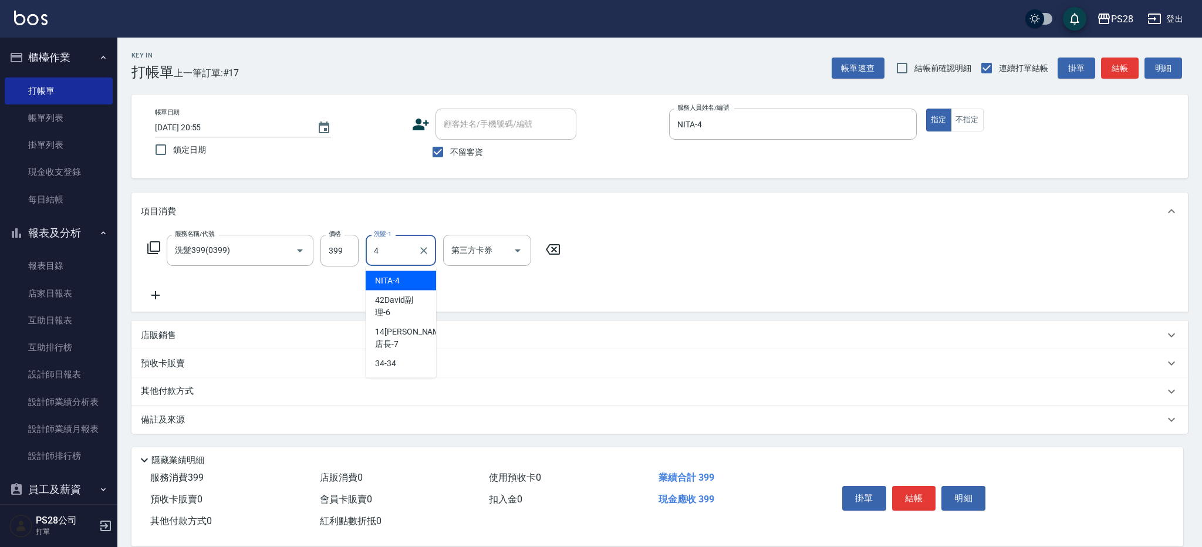
type input "NITA-4"
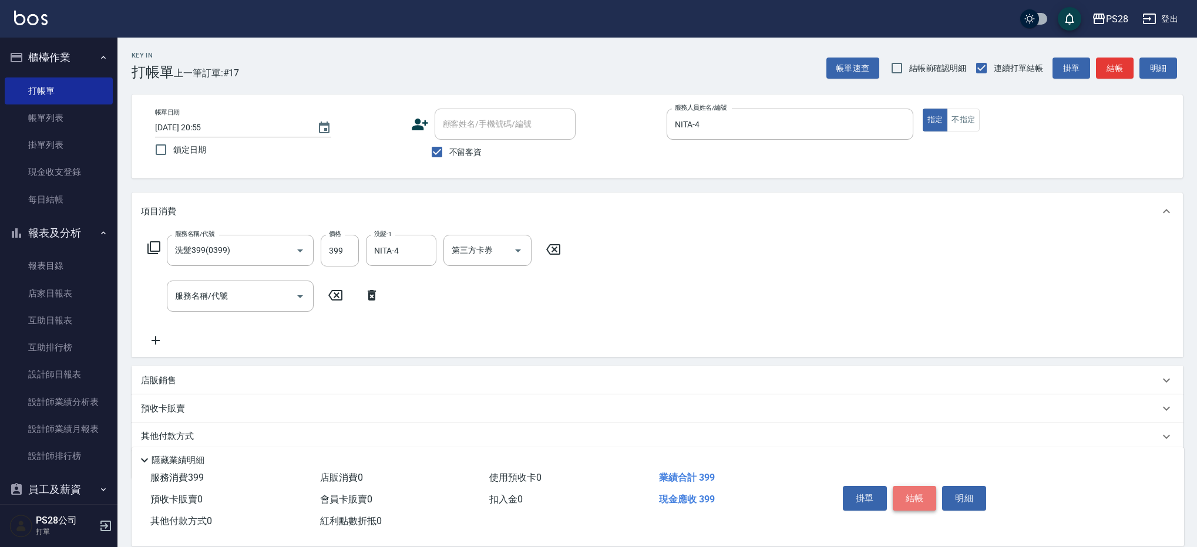
click at [909, 498] on button "結帳" at bounding box center [914, 498] width 44 height 25
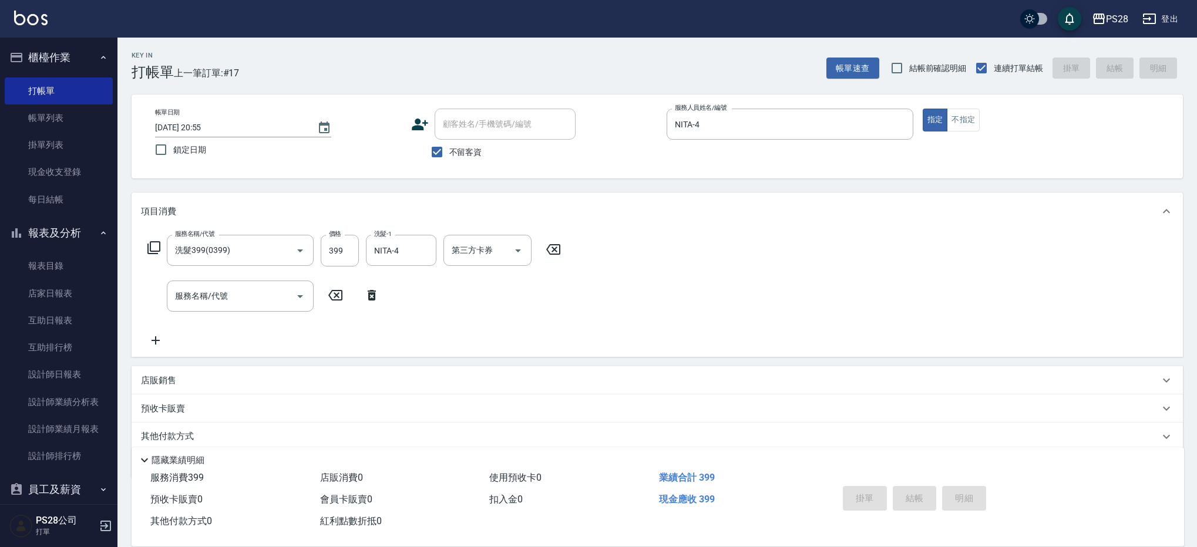
type input "[DATE] 20:56"
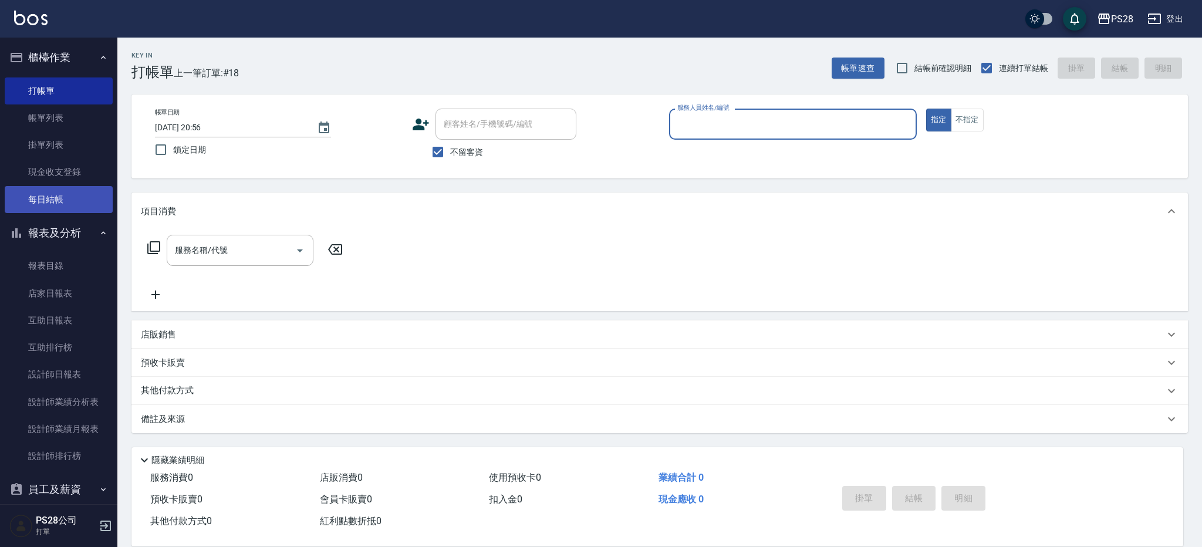
click at [77, 204] on link "每日結帳" at bounding box center [59, 199] width 108 height 27
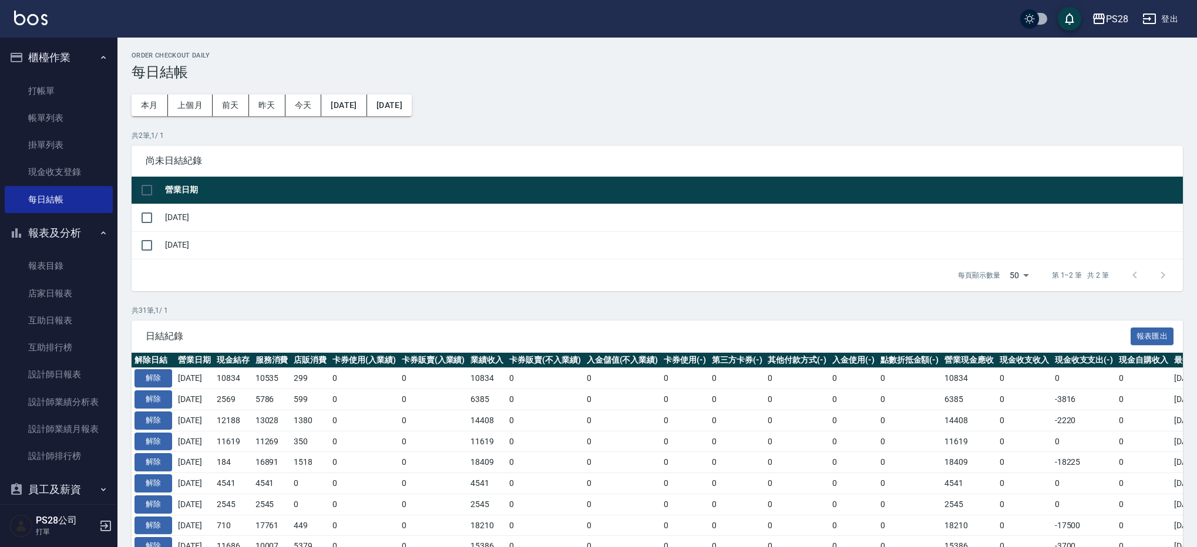
click at [149, 190] on input "checkbox" at bounding box center [146, 190] width 25 height 25
checkbox input "true"
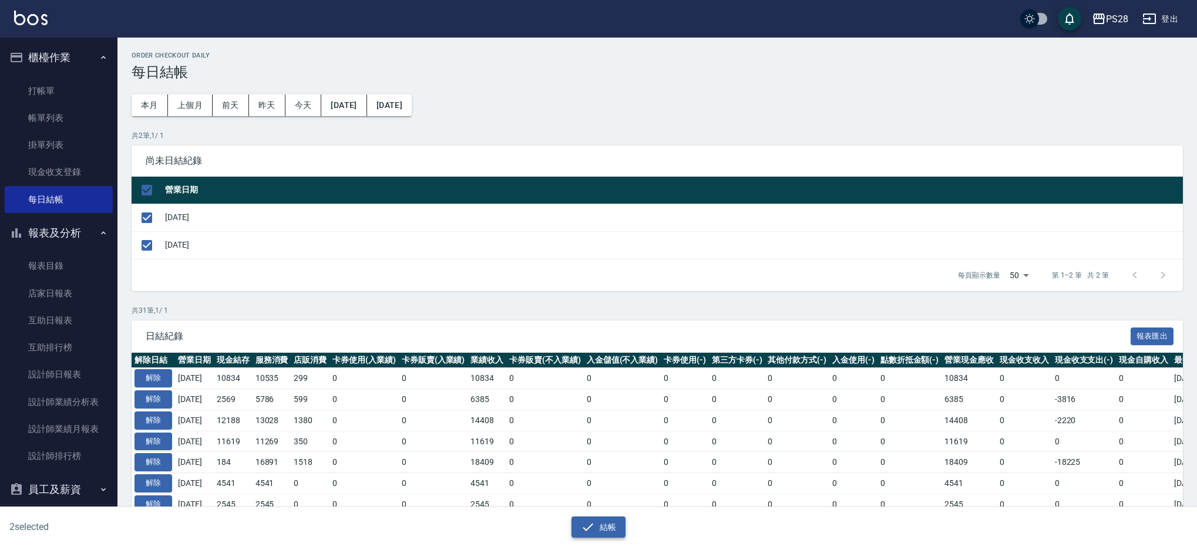
click at [602, 529] on button "結帳" at bounding box center [598, 528] width 55 height 22
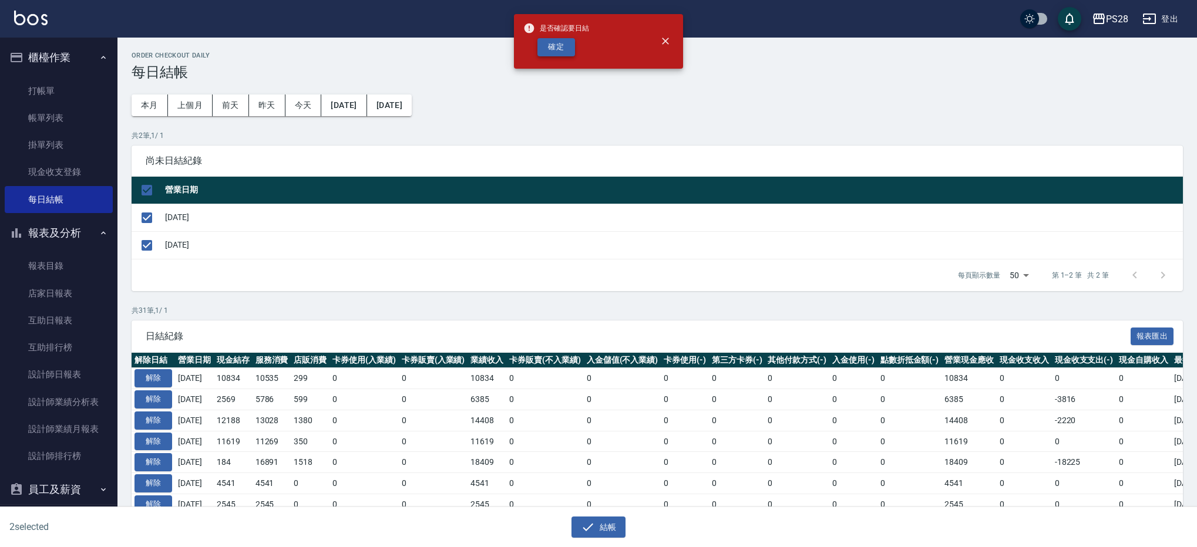
click at [547, 49] on button "確定" at bounding box center [556, 47] width 38 height 18
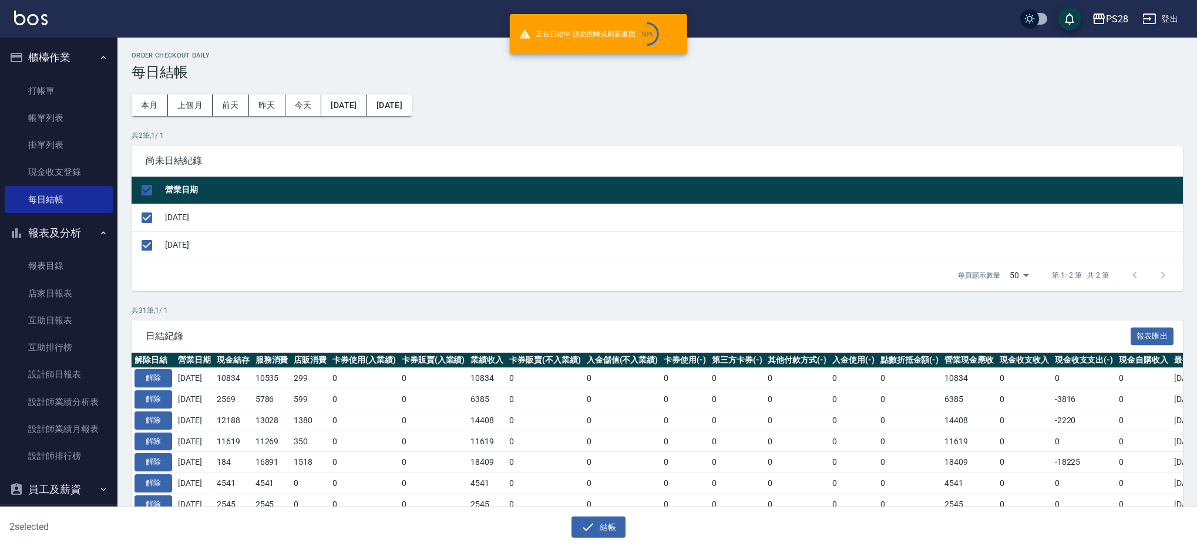
checkbox input "false"
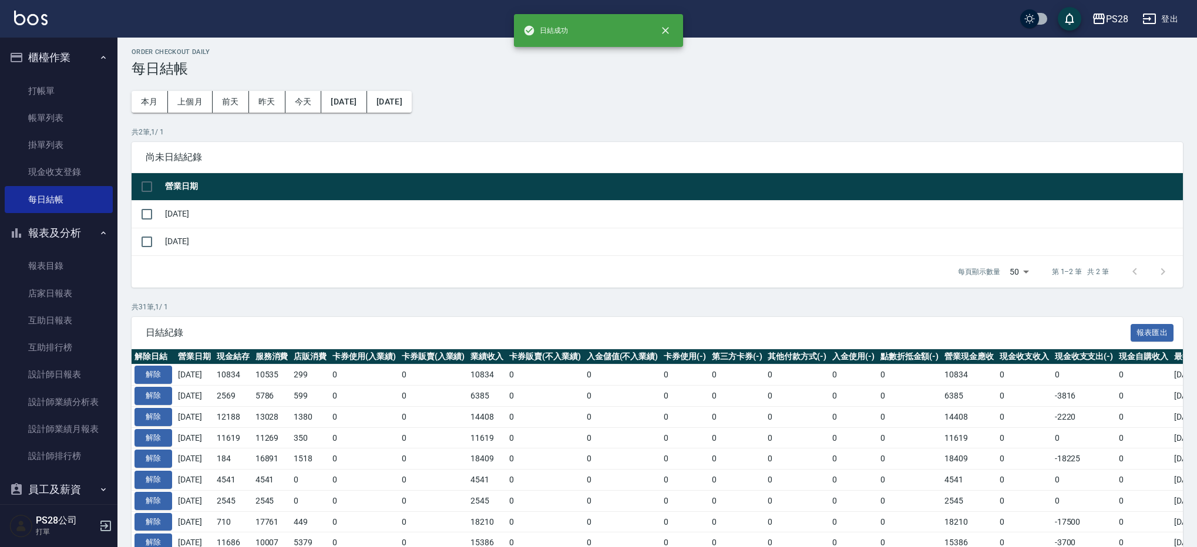
scroll to position [5, 0]
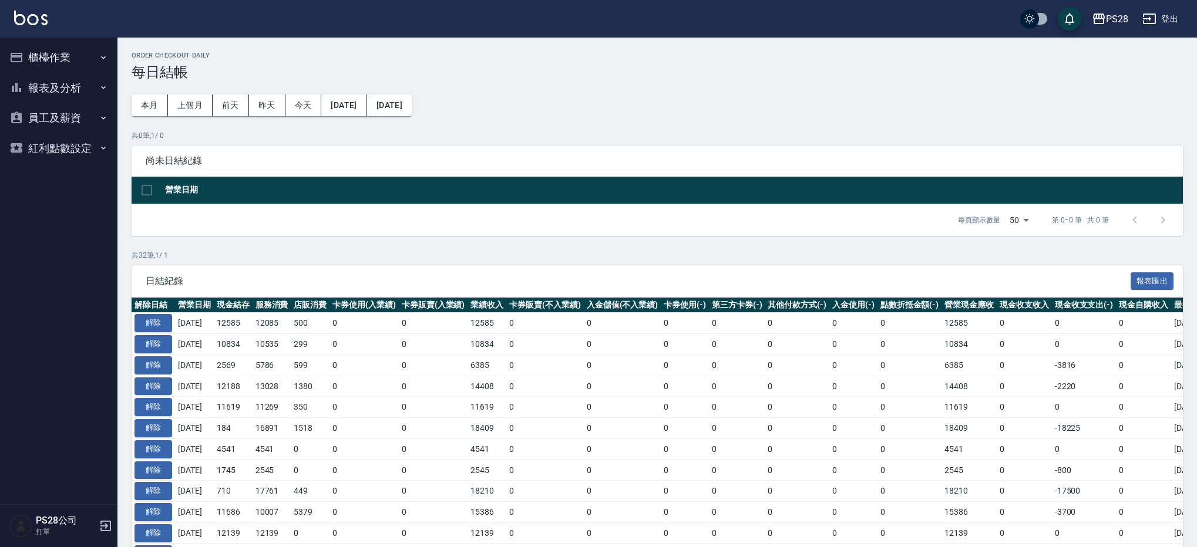
scroll to position [5, 0]
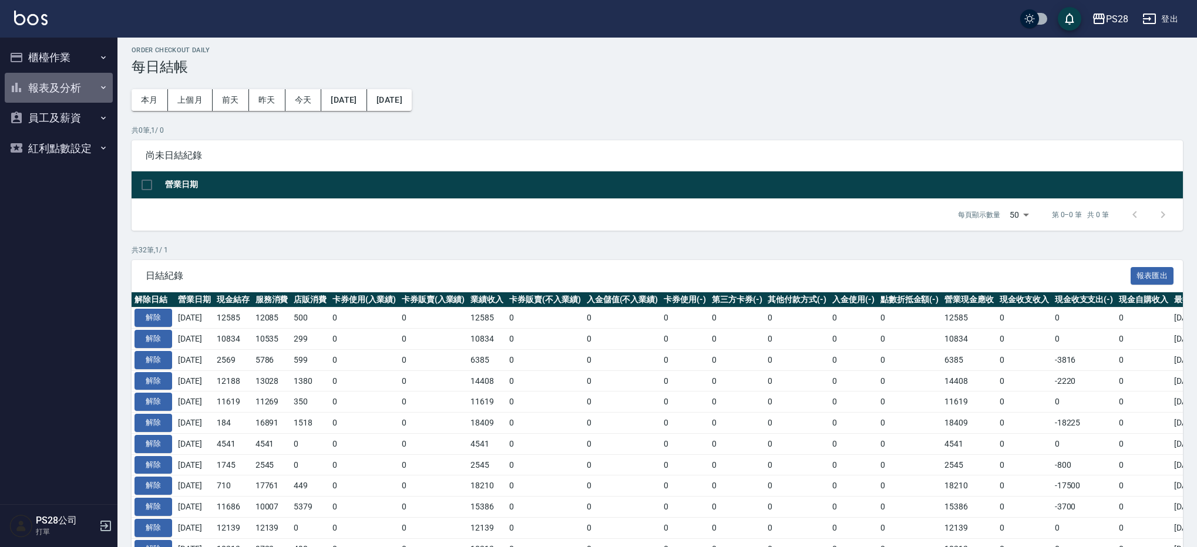
click at [68, 85] on button "報表及分析" at bounding box center [59, 88] width 108 height 31
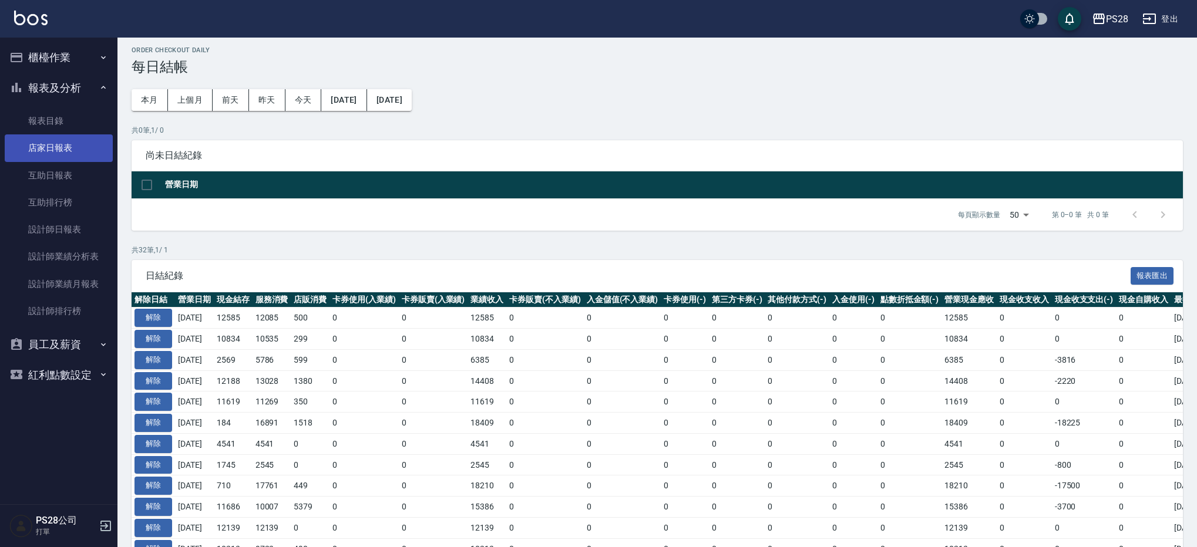
click at [77, 154] on link "店家日報表" at bounding box center [59, 147] width 108 height 27
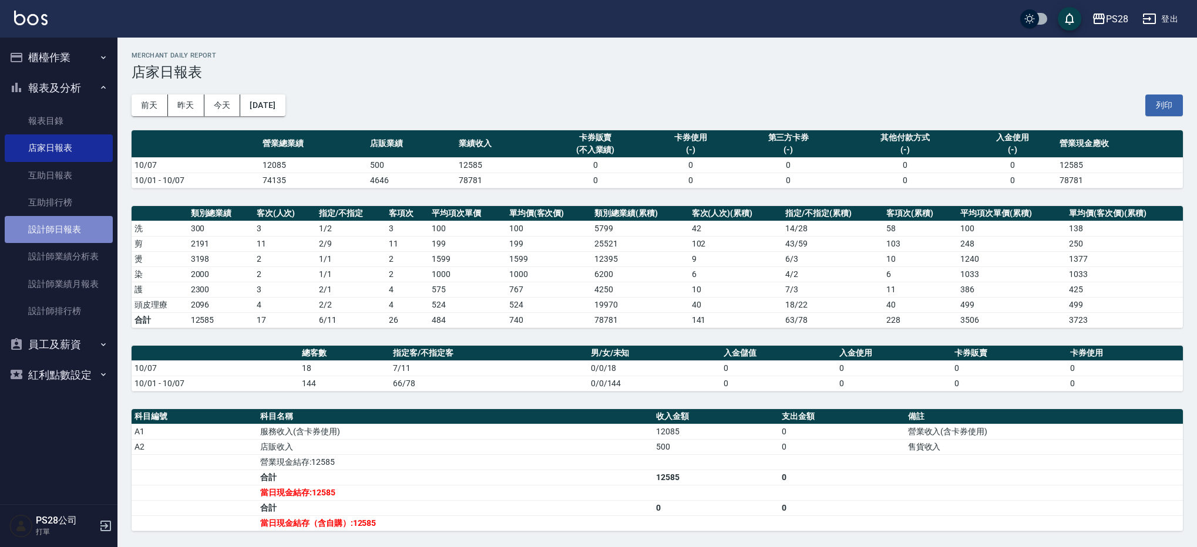
click at [98, 230] on link "設計師日報表" at bounding box center [59, 229] width 108 height 27
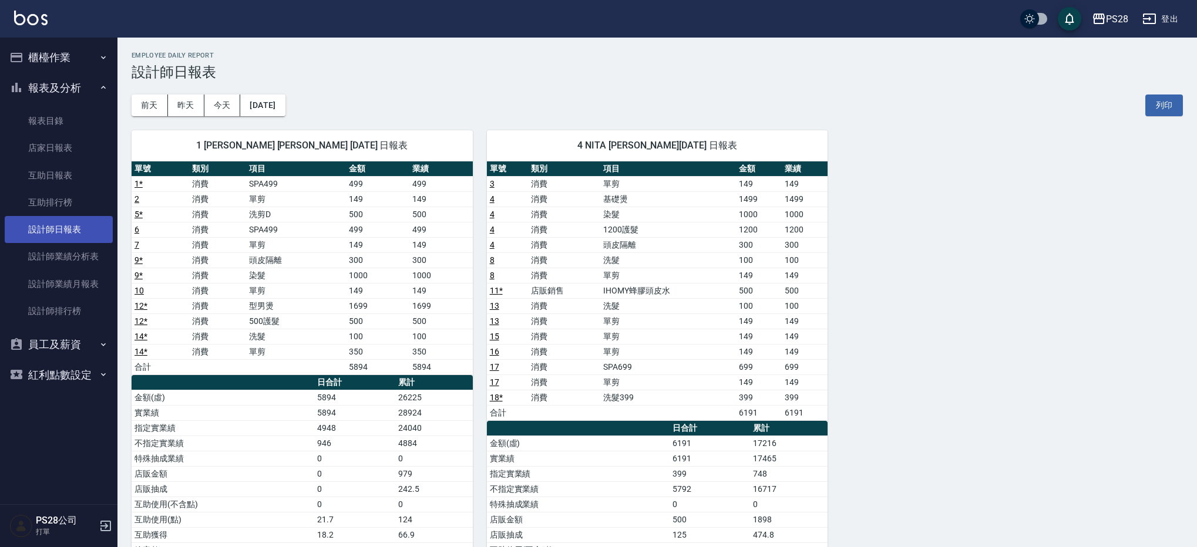
scroll to position [19, 0]
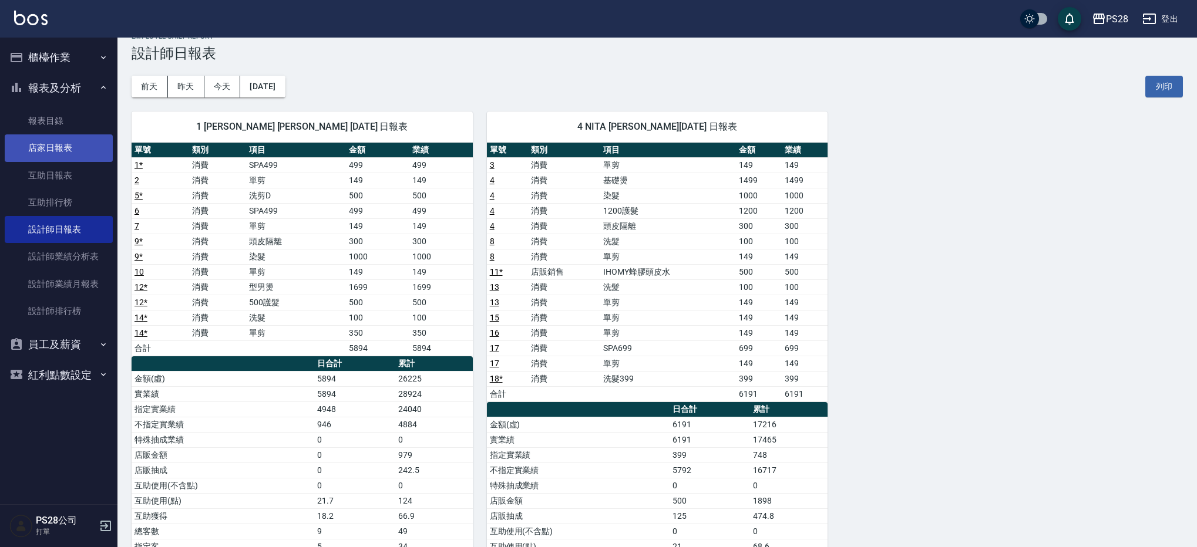
click at [56, 151] on link "店家日報表" at bounding box center [59, 147] width 108 height 27
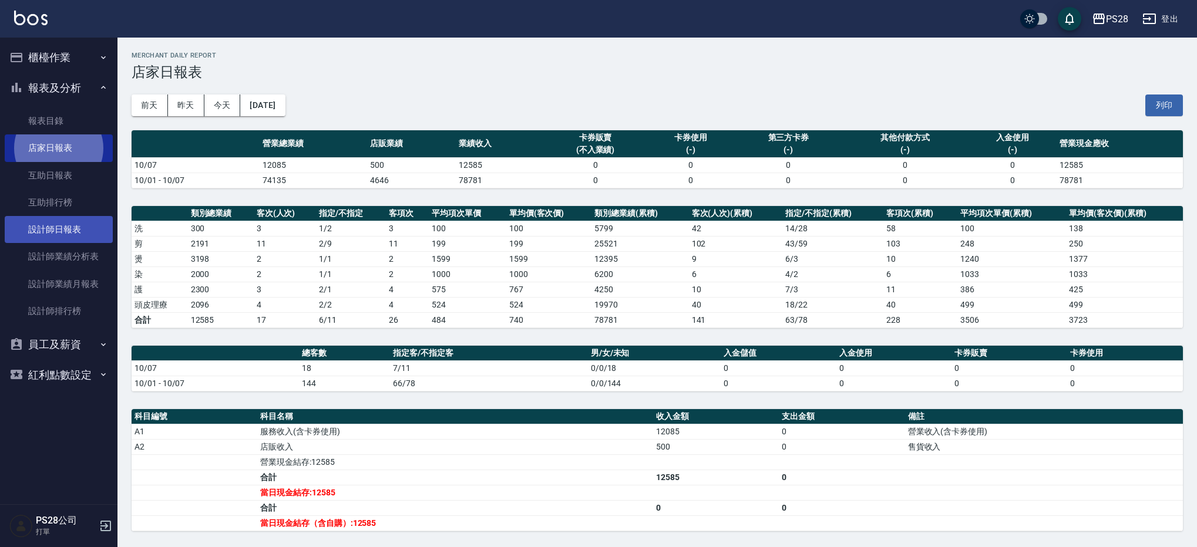
click at [43, 221] on link "設計師日報表" at bounding box center [59, 229] width 108 height 27
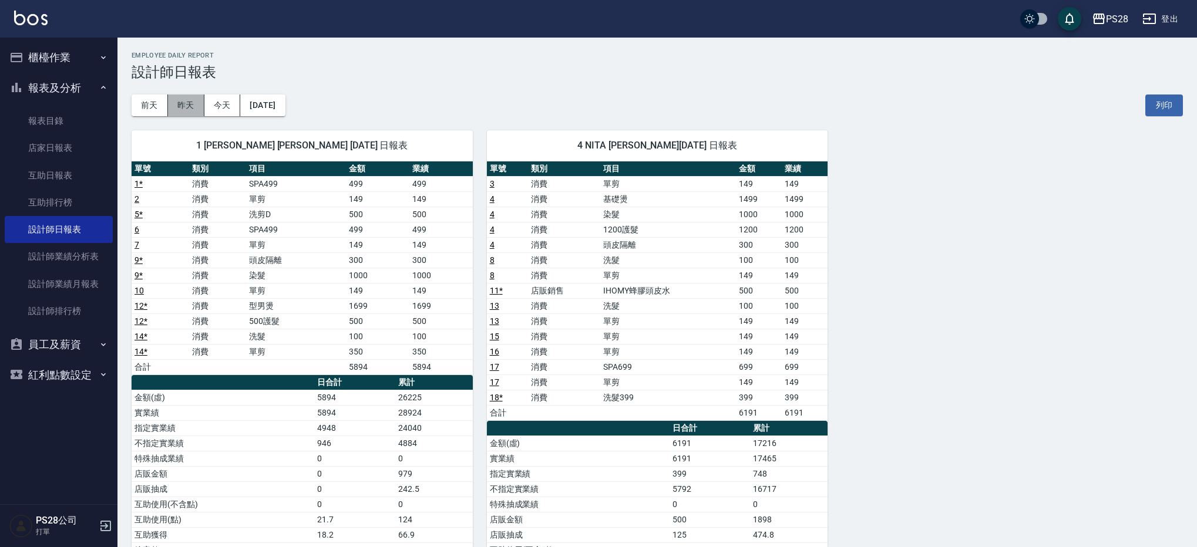
click at [173, 109] on button "昨天" at bounding box center [186, 106] width 36 height 22
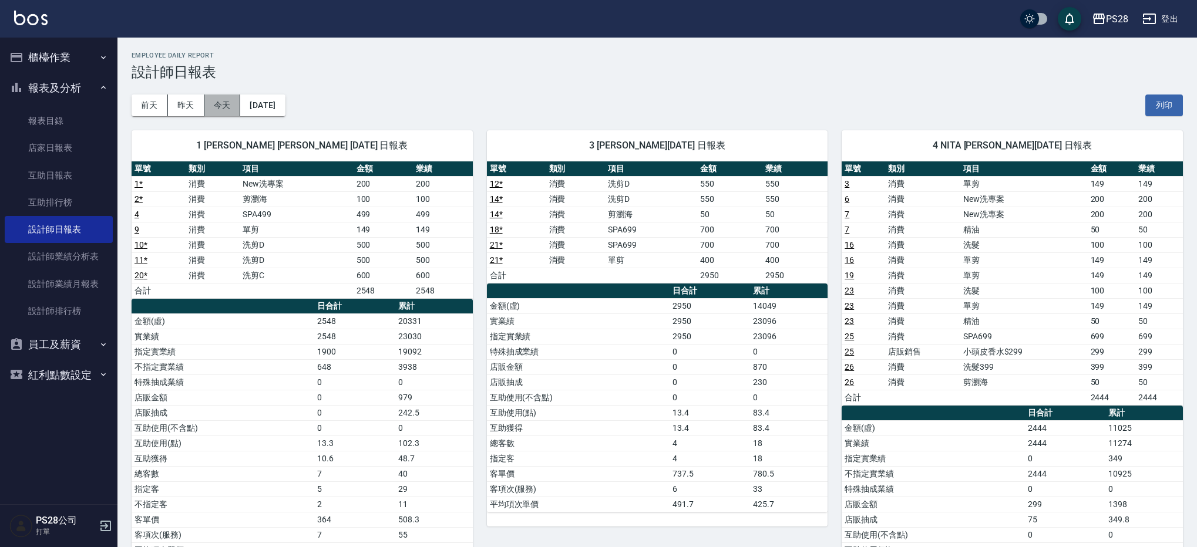
click at [228, 107] on button "今天" at bounding box center [222, 106] width 36 height 22
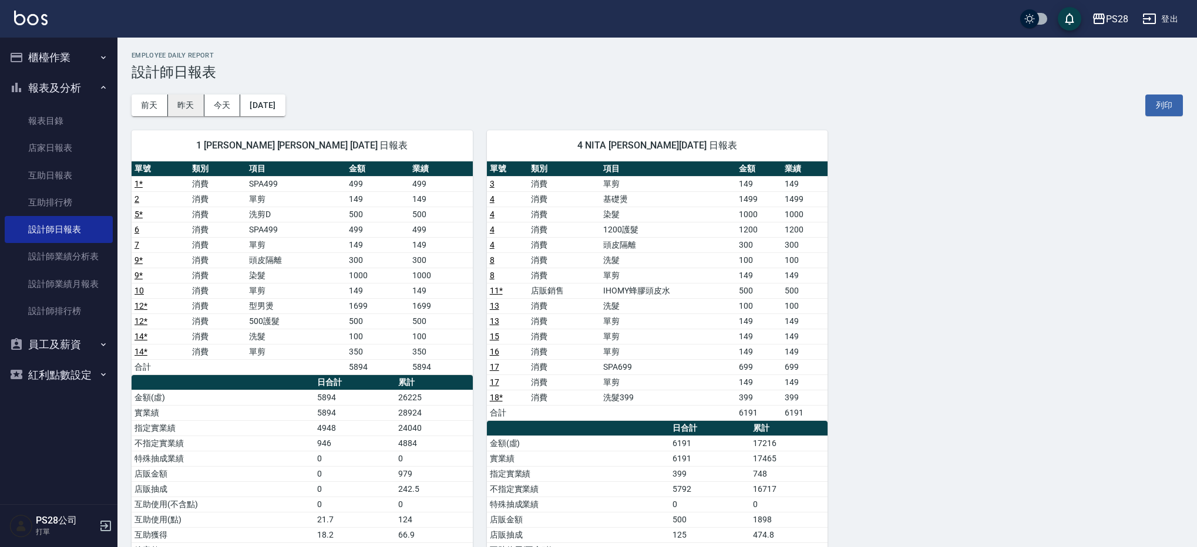
click at [173, 107] on button "昨天" at bounding box center [186, 106] width 36 height 22
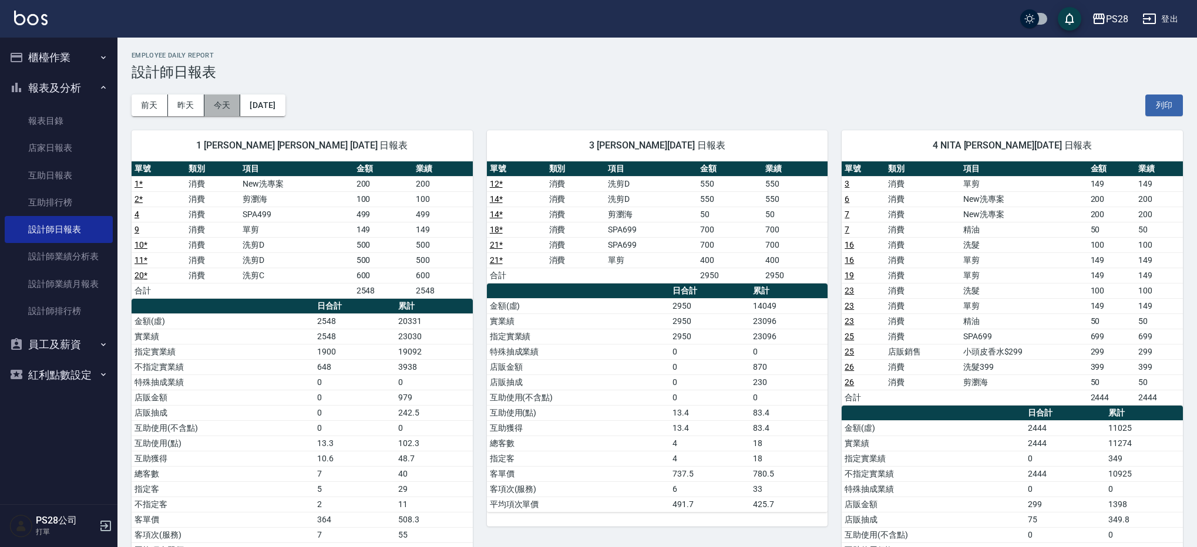
click at [219, 105] on button "今天" at bounding box center [222, 106] width 36 height 22
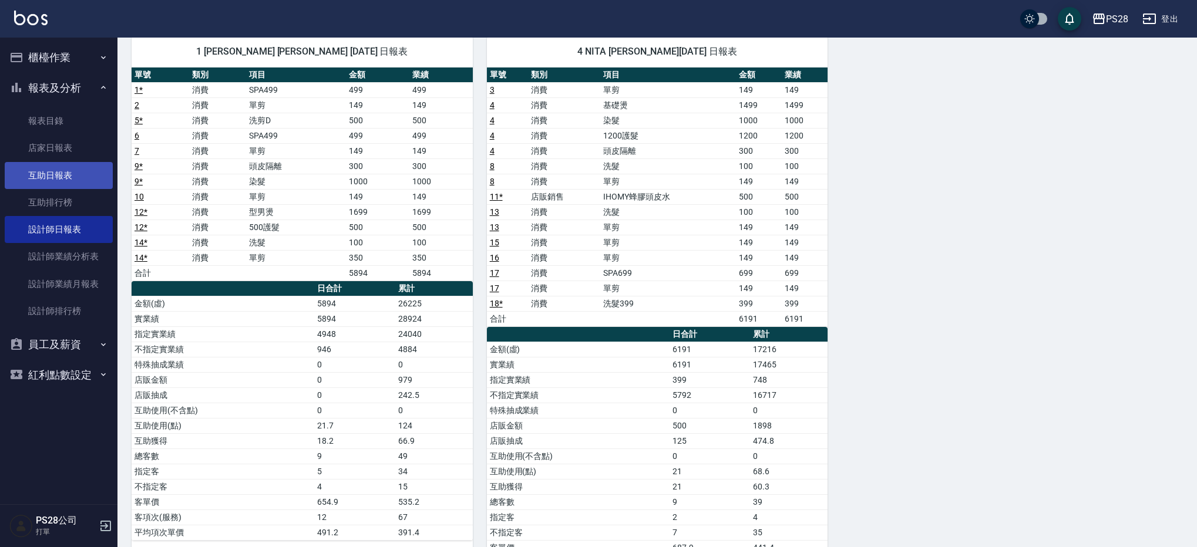
scroll to position [96, 0]
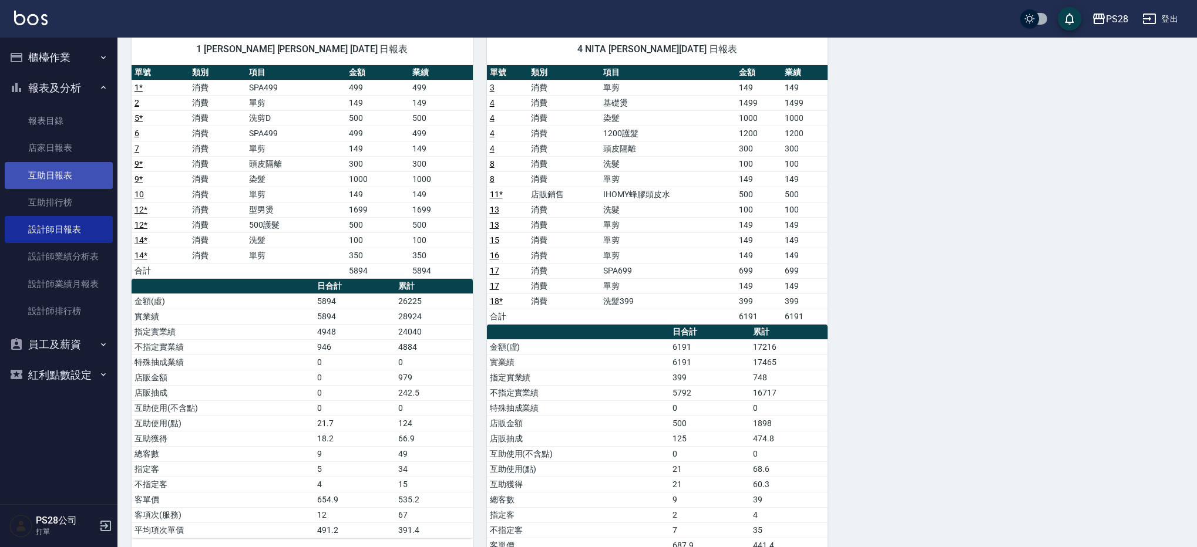
click at [90, 170] on link "互助日報表" at bounding box center [59, 175] width 108 height 27
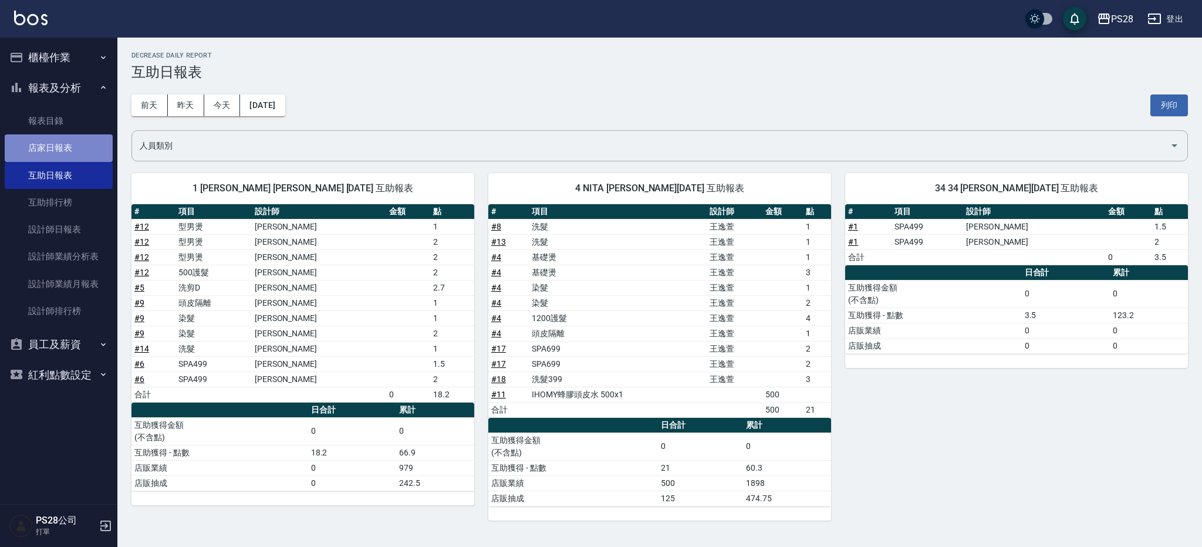
click at [56, 147] on link "店家日報表" at bounding box center [59, 147] width 108 height 27
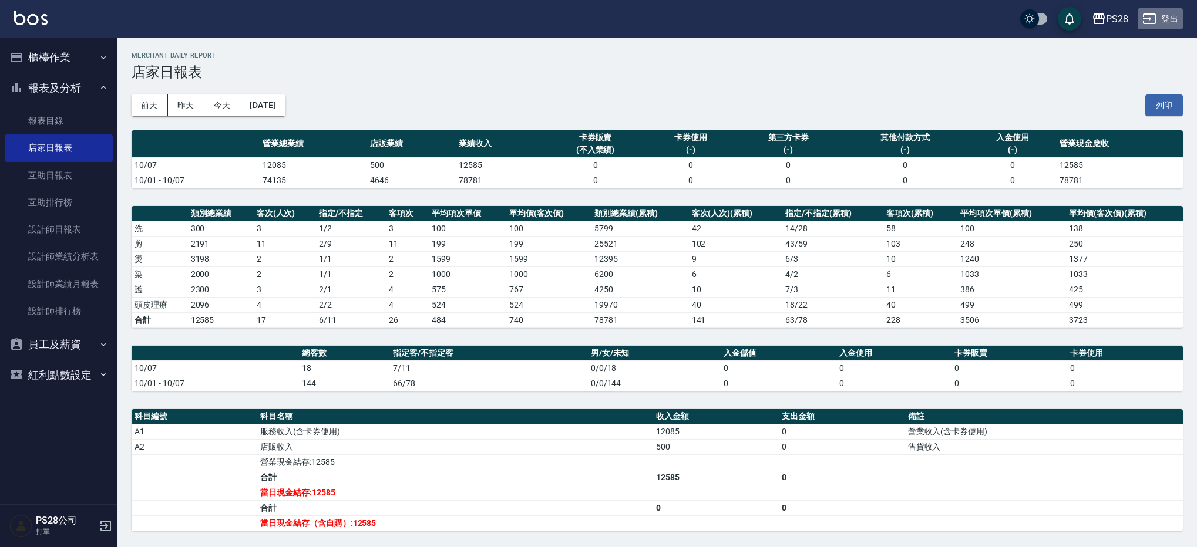
click at [1172, 18] on button "登出" at bounding box center [1159, 19] width 45 height 22
